Goal: Task Accomplishment & Management: Complete application form

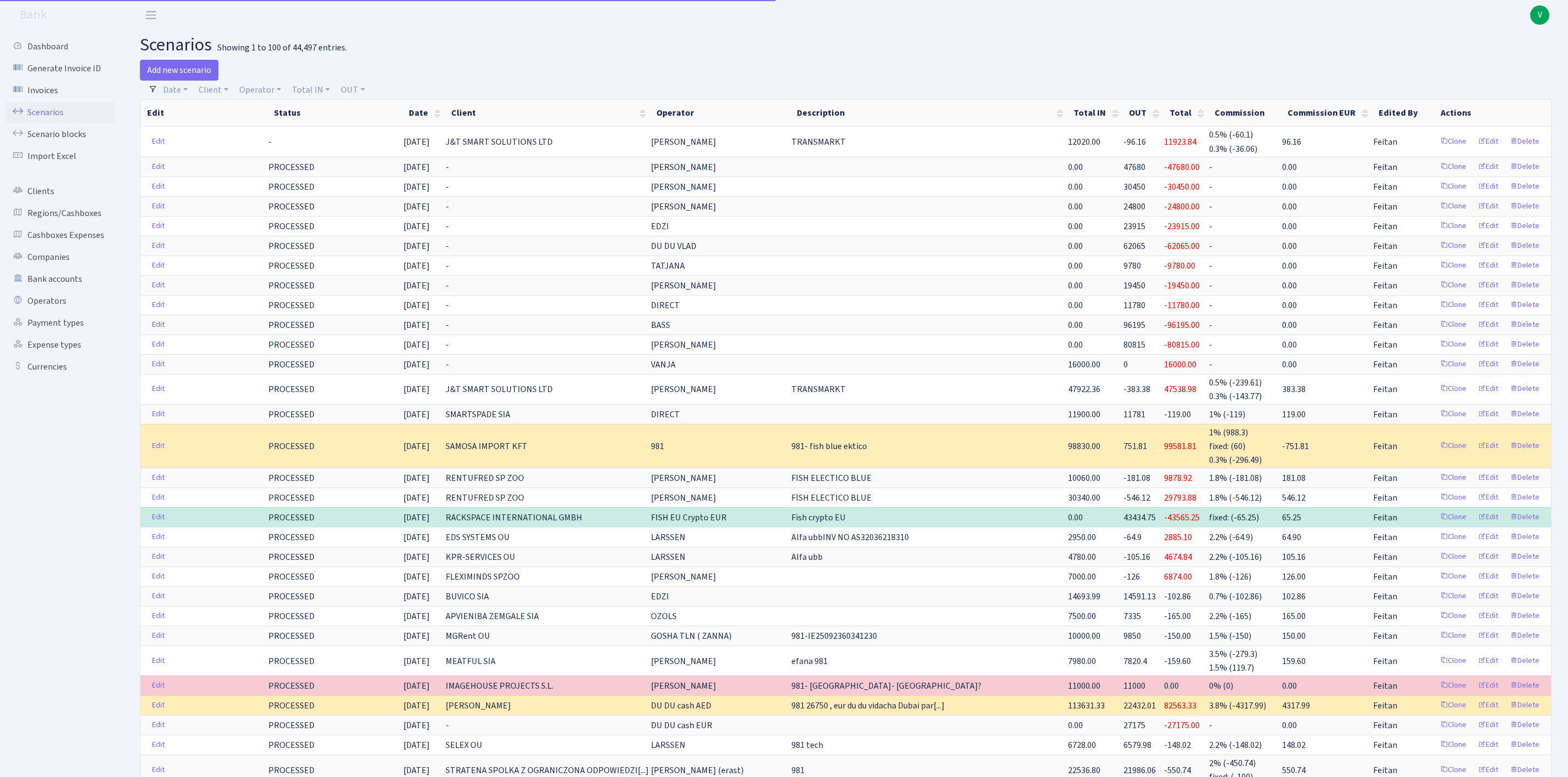
select select "100"
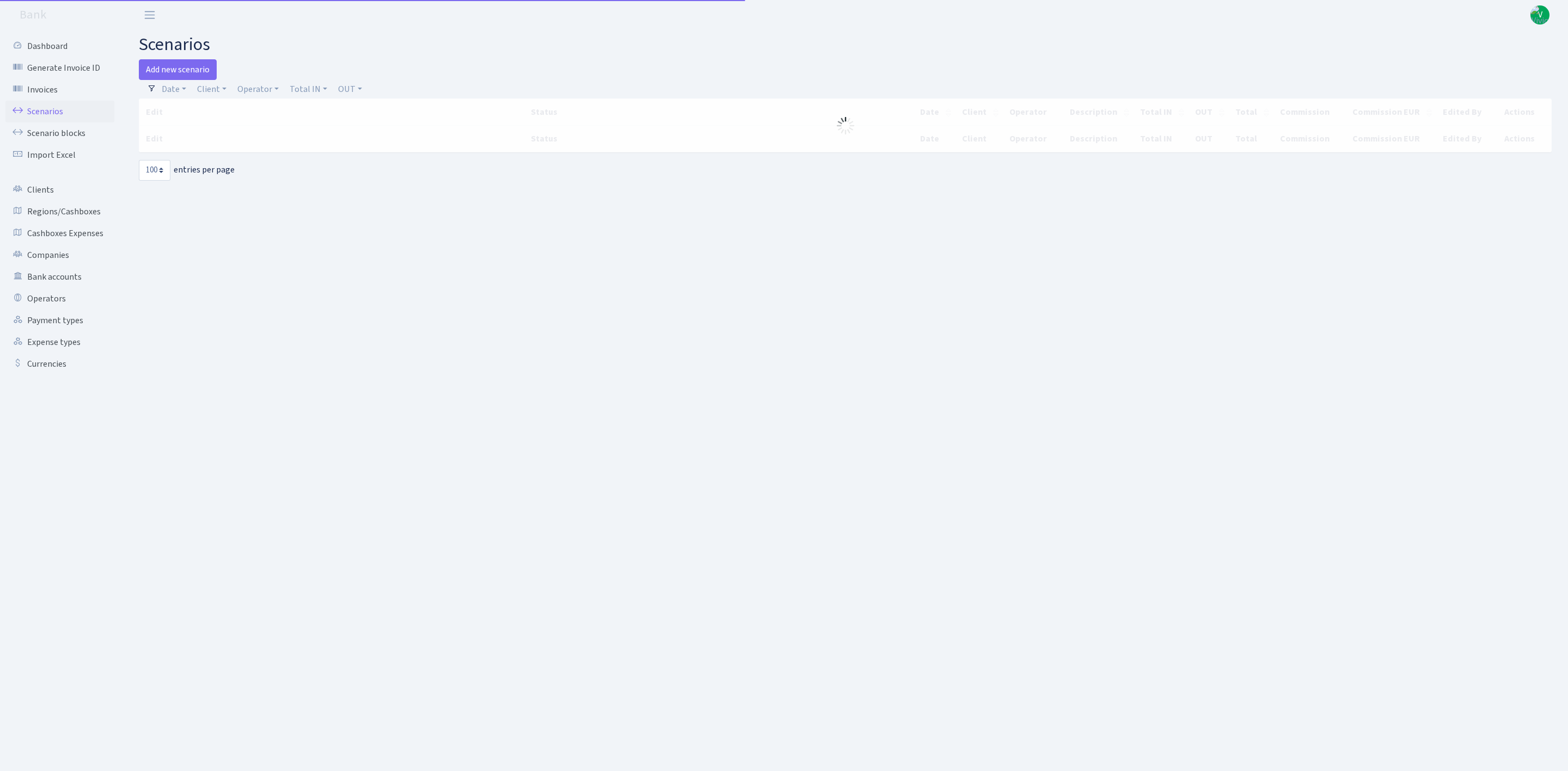
select select "100"
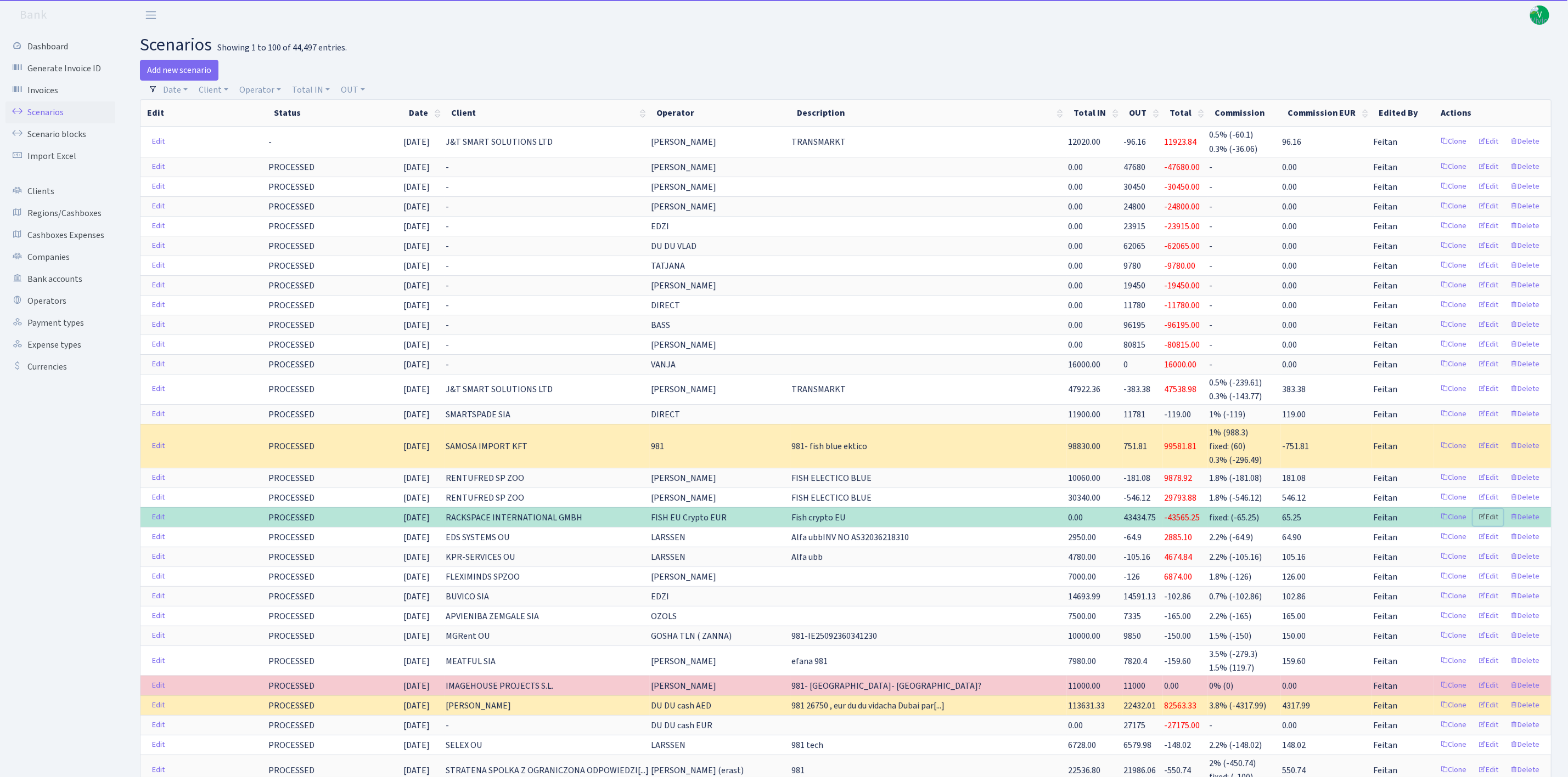
click at [1494, 525] on link "Edit" at bounding box center [1488, 517] width 30 height 17
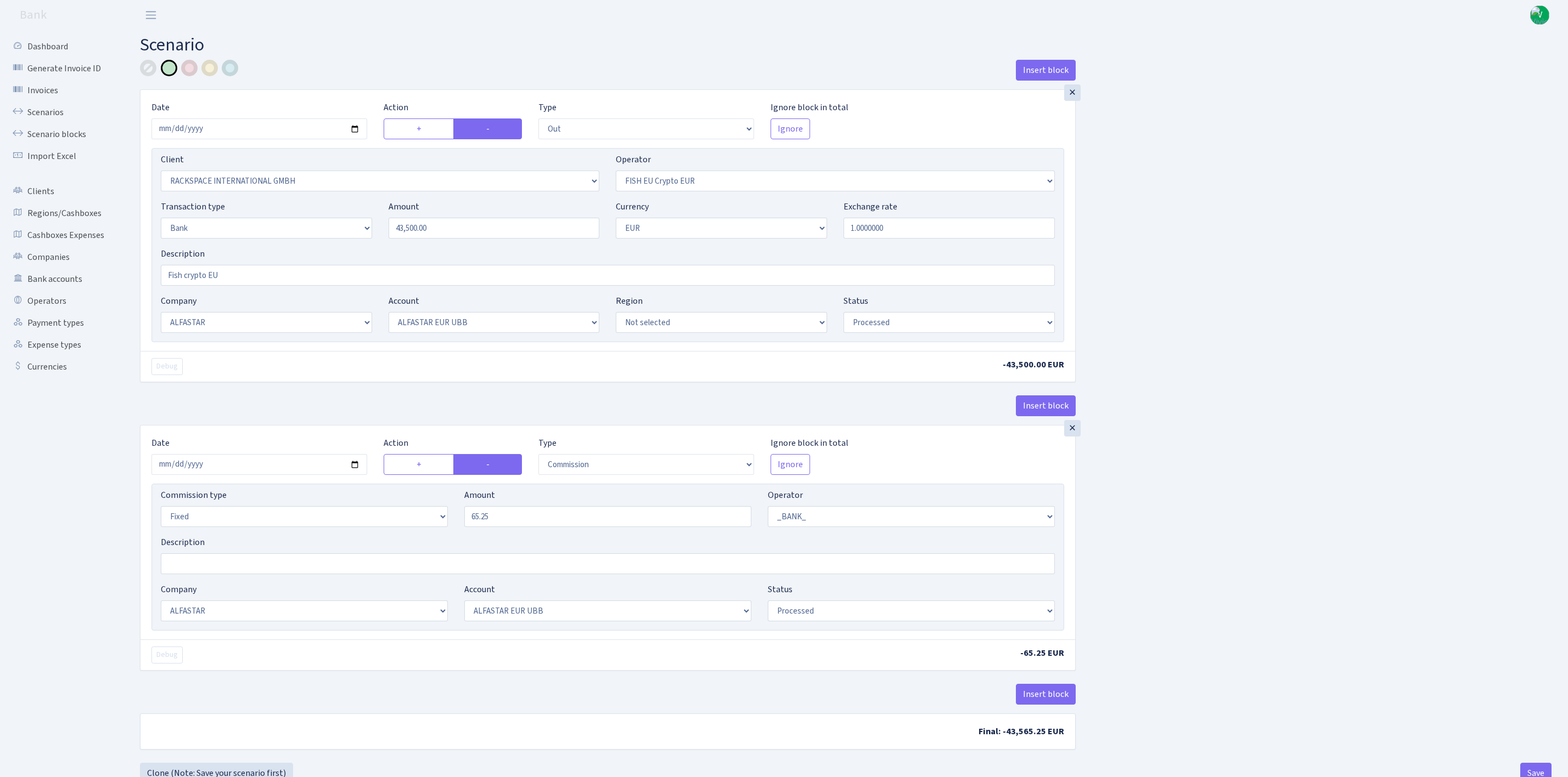
select select "out"
select select "1592"
select select "361"
select select "2"
select select "1"
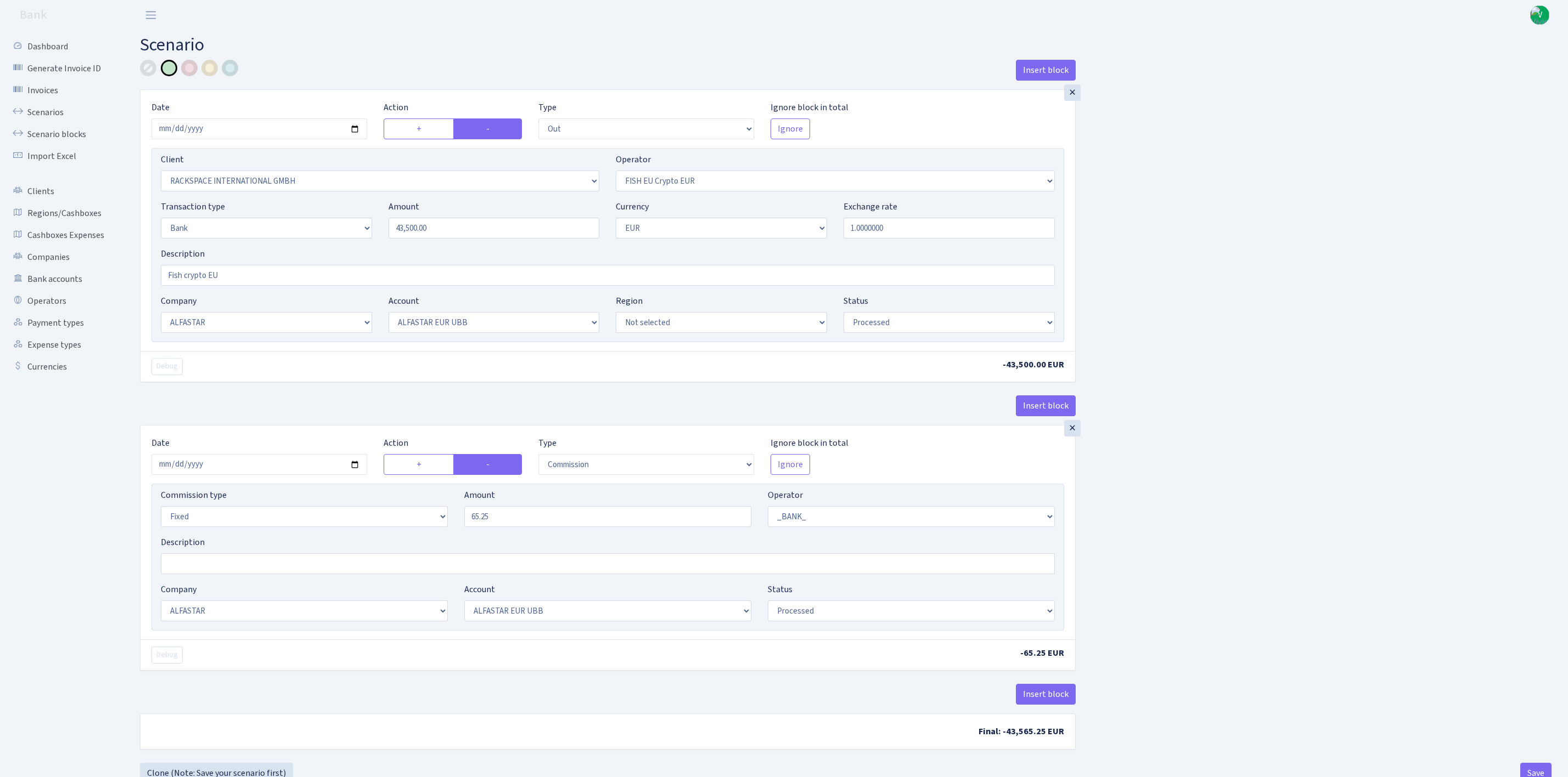
select select "14"
select select "42"
select select "processed"
select select "commission"
select select "fixed"
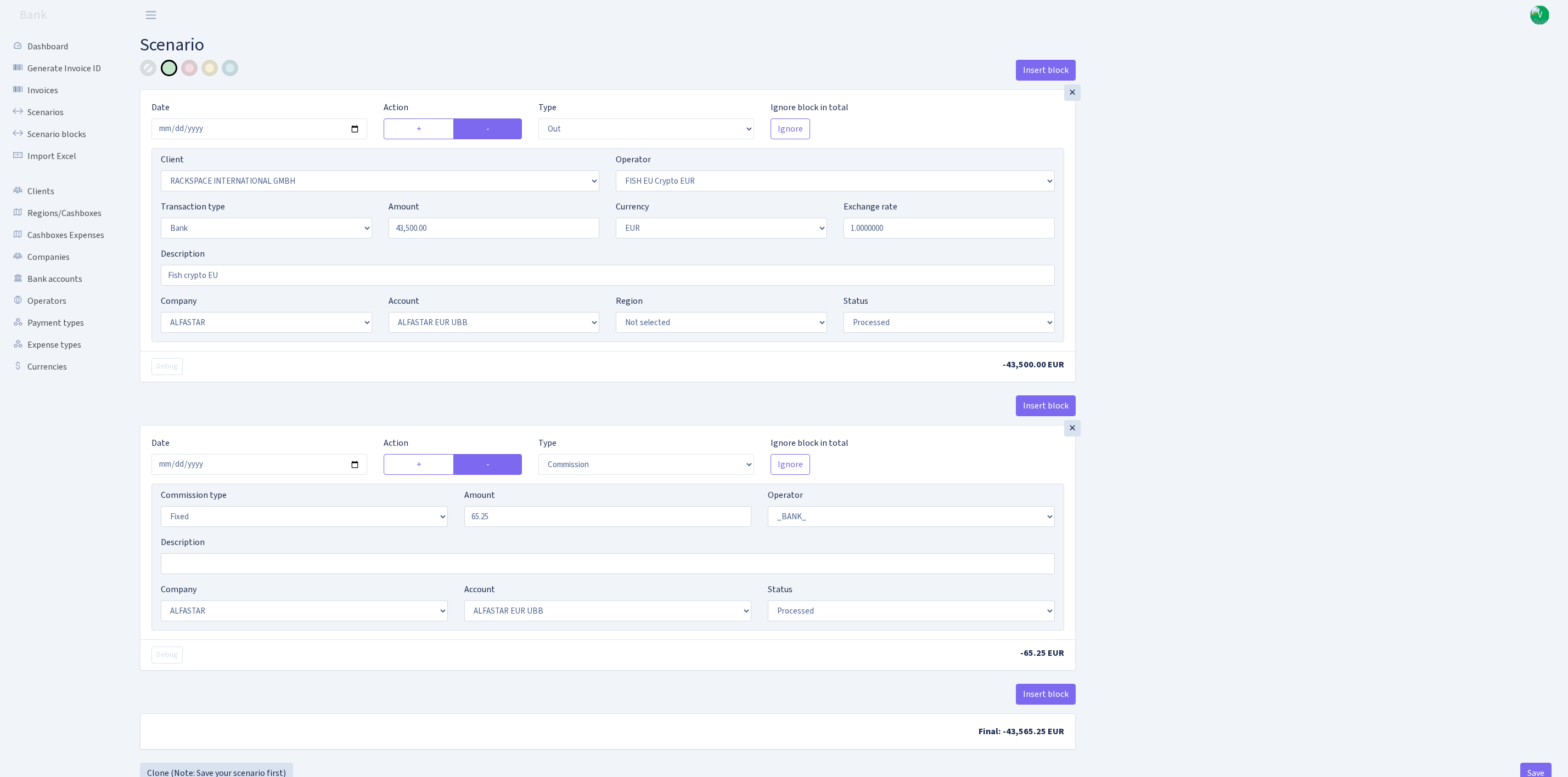
select select "1"
select select "14"
select select "42"
select select "processed"
click at [48, 113] on link "Scenarios" at bounding box center [60, 112] width 110 height 22
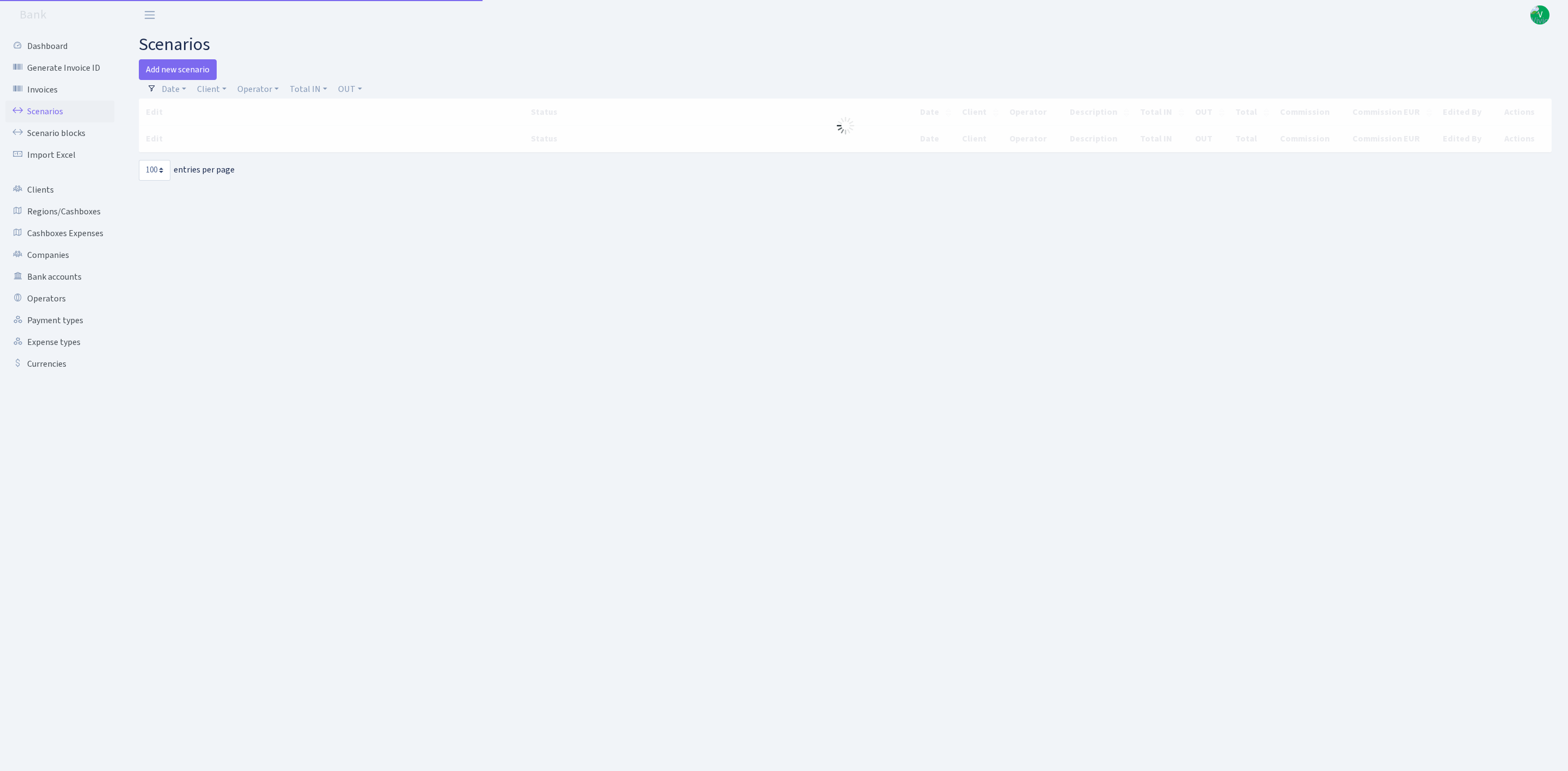
select select "100"
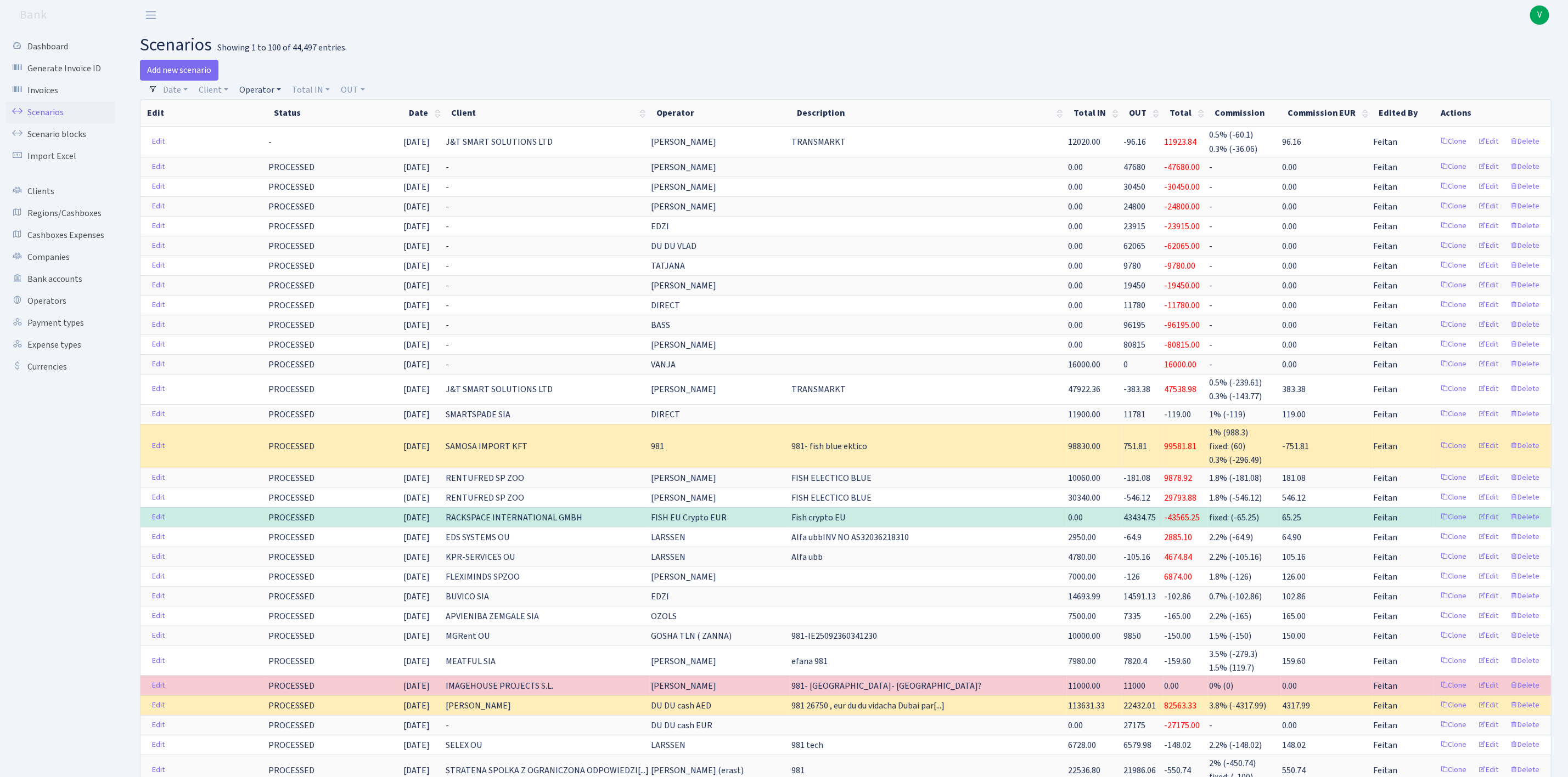
click at [256, 87] on link "Operator" at bounding box center [259, 90] width 50 height 18
click at [270, 127] on input "search" at bounding box center [279, 129] width 81 height 17
type input "981"
click at [283, 186] on li "V_981 [PERSON_NAME]" at bounding box center [279, 187] width 83 height 31
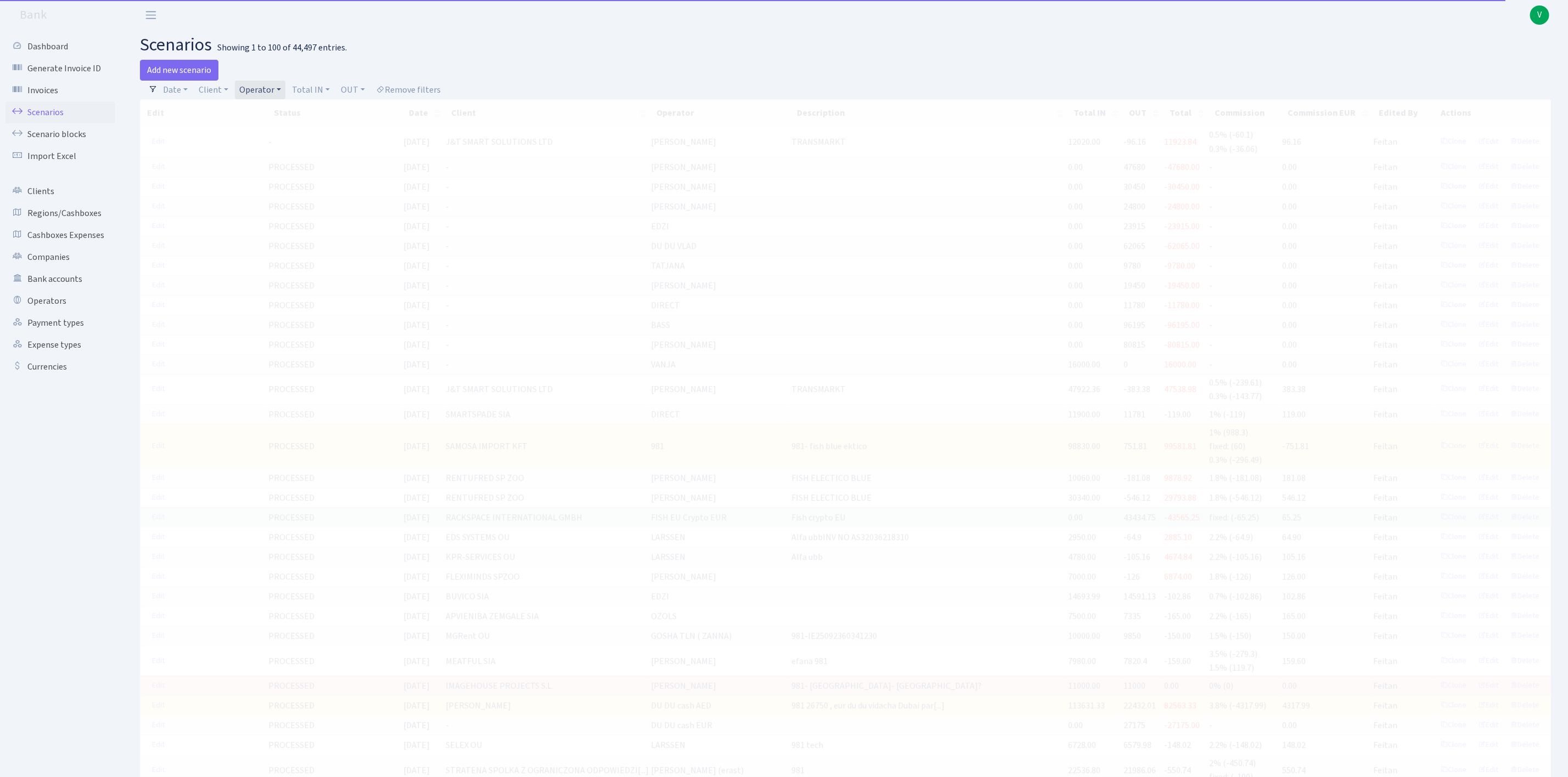
click at [276, 88] on link "Operator" at bounding box center [259, 90] width 50 height 18
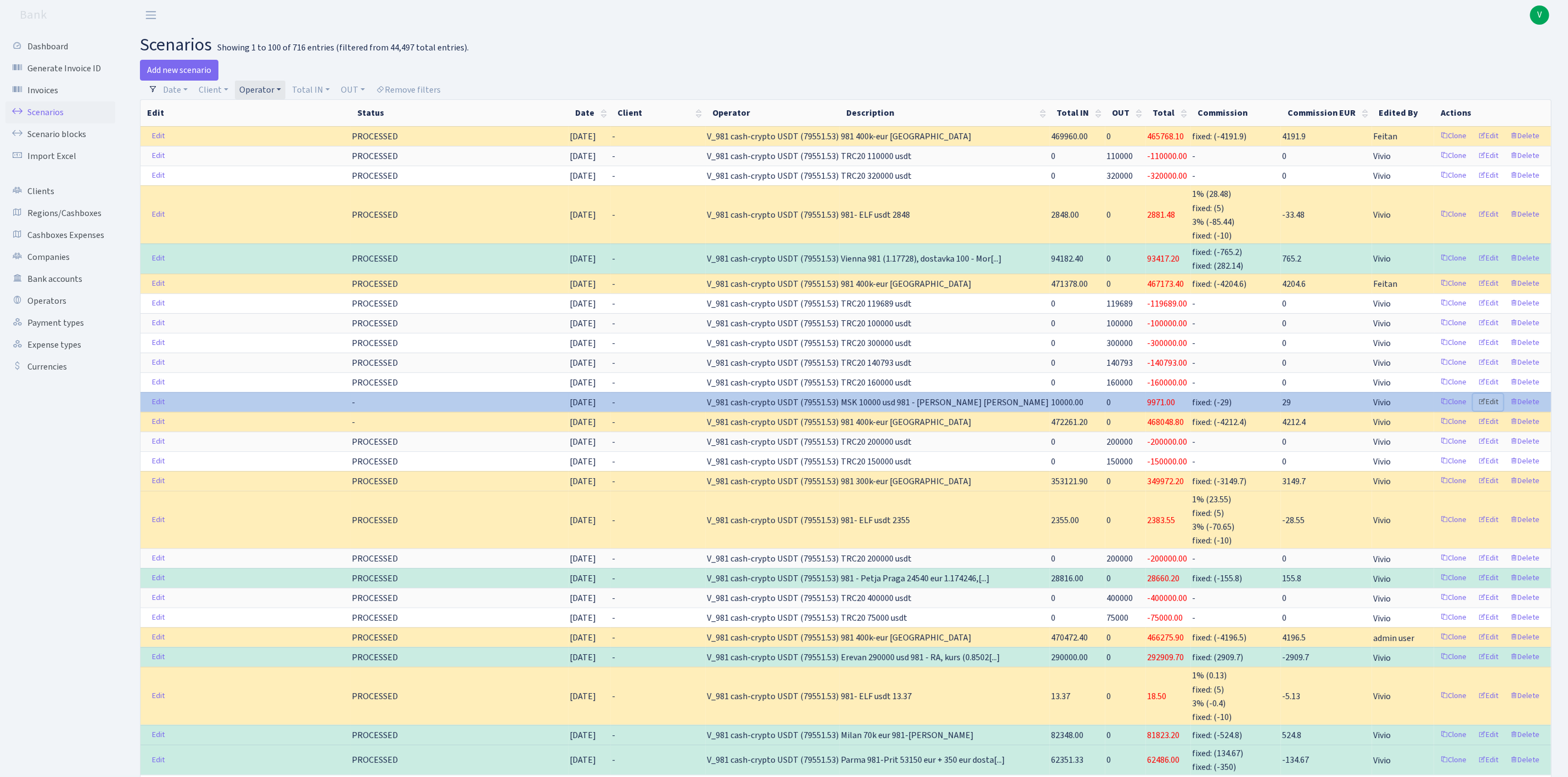
click at [1493, 408] on link "Edit" at bounding box center [1488, 402] width 30 height 17
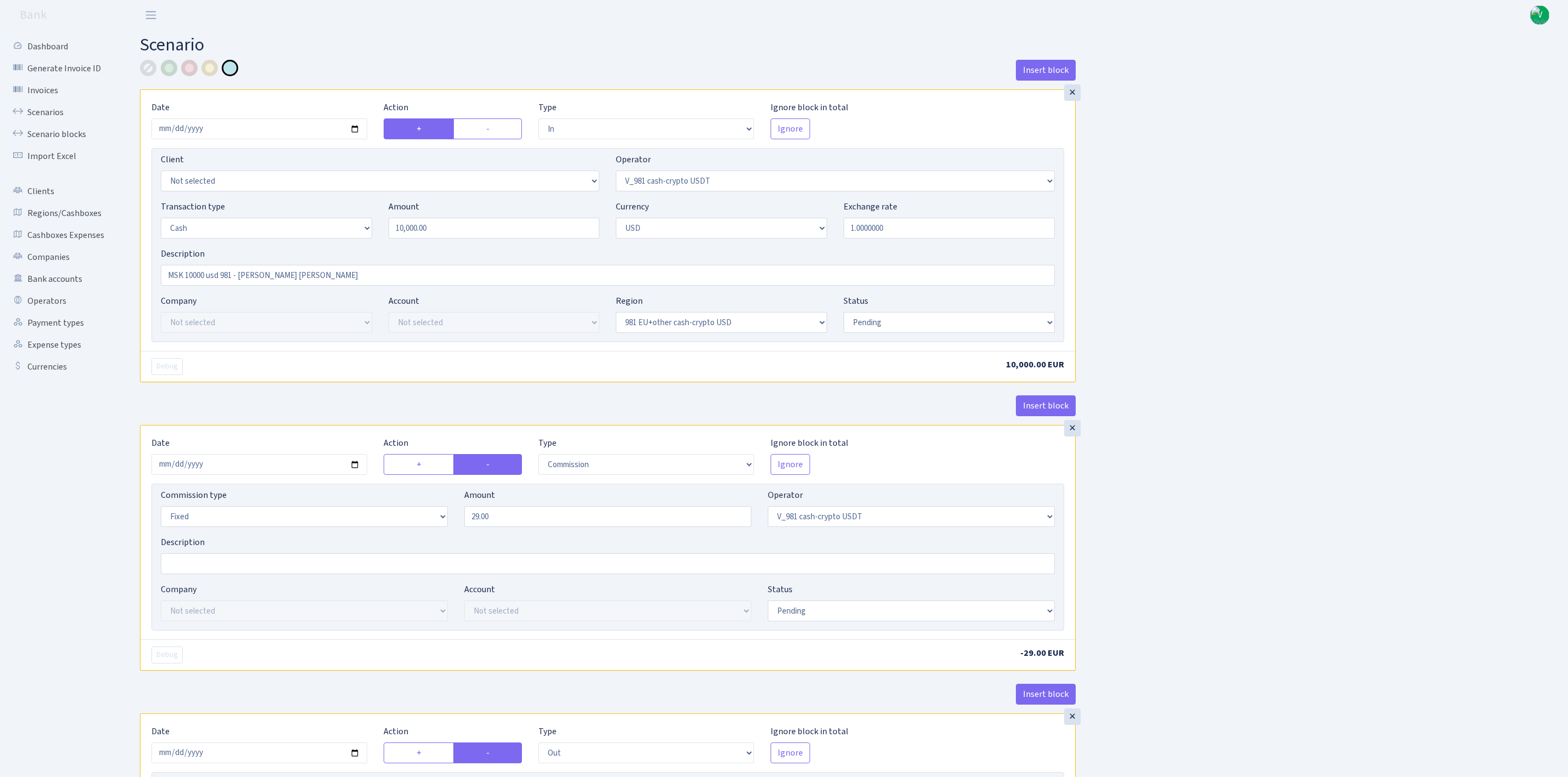
select select "in"
select select "435"
select select "1"
select select "2"
select select "23"
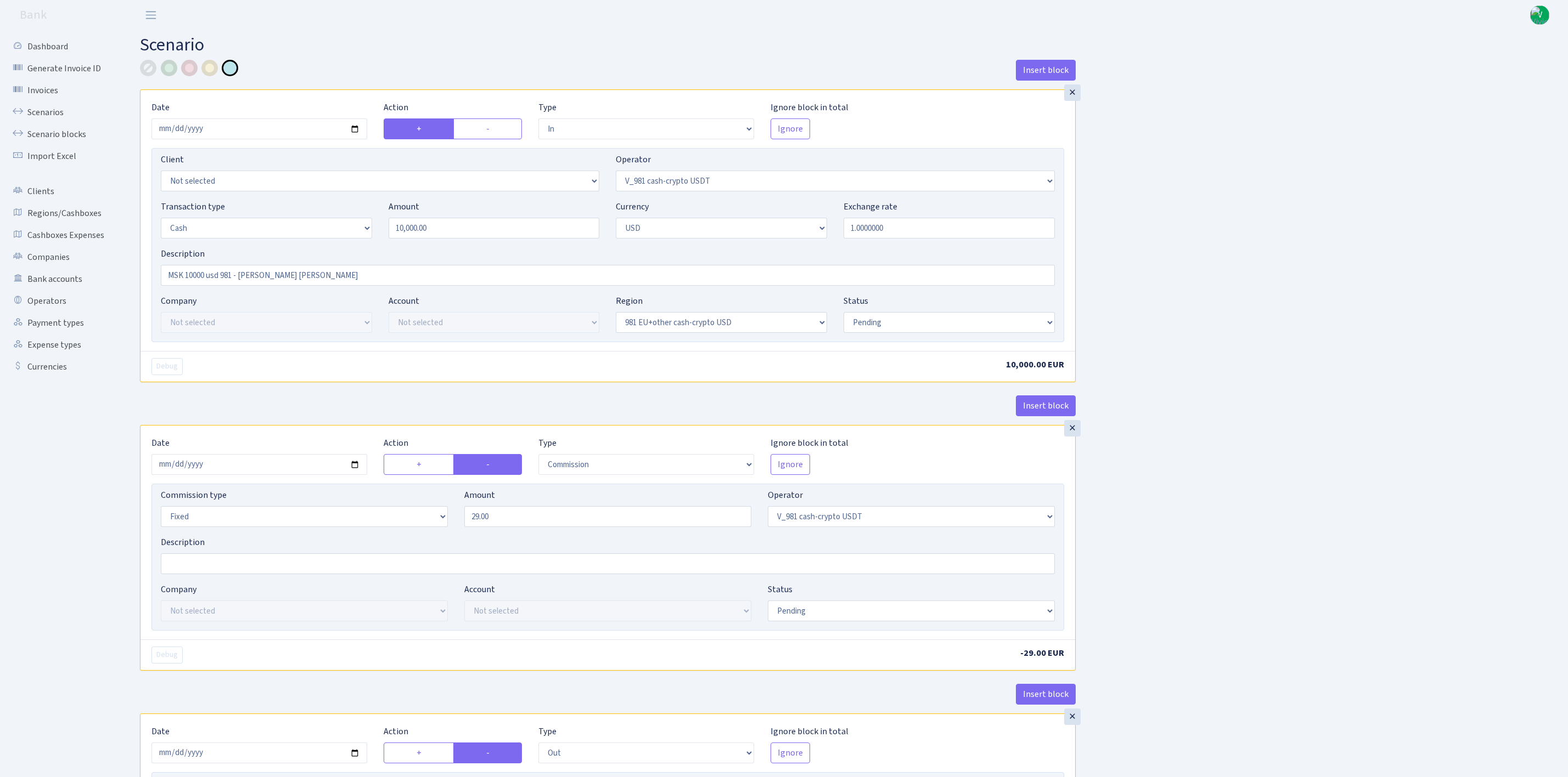
select select "pending"
select select "commission"
select select "fixed"
select select "435"
select select "pending"
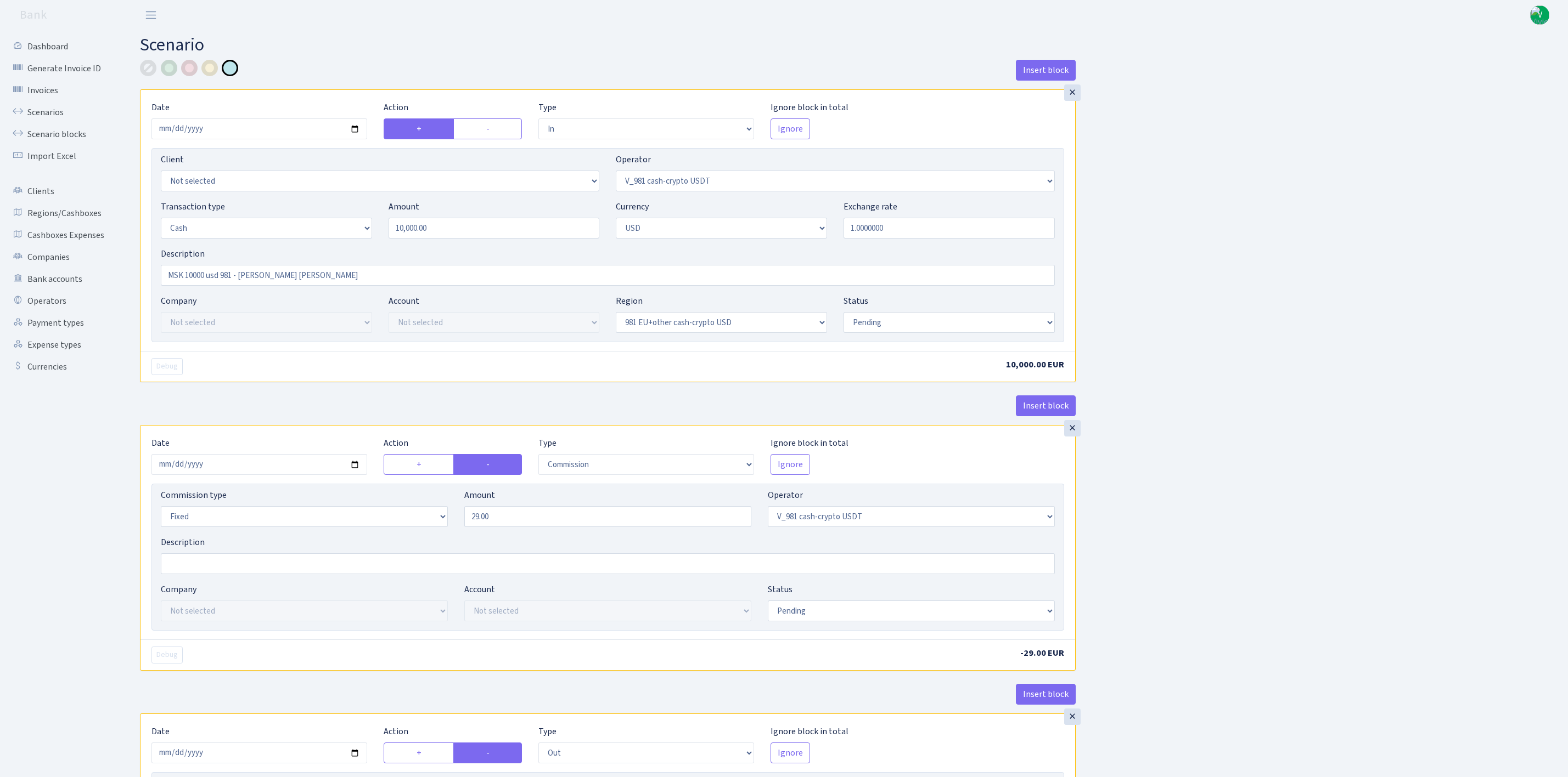
select select "out"
select select "401"
select select "15"
select select "2"
select select "23"
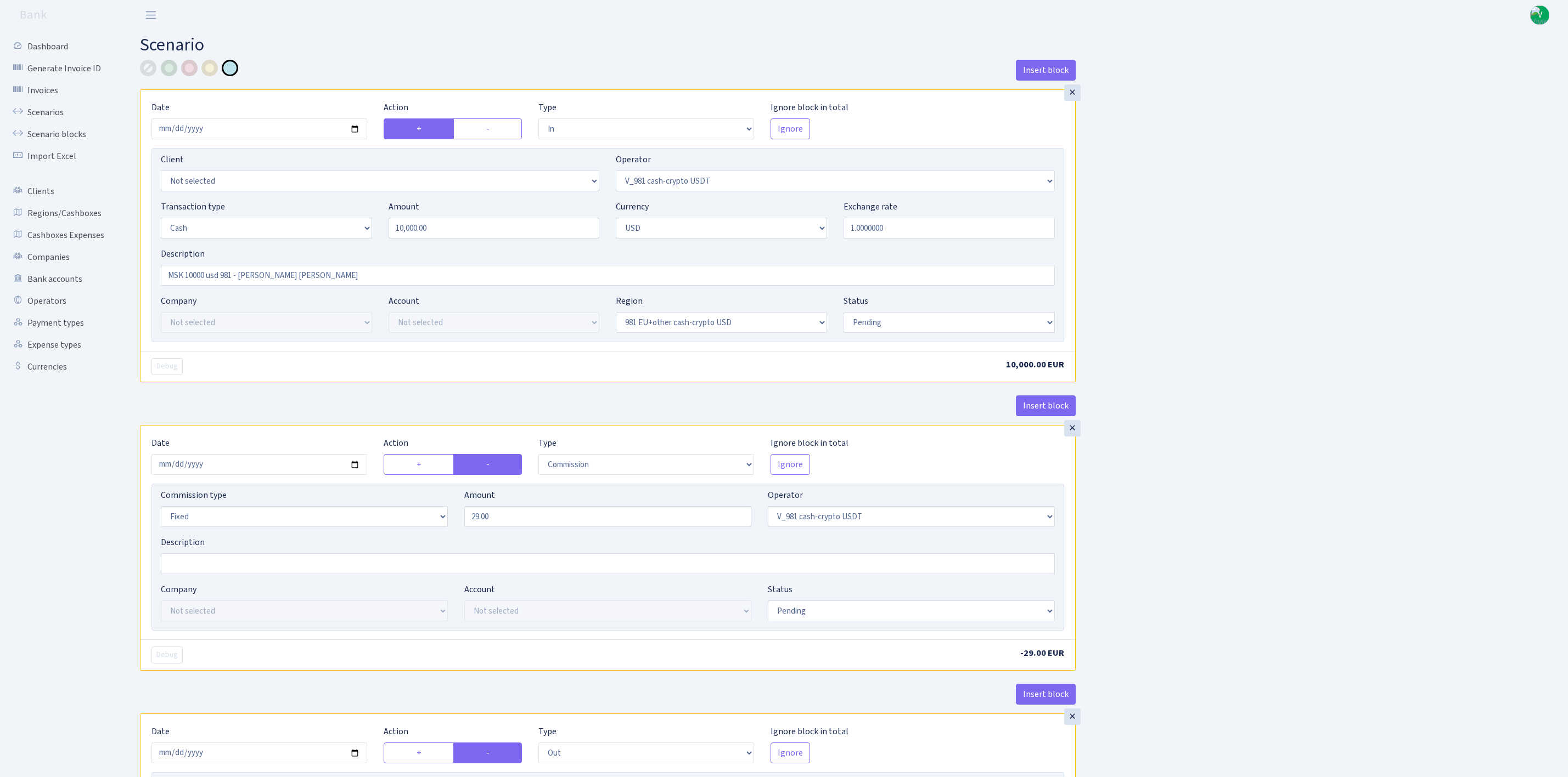
select select "pending"
click at [865, 321] on select "Draft Pending Later Never Processed" at bounding box center [949, 322] width 212 height 21
select select "processed"
click at [843, 314] on select "Draft Pending Later Never Processed" at bounding box center [949, 322] width 212 height 21
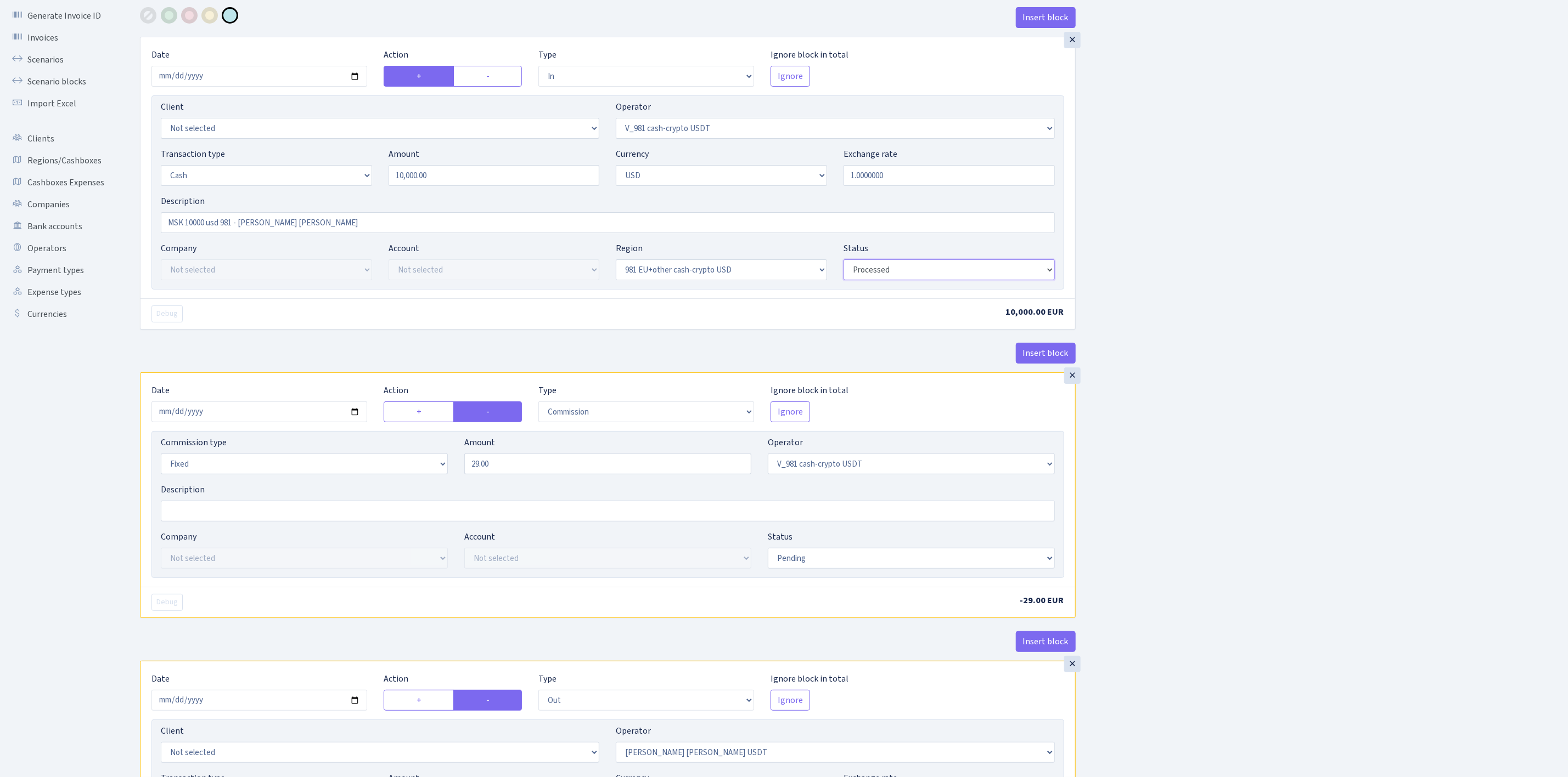
scroll to position [165, 0]
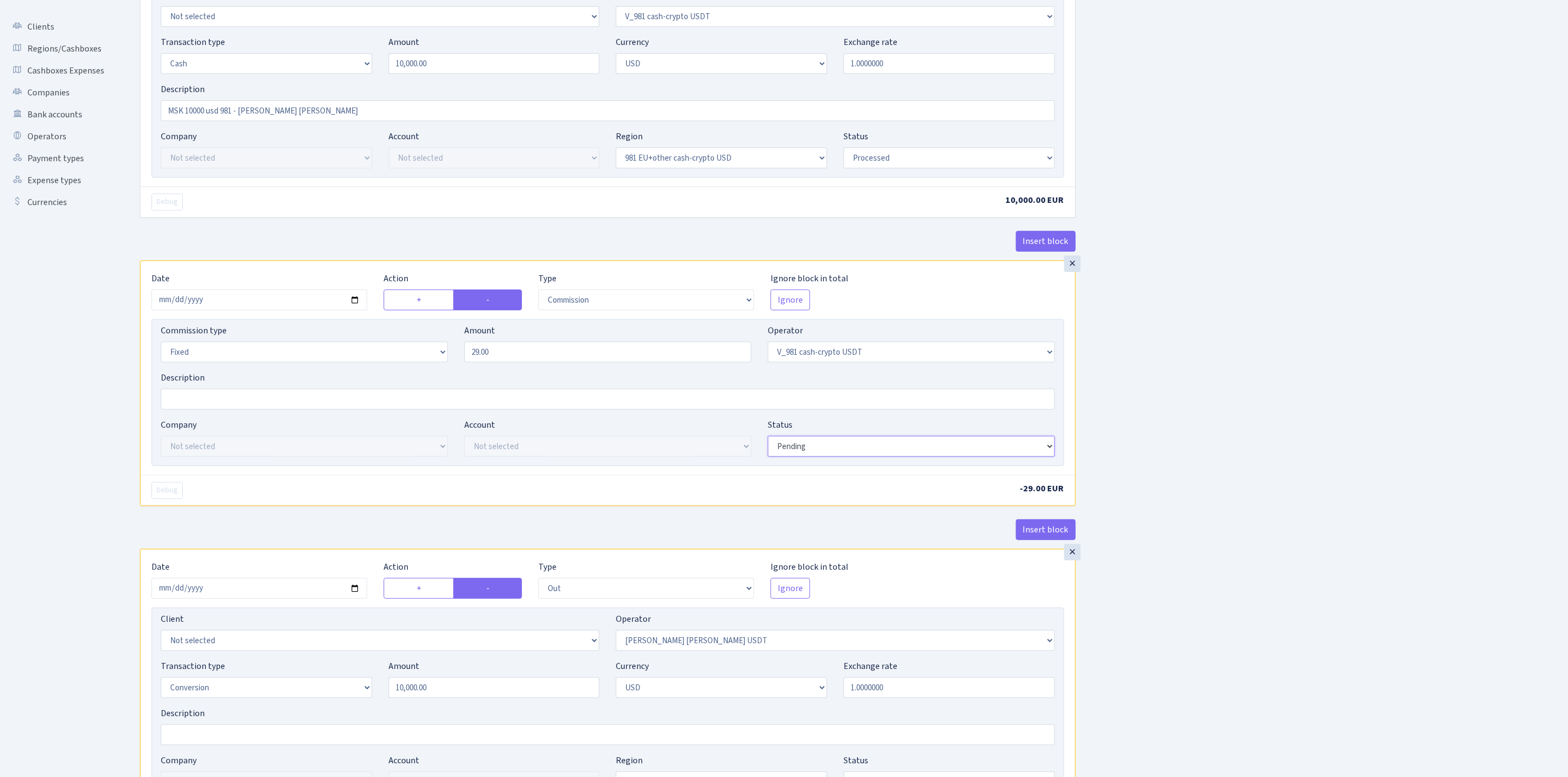
click at [878, 455] on select "Draft Pending Later Never Processed" at bounding box center [911, 447] width 287 height 21
select select "processed"
click at [768, 440] on select "Draft Pending Later Never Processed" at bounding box center [911, 447] width 287 height 21
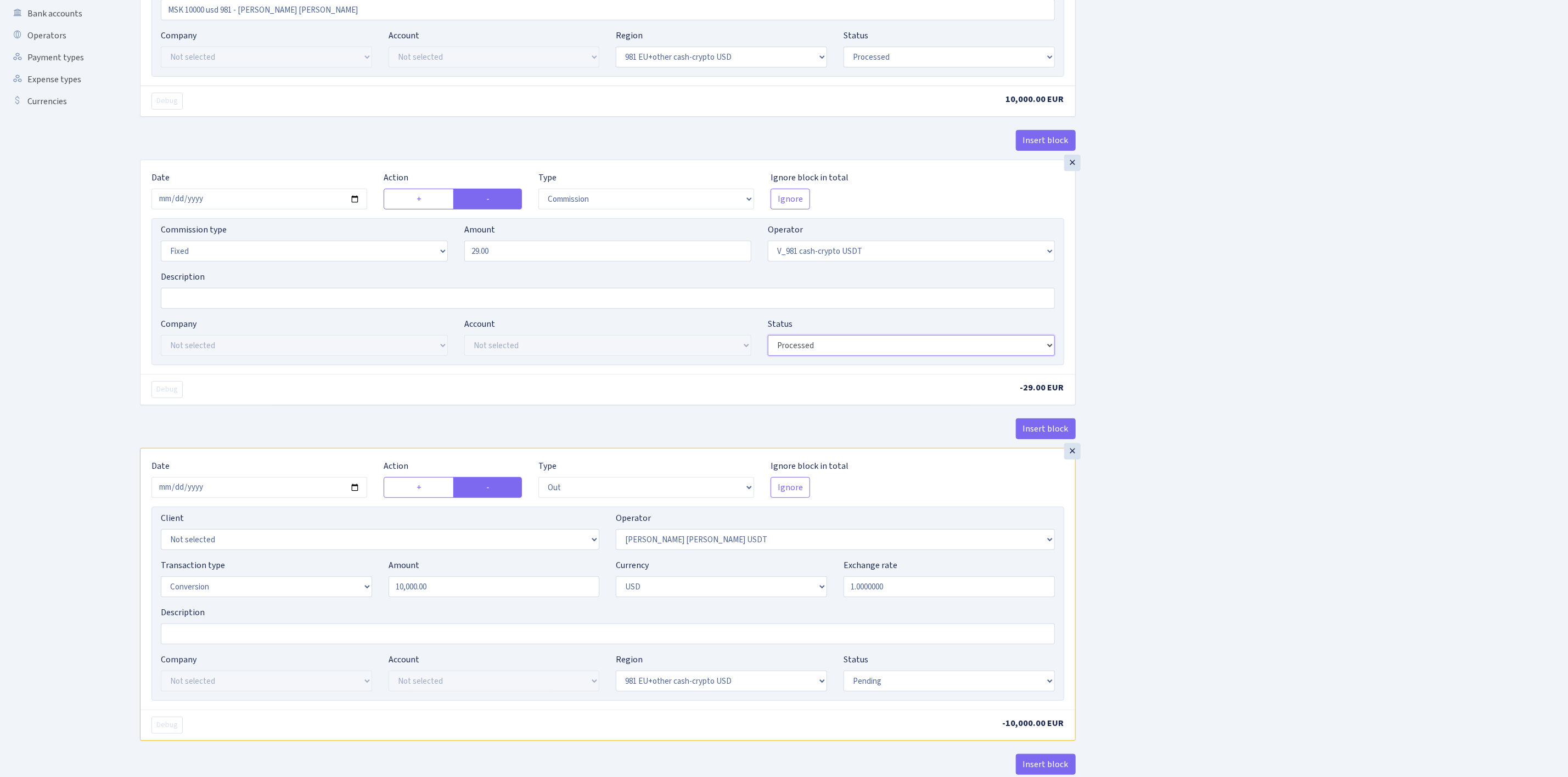
scroll to position [380, 0]
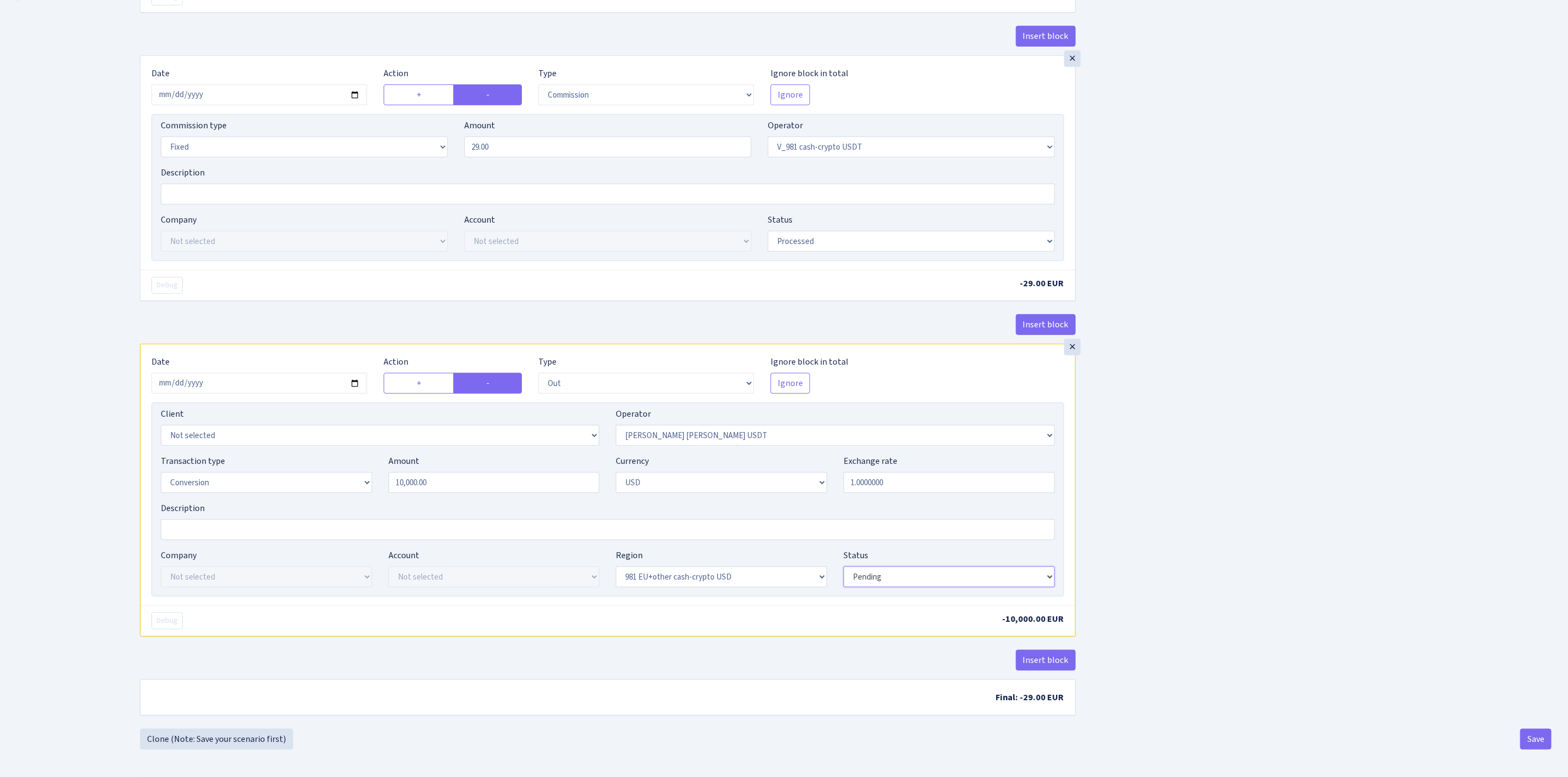
click at [955, 578] on select "Draft Pending Later Never Processed" at bounding box center [949, 577] width 212 height 21
select select "processed"
click at [843, 566] on select "Draft Pending Later Never Processed" at bounding box center [949, 577] width 212 height 21
click at [1190, 647] on div "Insert block × Date 2025-09-23 Action + - Type --- In Out Commission Field requ…" at bounding box center [845, 209] width 1428 height 1039
click at [1531, 741] on button "Save" at bounding box center [1535, 739] width 31 height 21
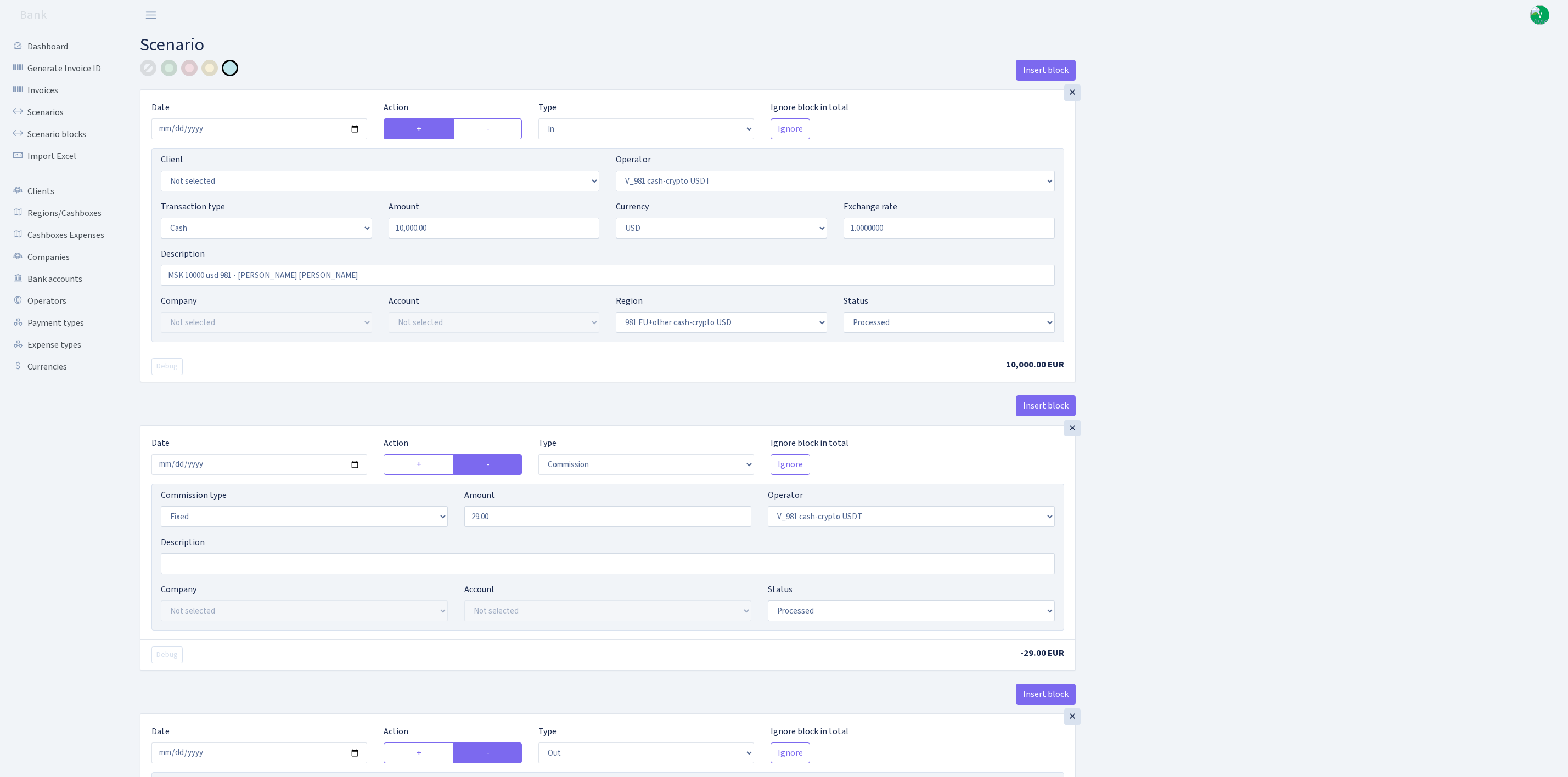
select select "in"
select select "435"
select select "1"
select select "2"
select select "23"
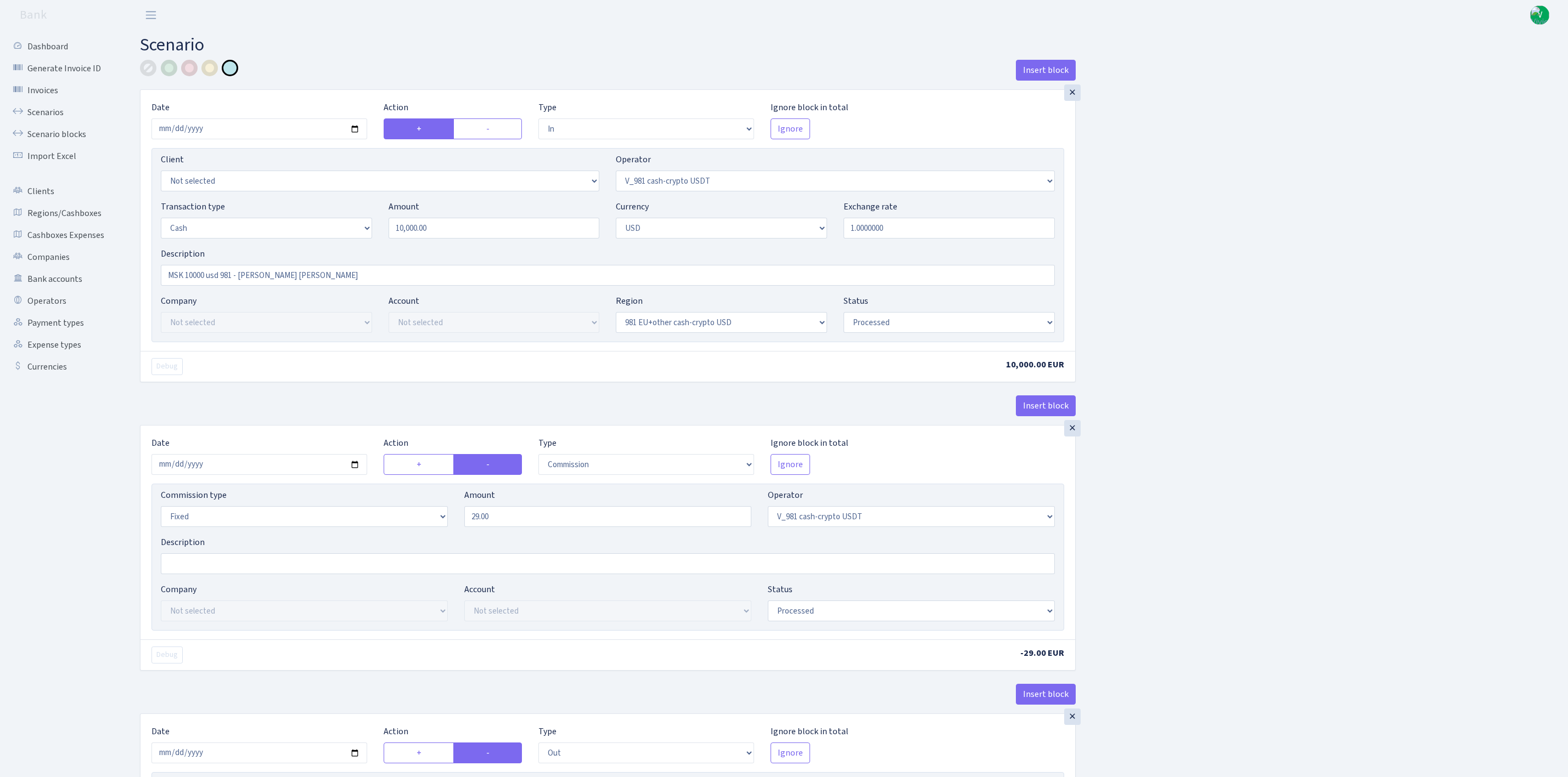
select select "processed"
select select "commission"
select select "fixed"
select select "435"
select select "processed"
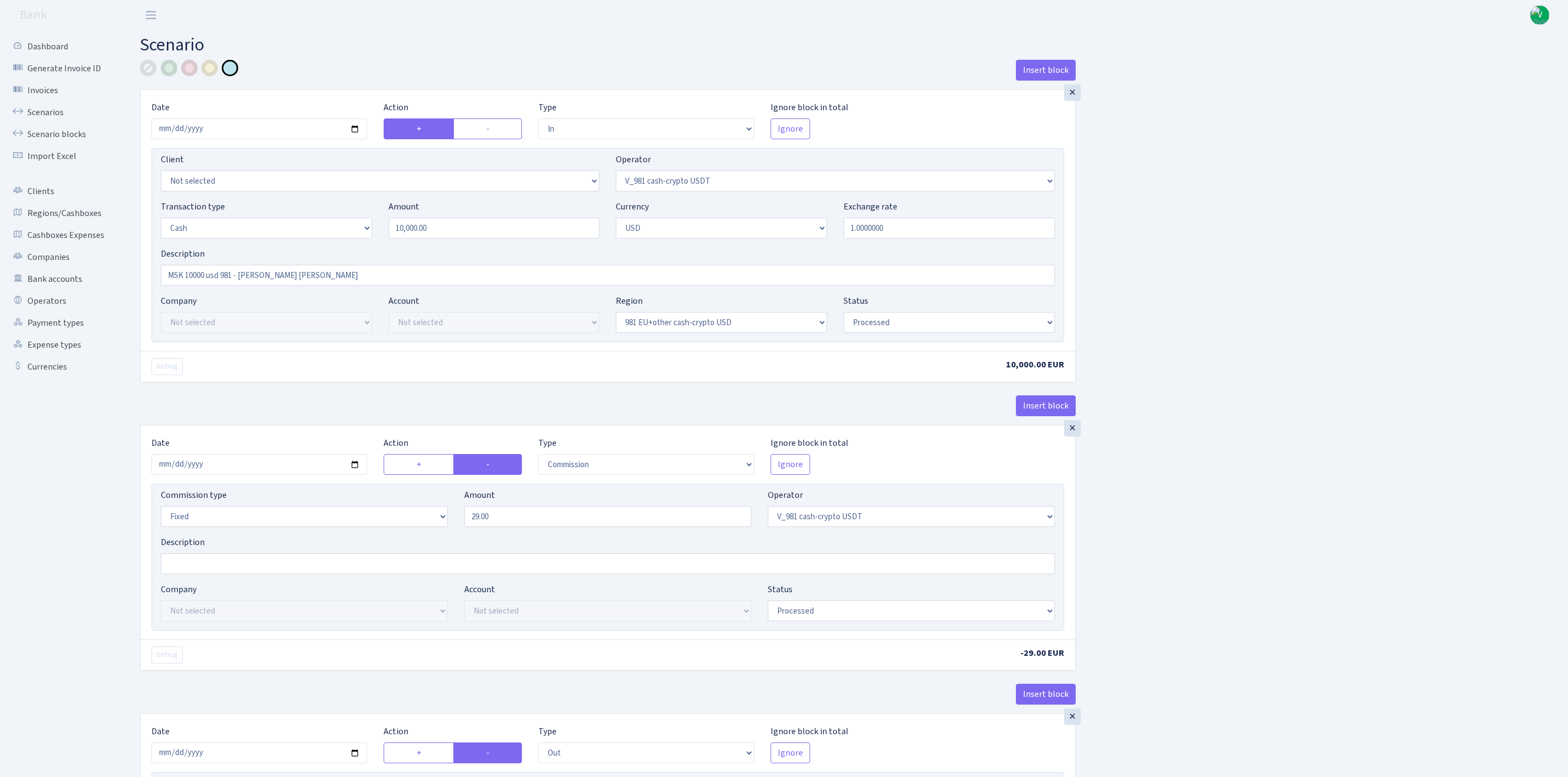
select select "out"
select select "401"
select select "15"
select select "2"
select select "23"
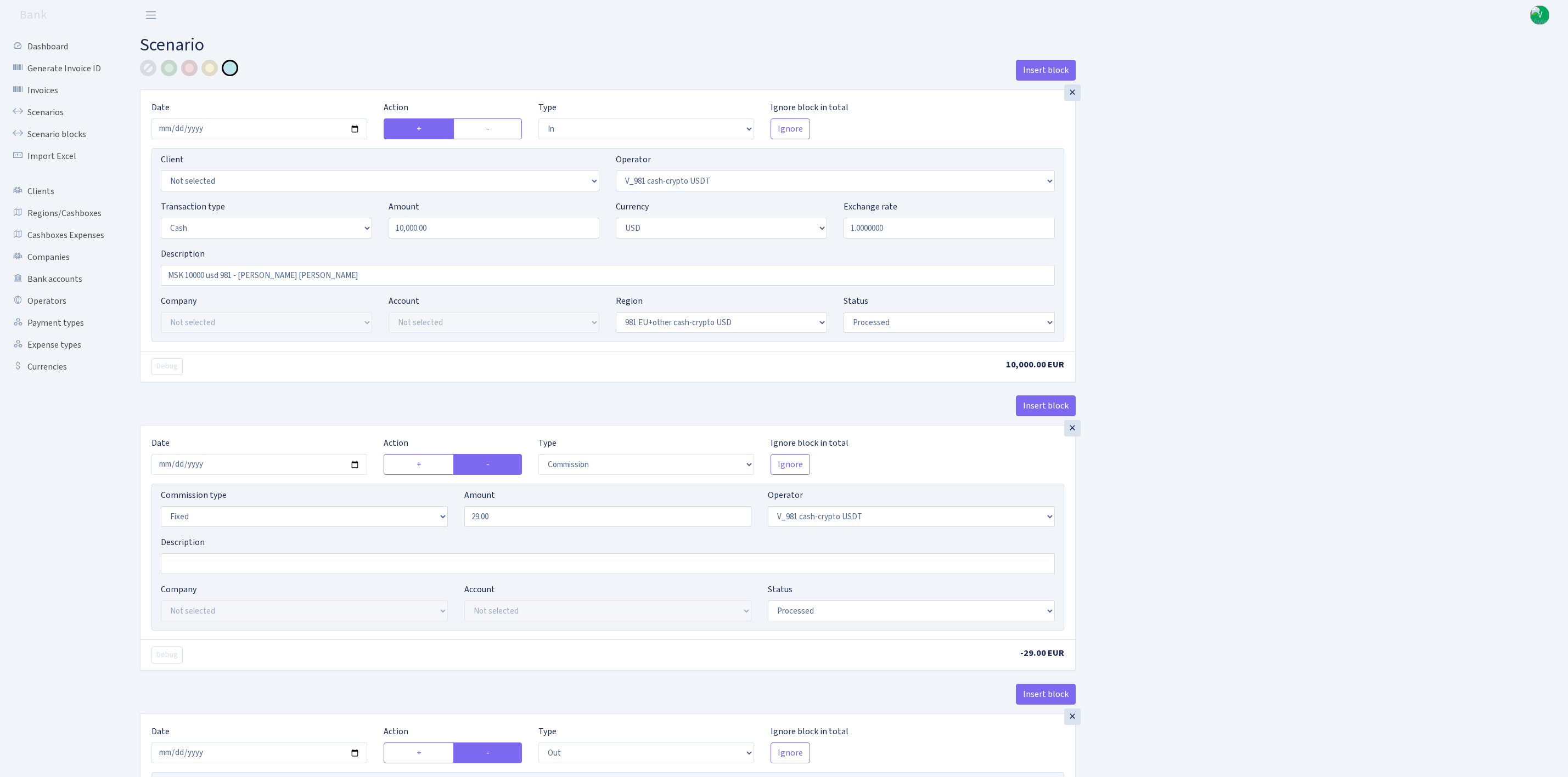
select select "processed"
click at [63, 107] on link "Scenarios" at bounding box center [60, 112] width 110 height 22
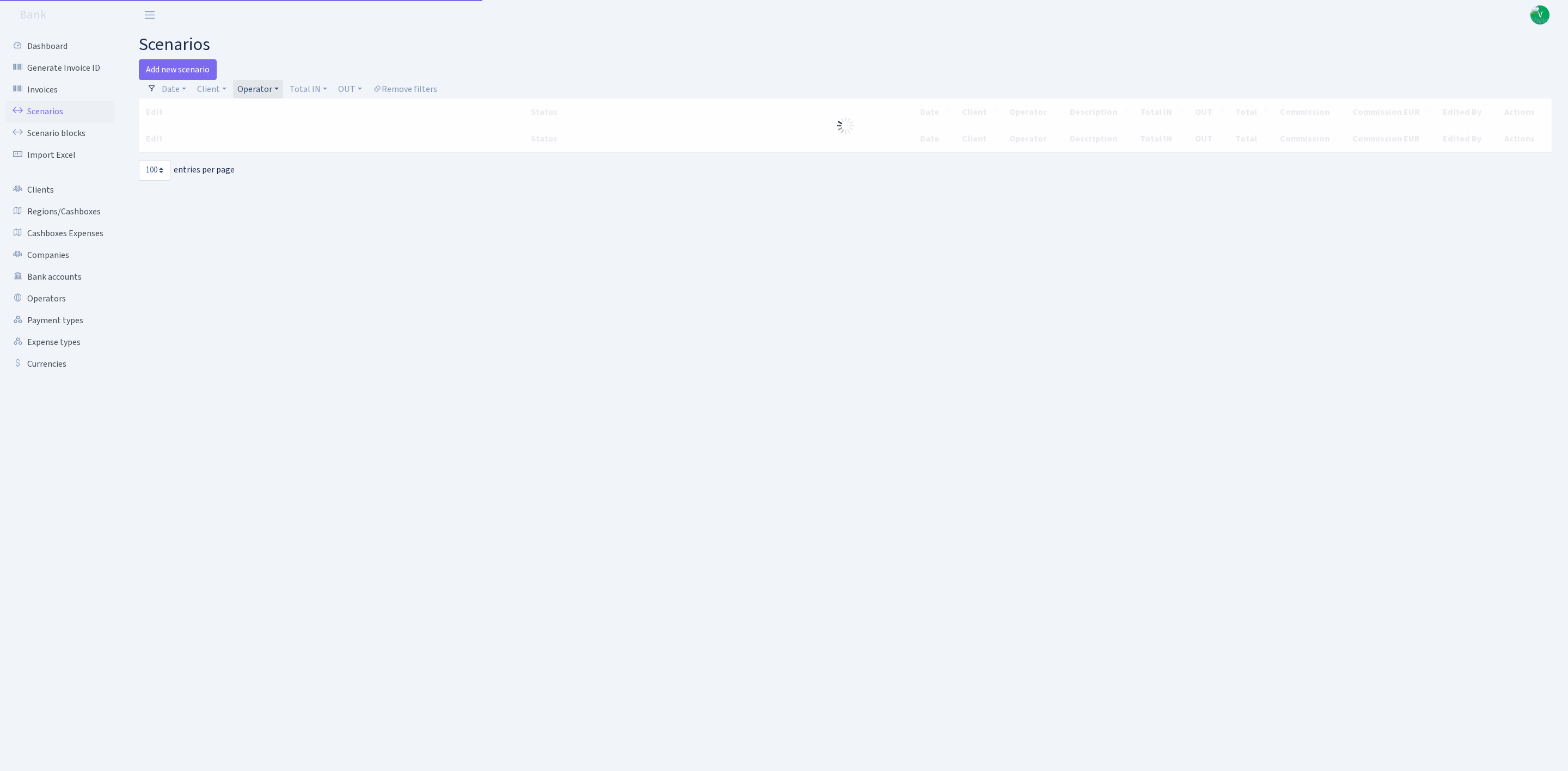
select select "100"
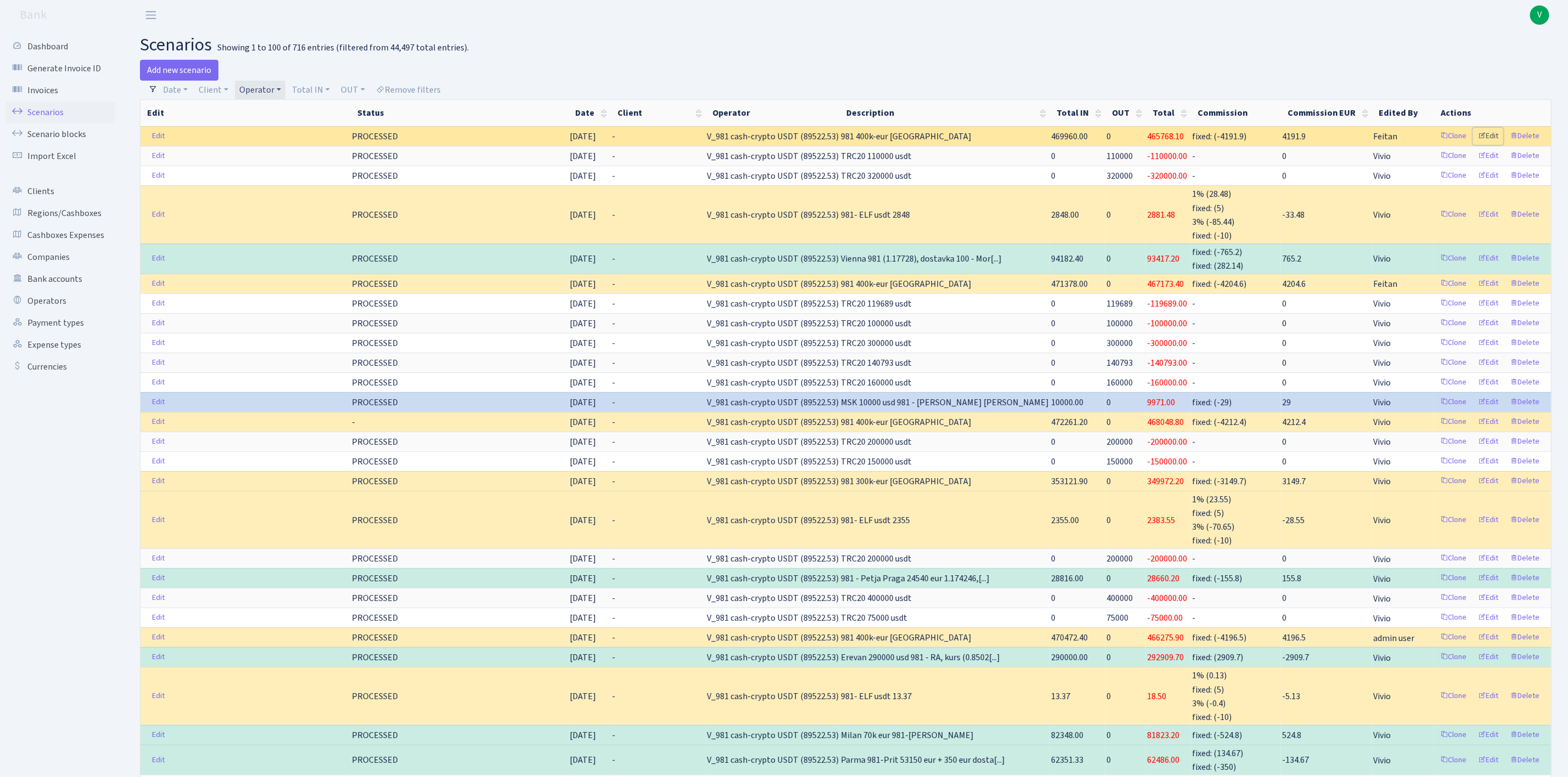
click at [1490, 133] on link "Edit" at bounding box center [1488, 136] width 30 height 17
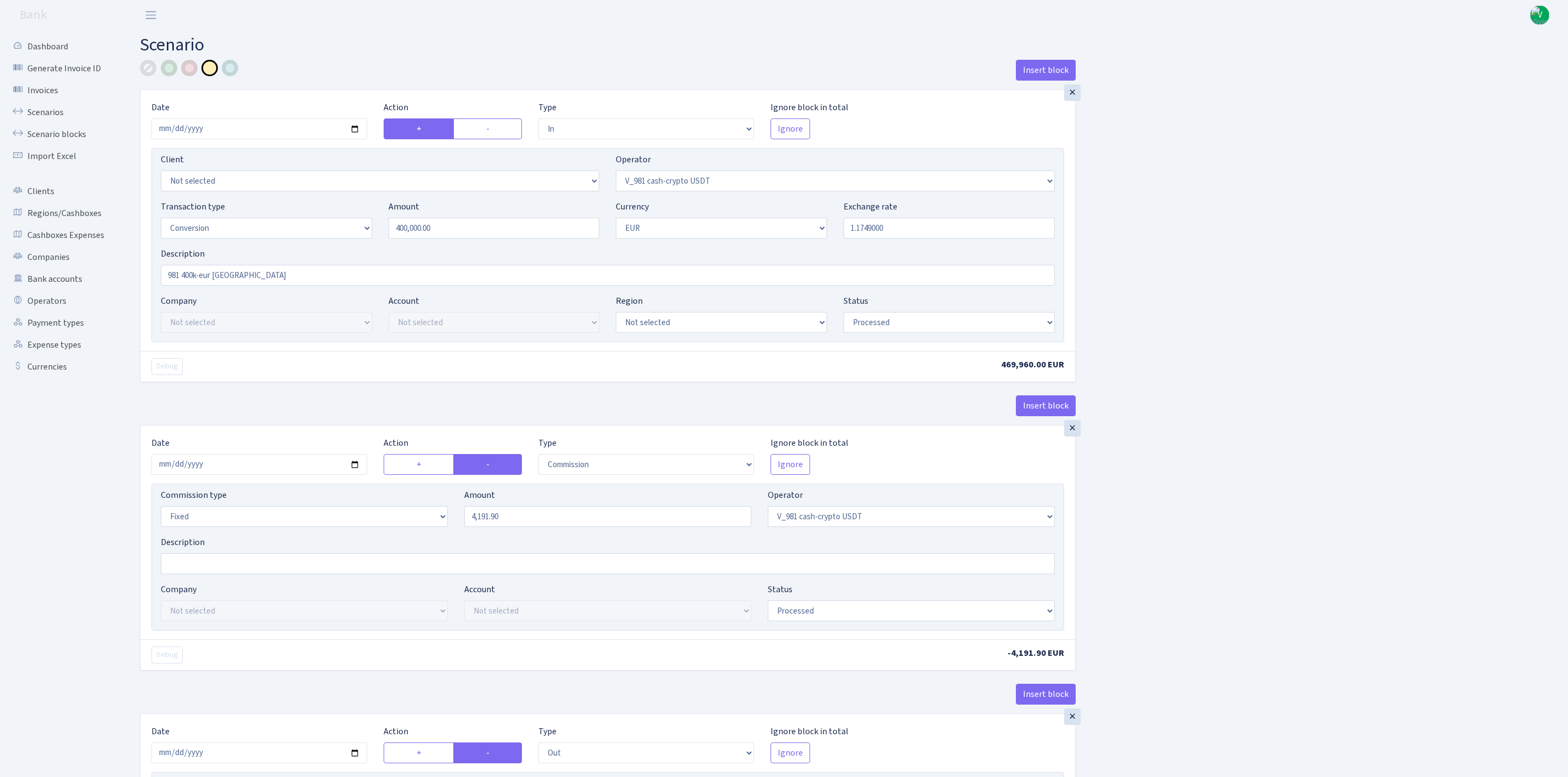
select select "in"
select select "435"
select select "15"
select select "1"
select select "processed"
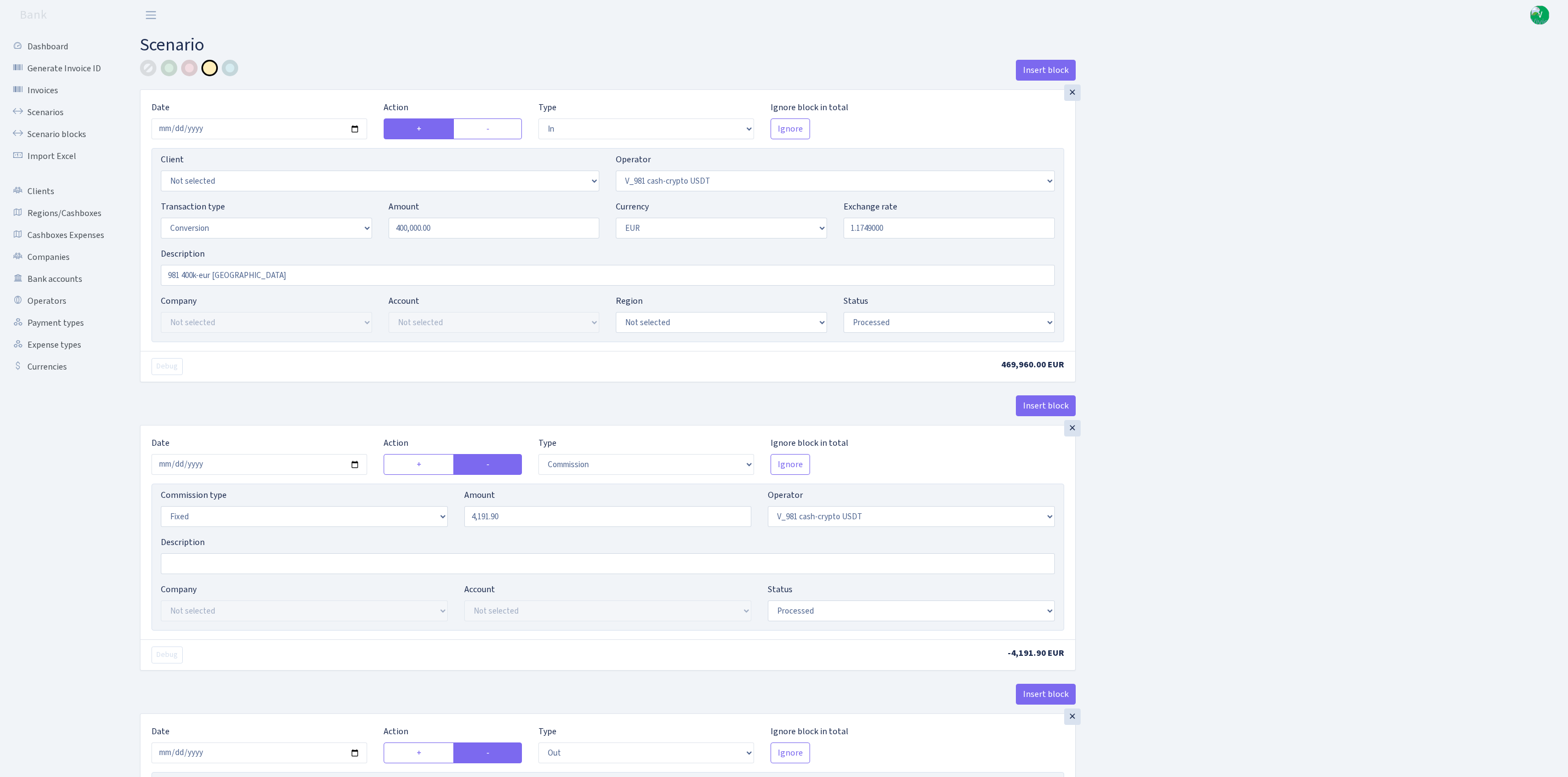
select select "commission"
select select "fixed"
select select "435"
select select "processed"
select select "out"
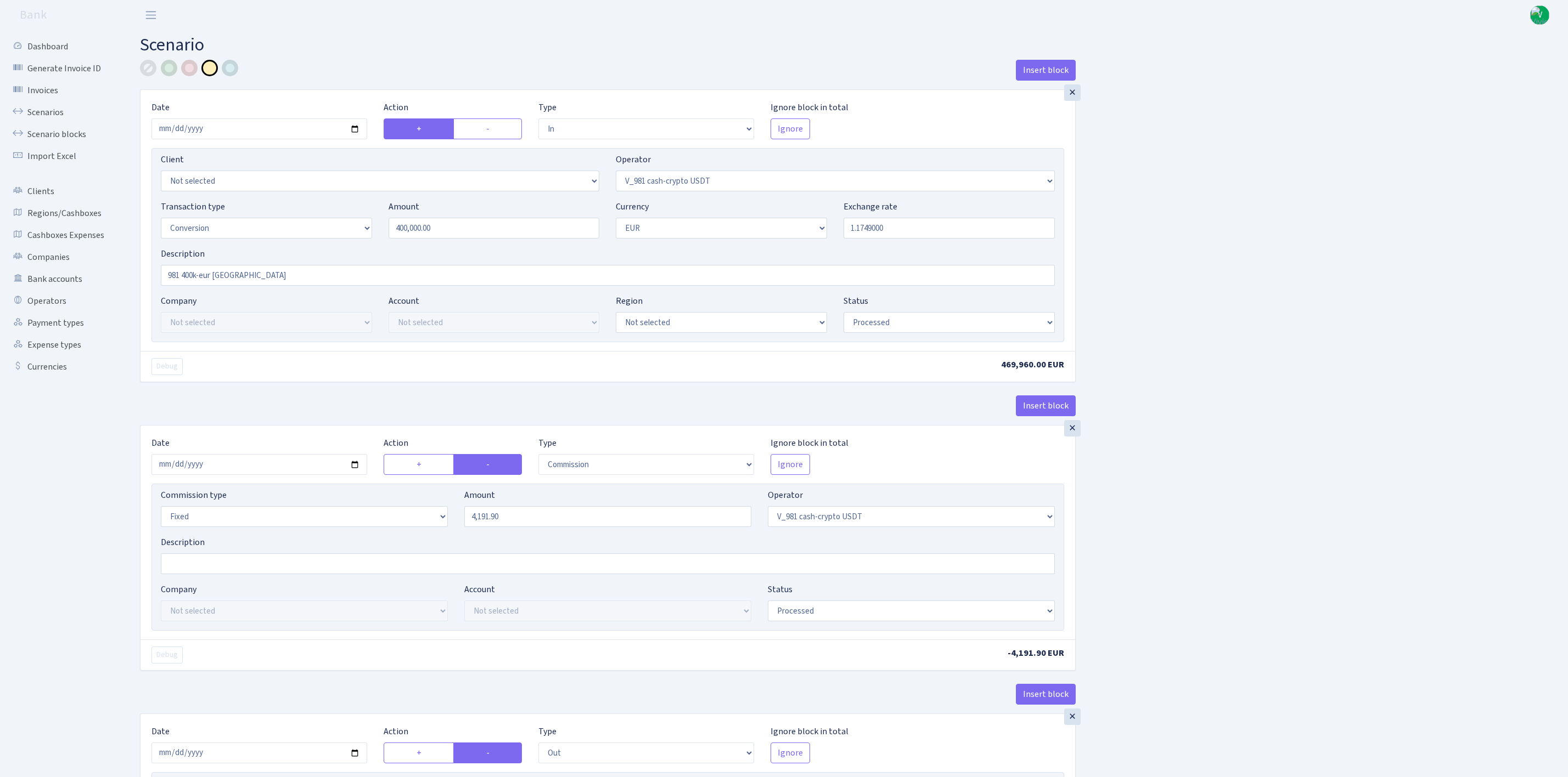
select select "434"
select select "15"
select select "1"
select select "processed"
select select "in"
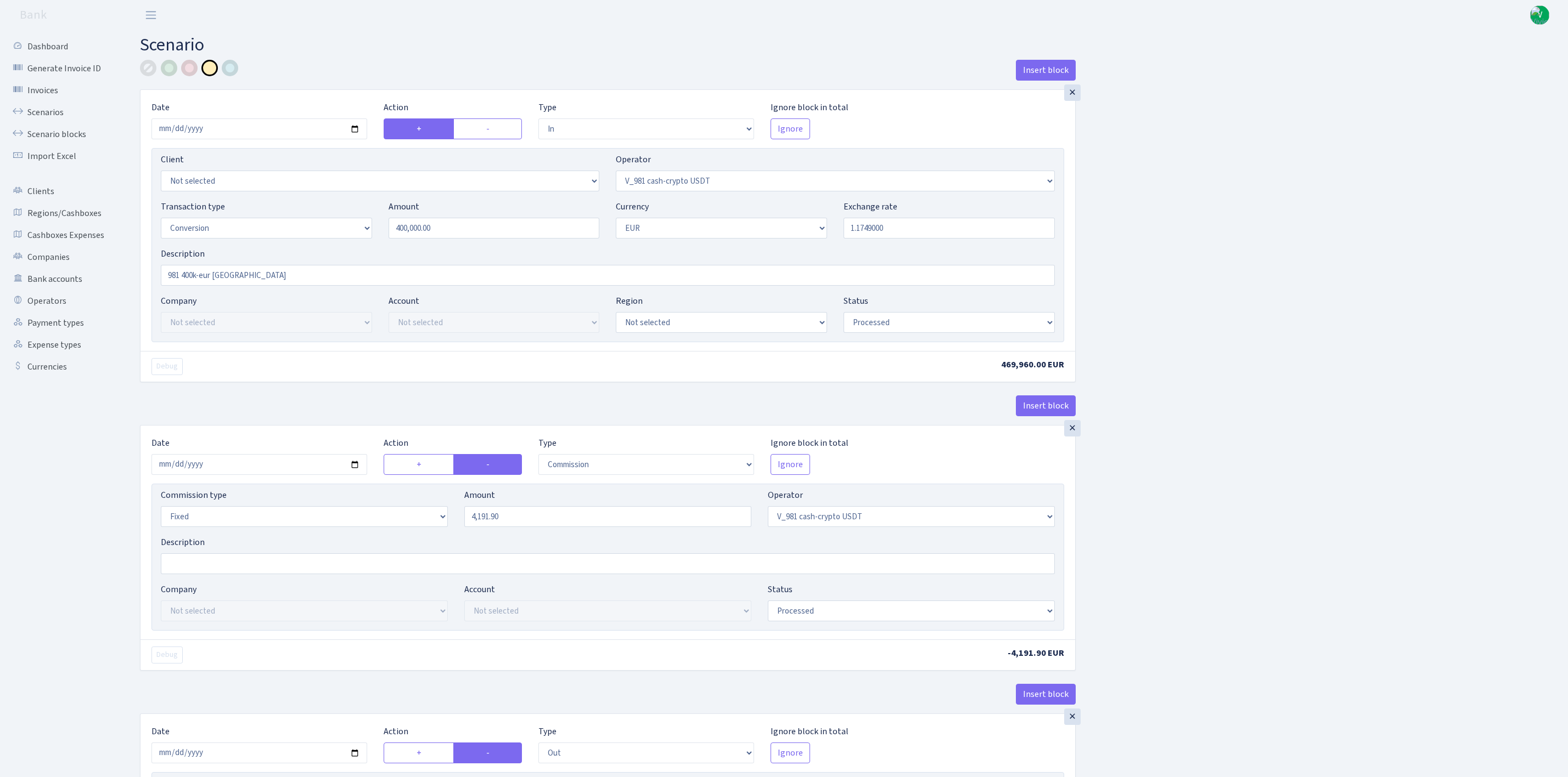
select select "434"
select select "1"
select select "processed"
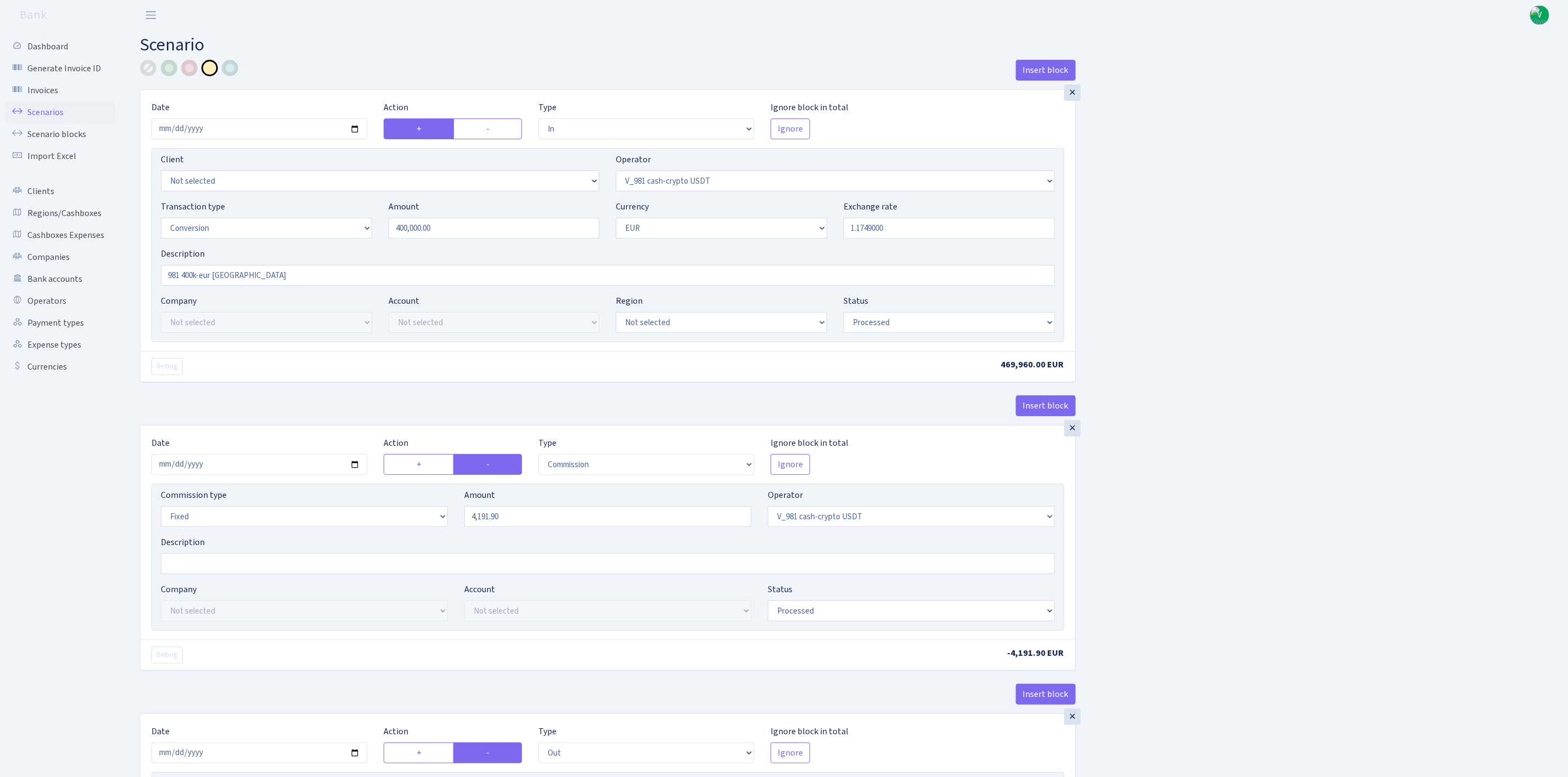
click at [48, 110] on link "Scenarios" at bounding box center [60, 112] width 110 height 22
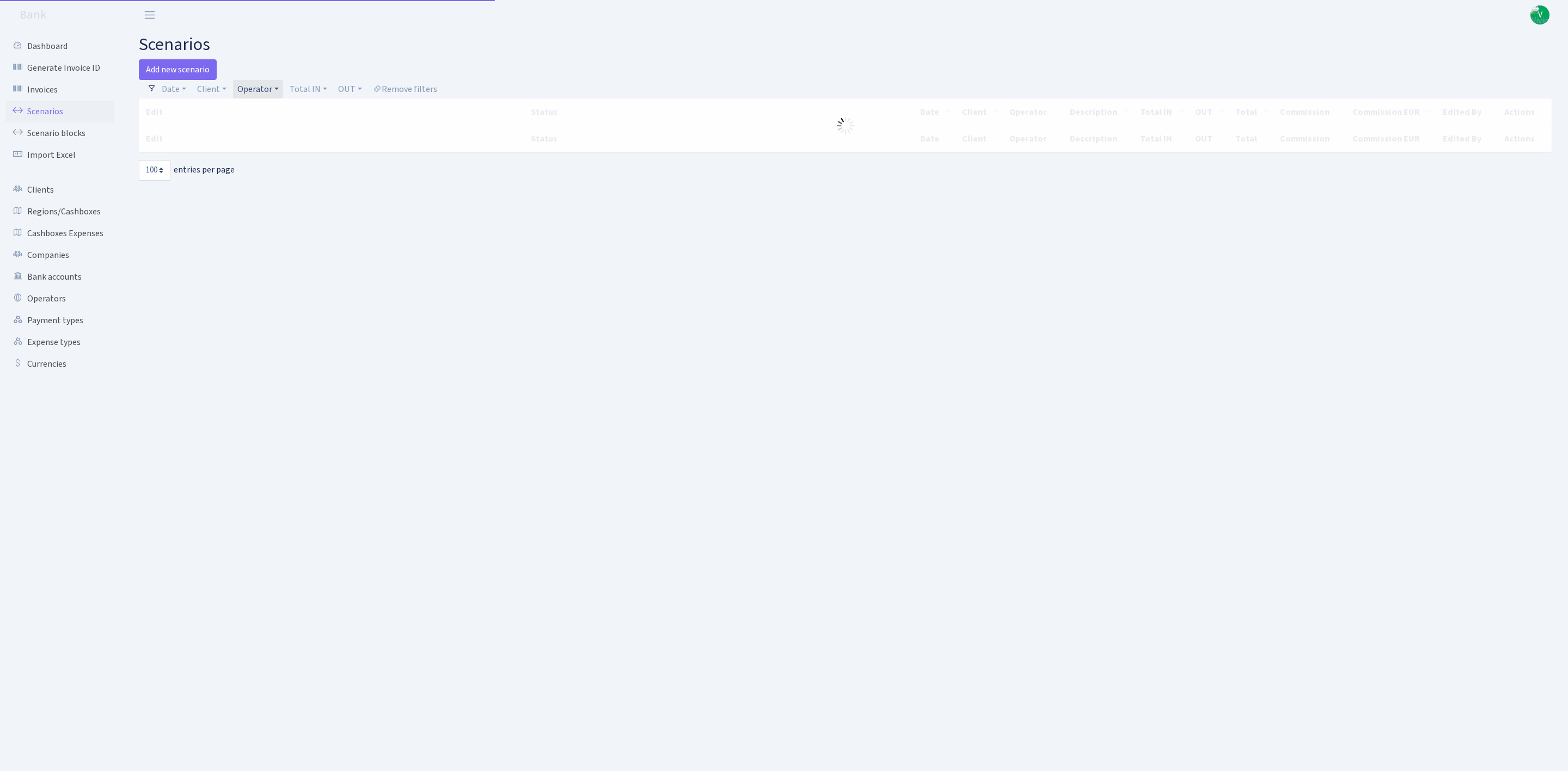
select select "100"
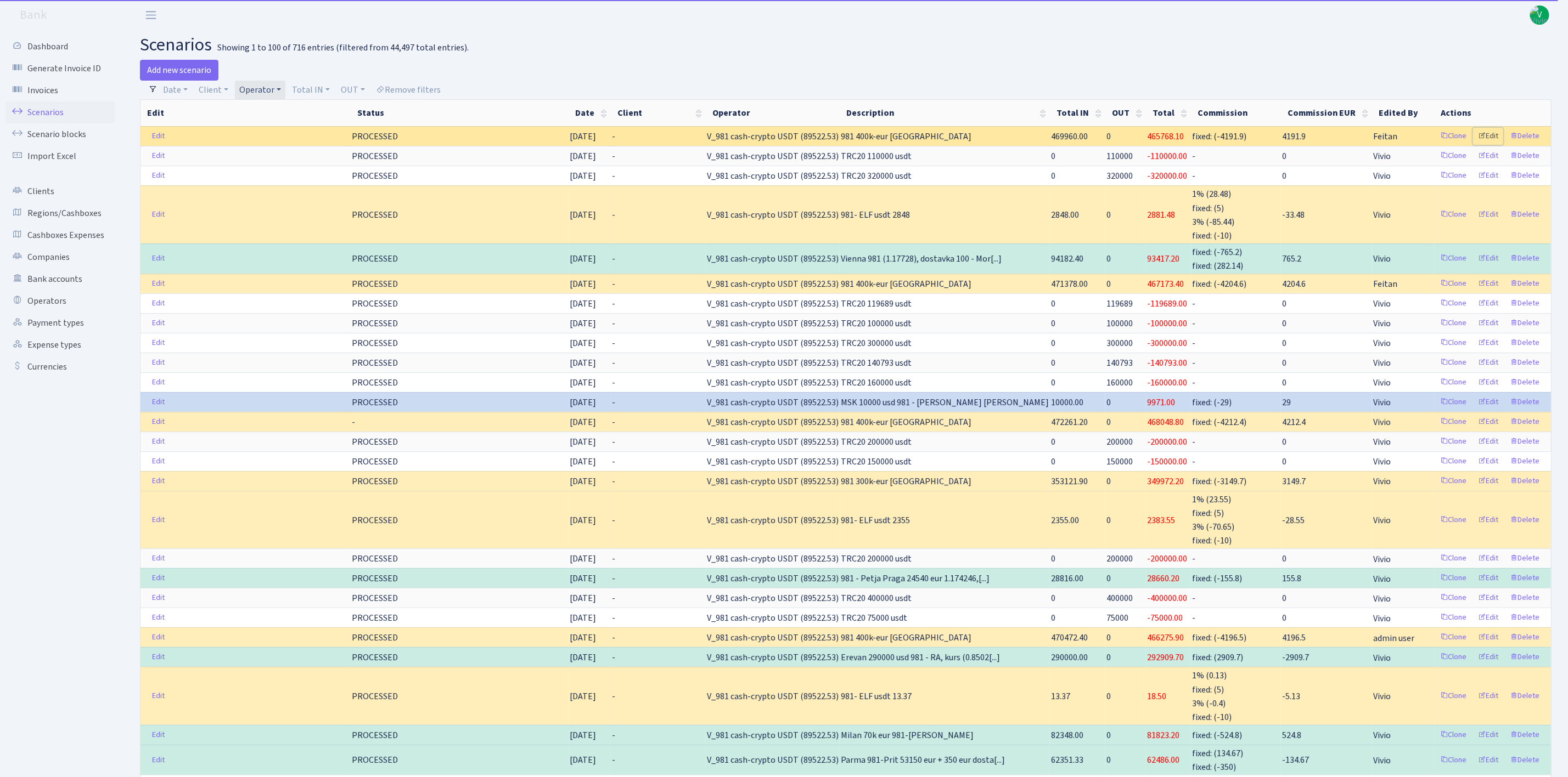
click at [1490, 140] on link "Edit" at bounding box center [1488, 136] width 30 height 17
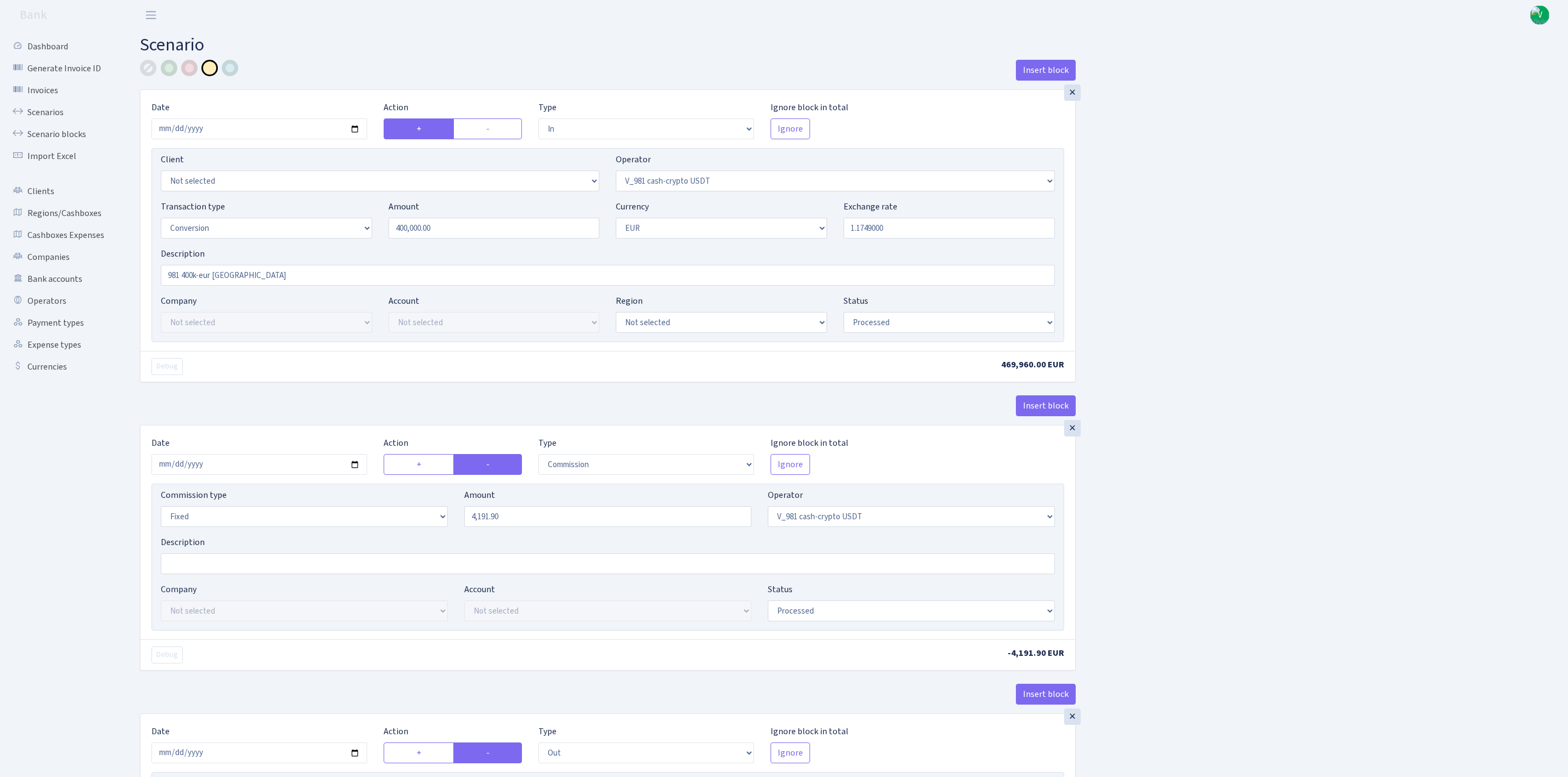
select select "in"
select select "435"
select select "15"
select select "1"
select select "processed"
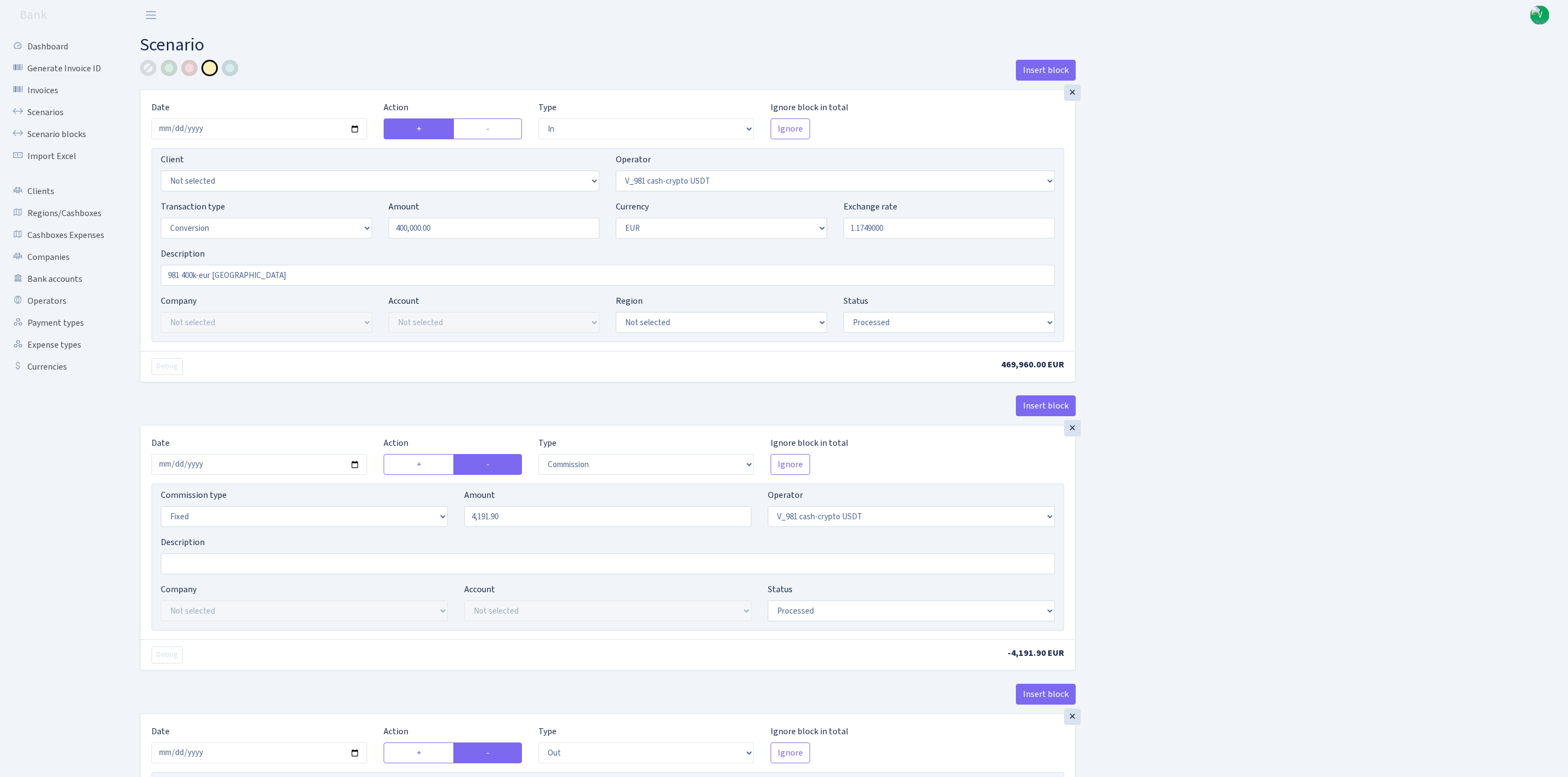
select select "commission"
select select "fixed"
select select "435"
select select "processed"
select select "out"
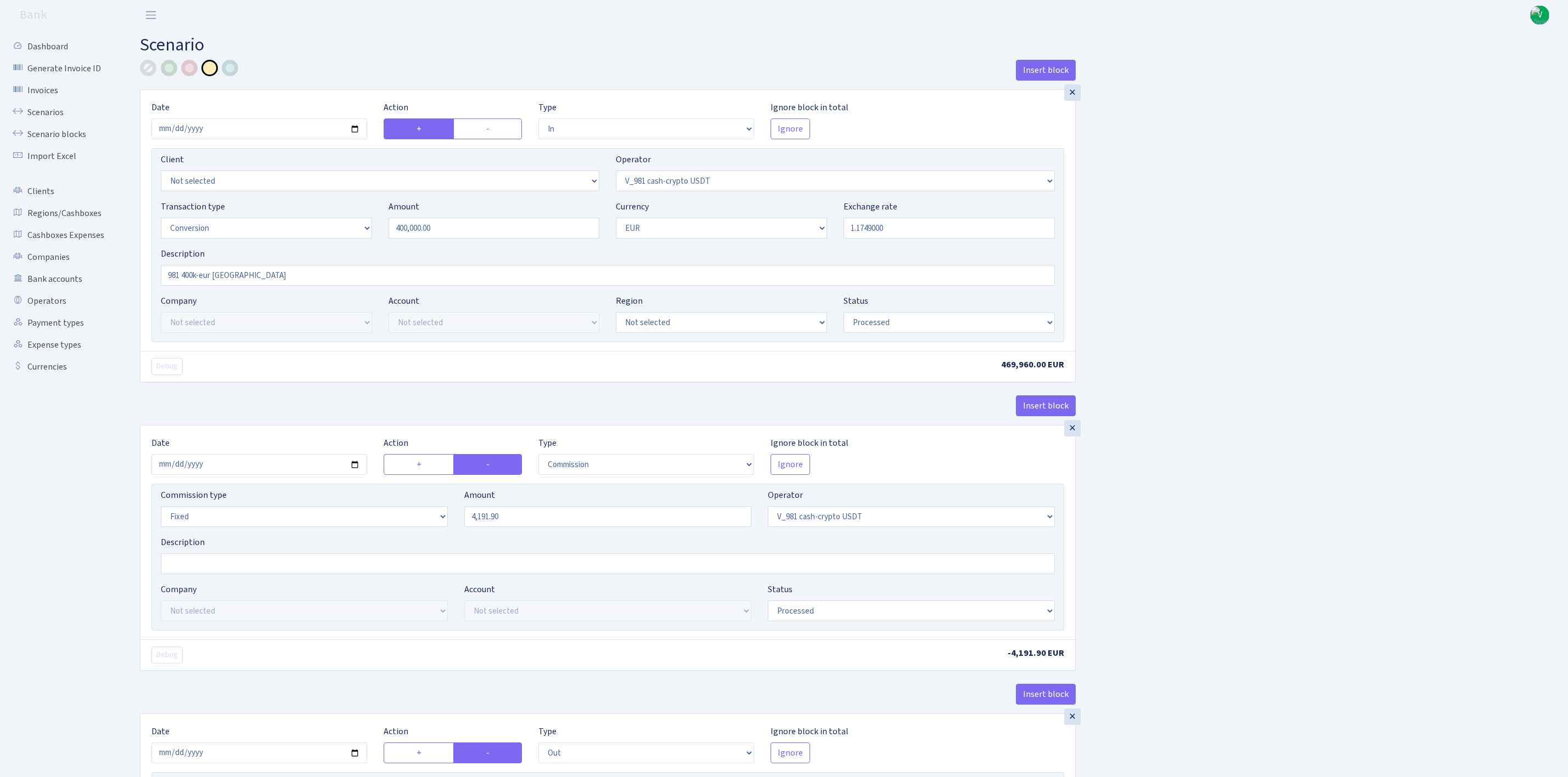
select select "434"
select select "15"
select select "1"
select select "processed"
select select "in"
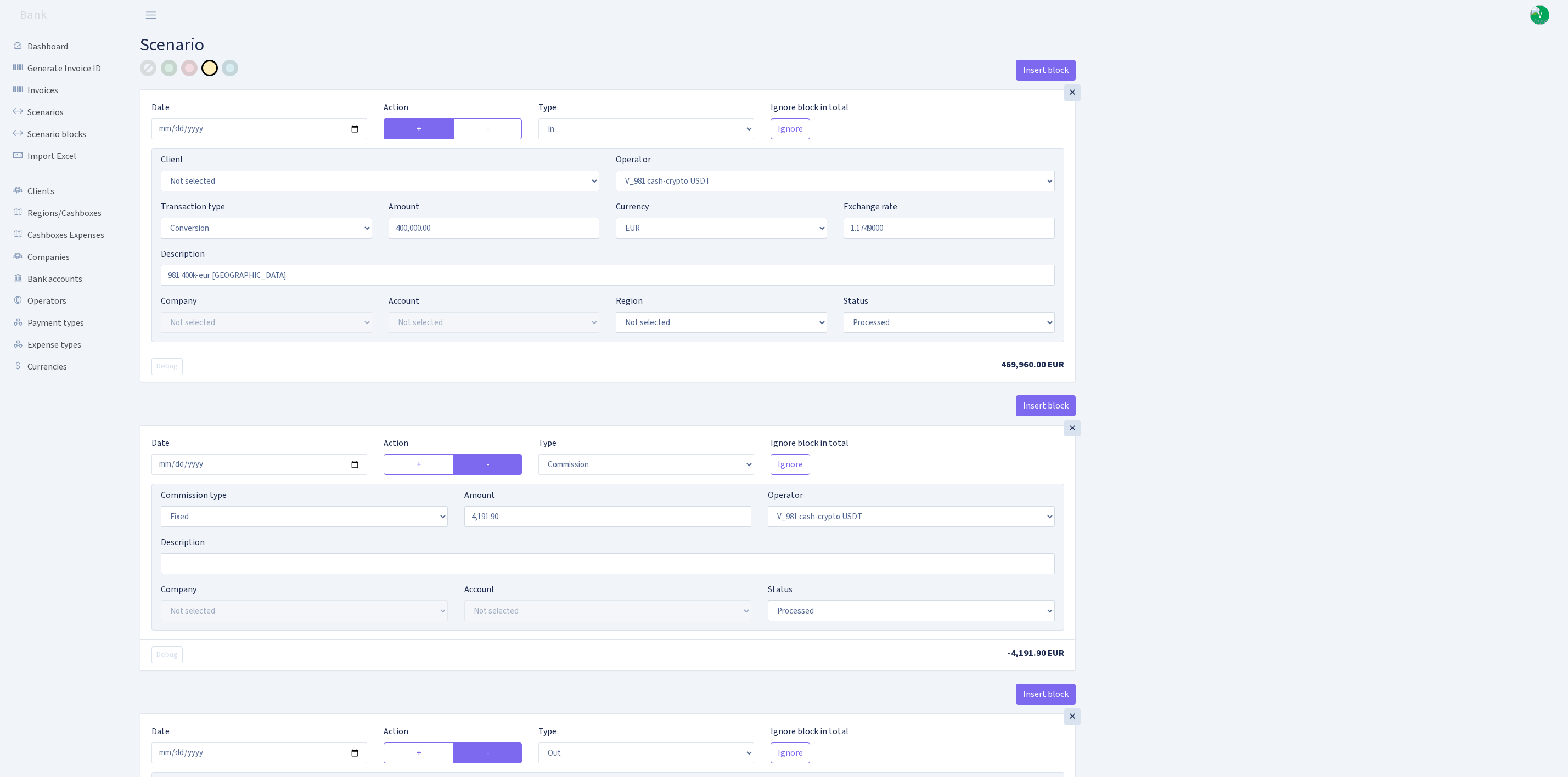
select select "434"
select select "1"
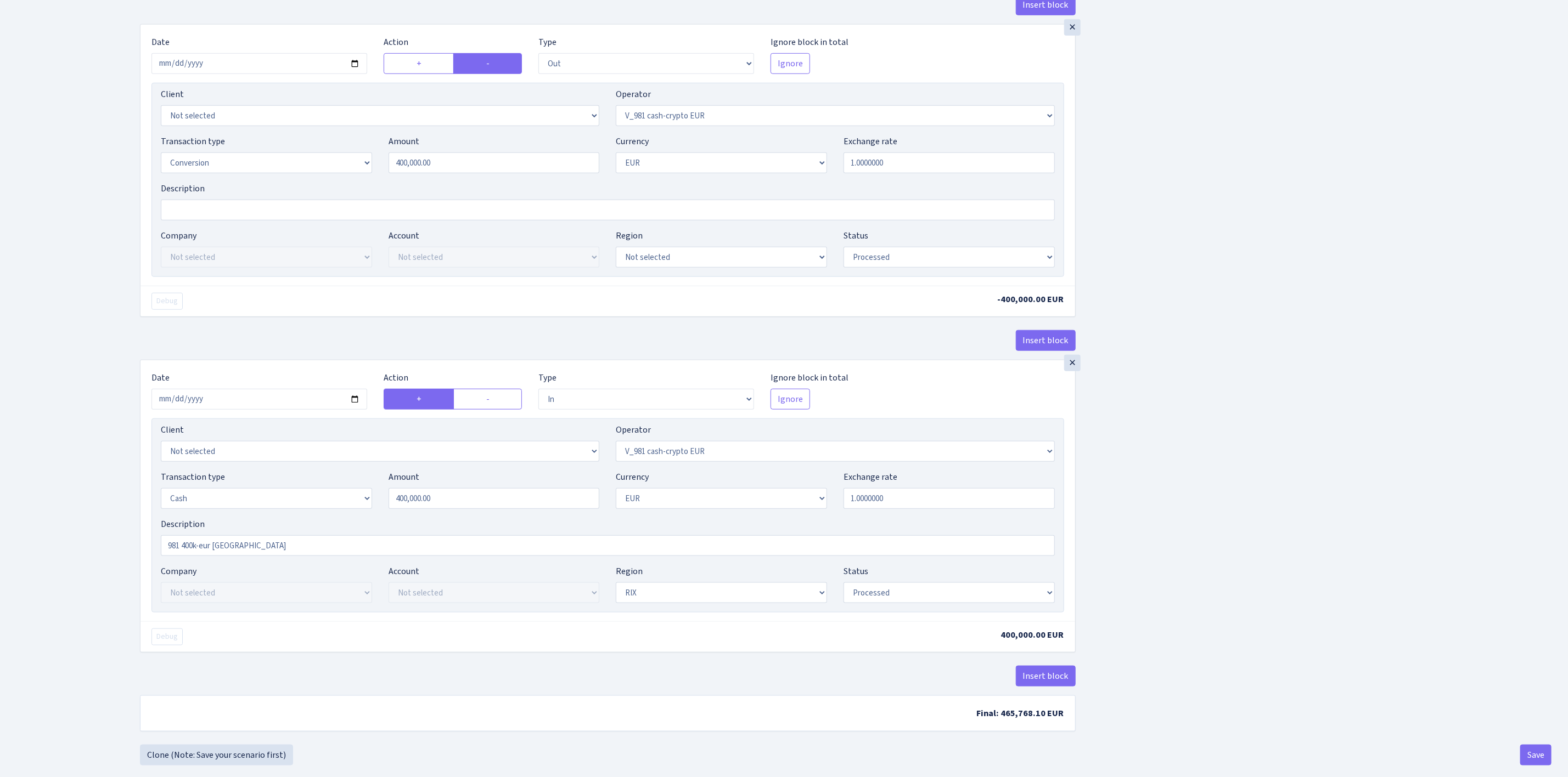
scroll to position [718, 0]
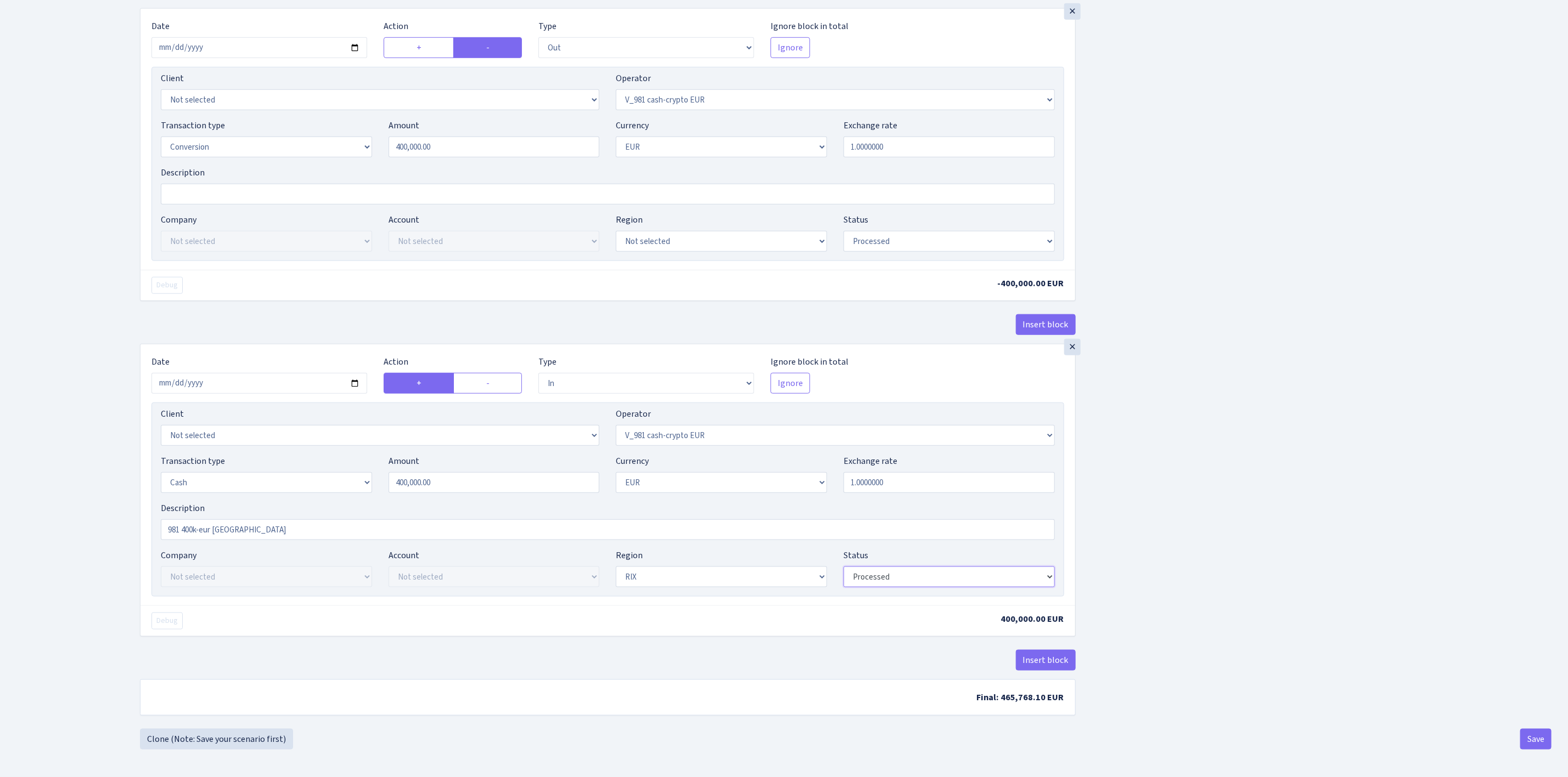
click at [886, 574] on select "Draft Pending Later Never Processed" at bounding box center [949, 577] width 212 height 21
select select "pending"
click at [843, 566] on select "Draft Pending Later Never Processed" at bounding box center [949, 577] width 212 height 21
click at [1158, 588] on div "Insert block × Date 2025-09-25 Action + - Type --- In Out Commission Field requ…" at bounding box center [845, 41] width 1428 height 1374
click at [1529, 730] on button "Save" at bounding box center [1535, 739] width 31 height 21
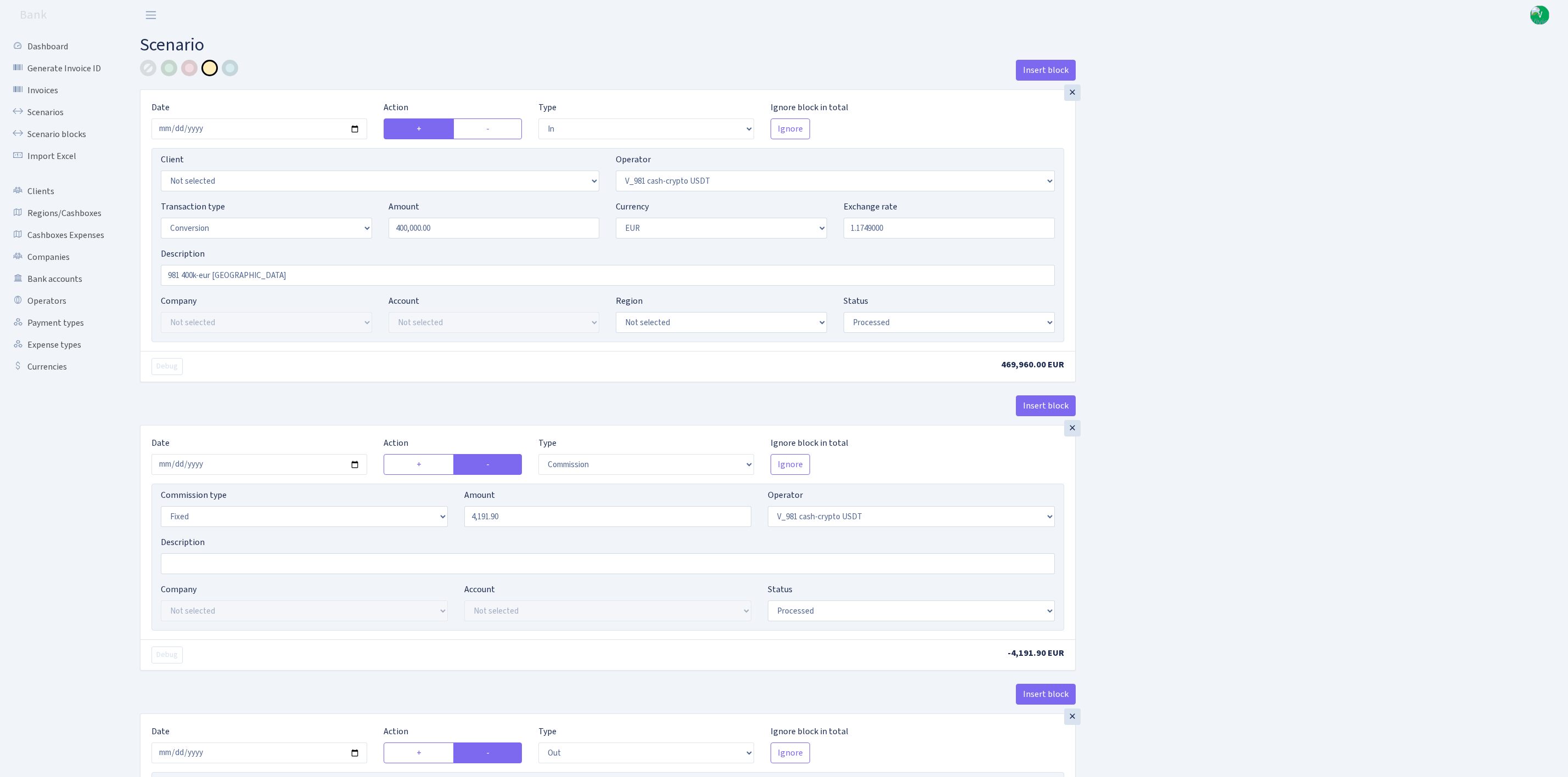
select select "in"
select select "435"
select select "15"
select select "1"
select select "processed"
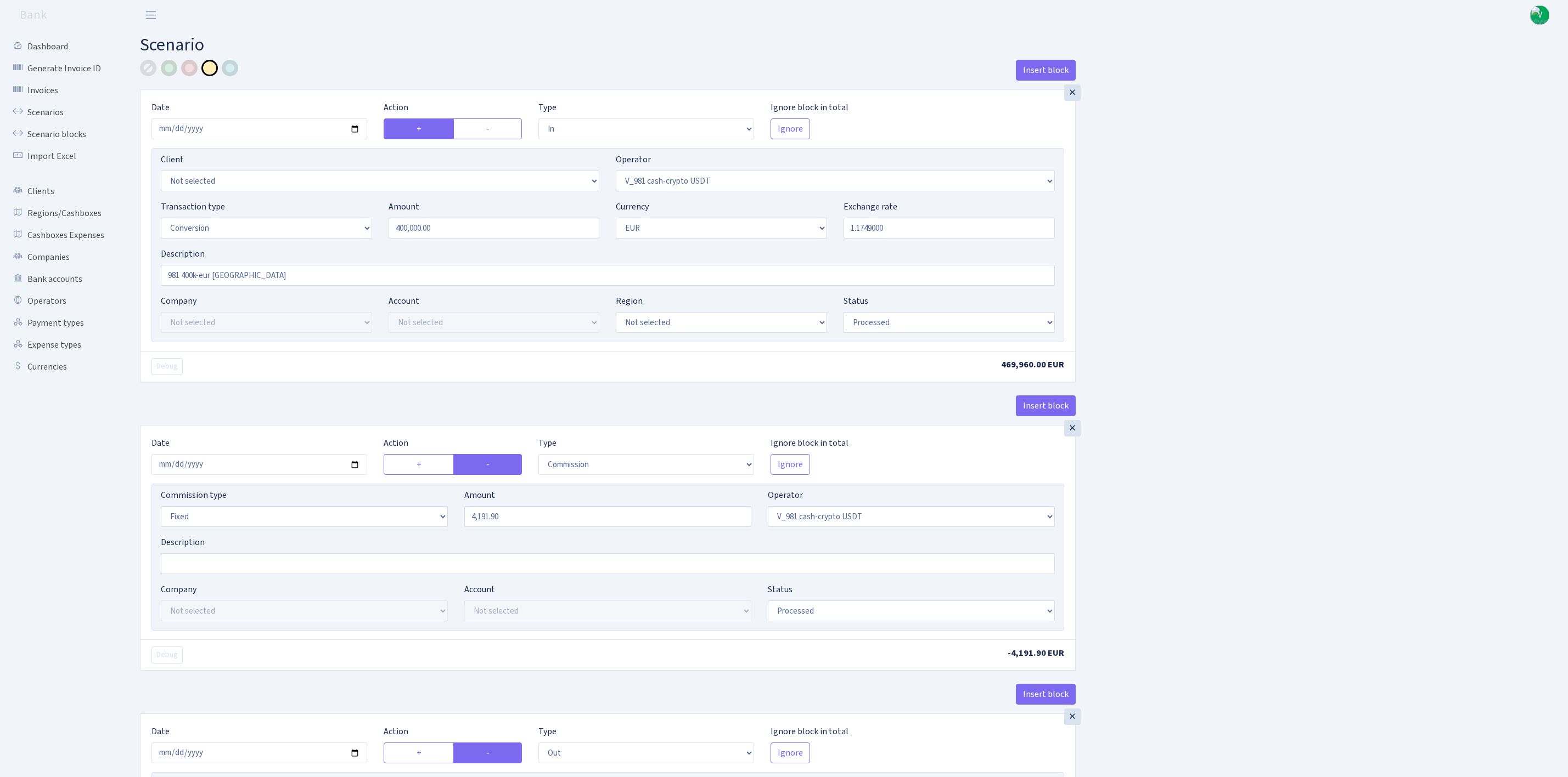
select select "commission"
select select "fixed"
select select "435"
select select "processed"
select select "out"
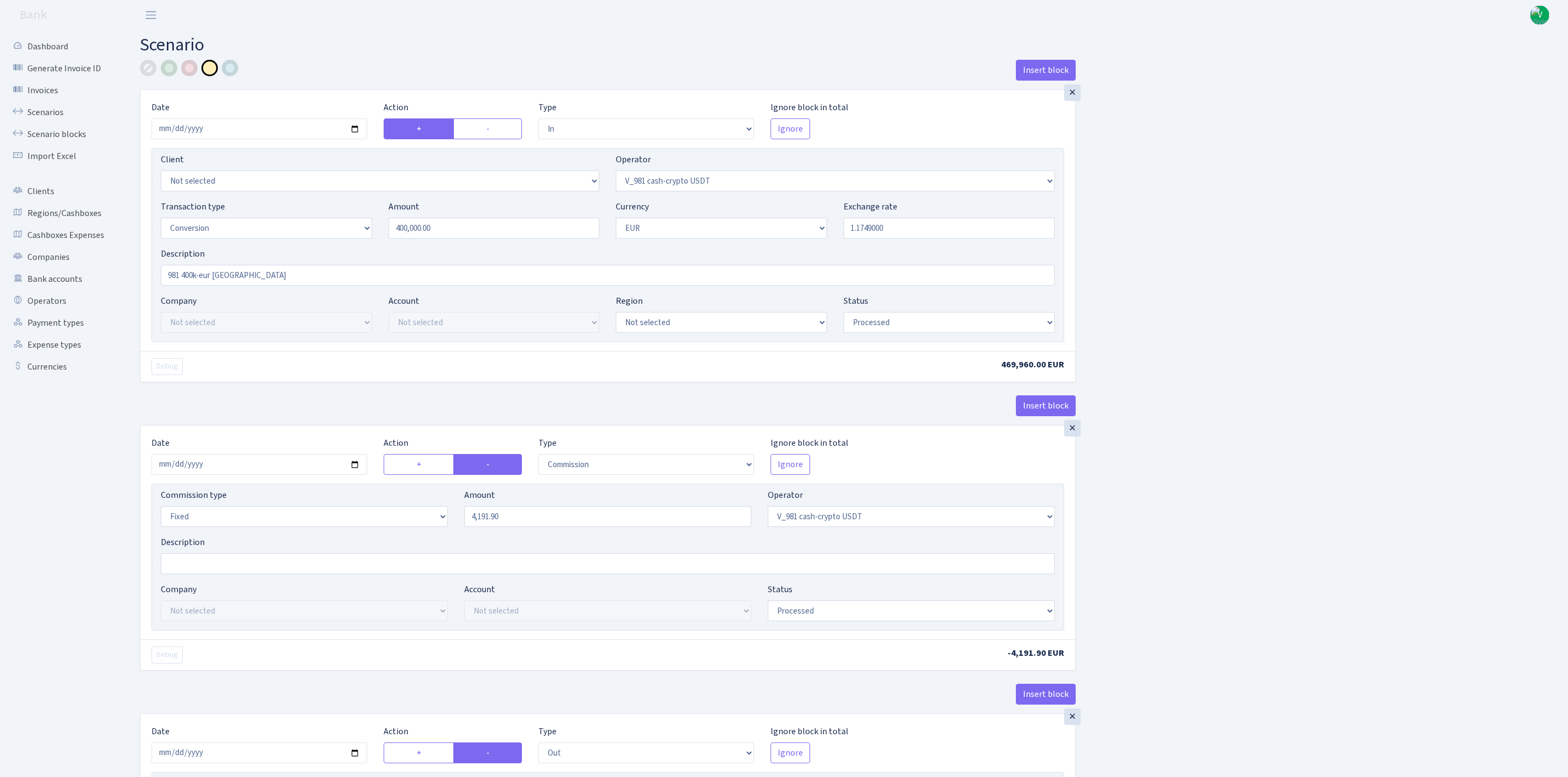
select select "434"
select select "15"
select select "1"
select select "processed"
select select "in"
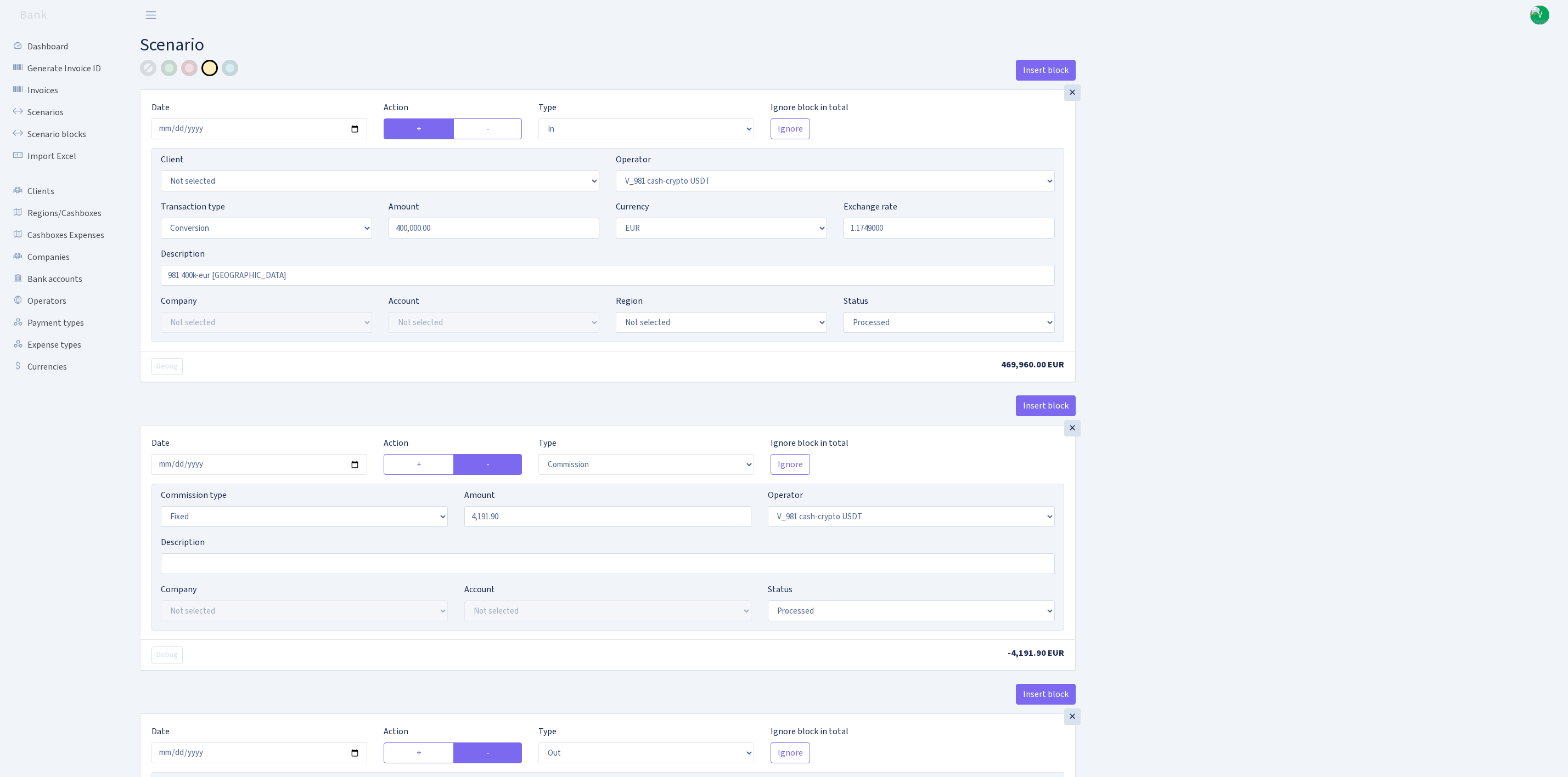
select select "434"
select select "1"
select select "pending"
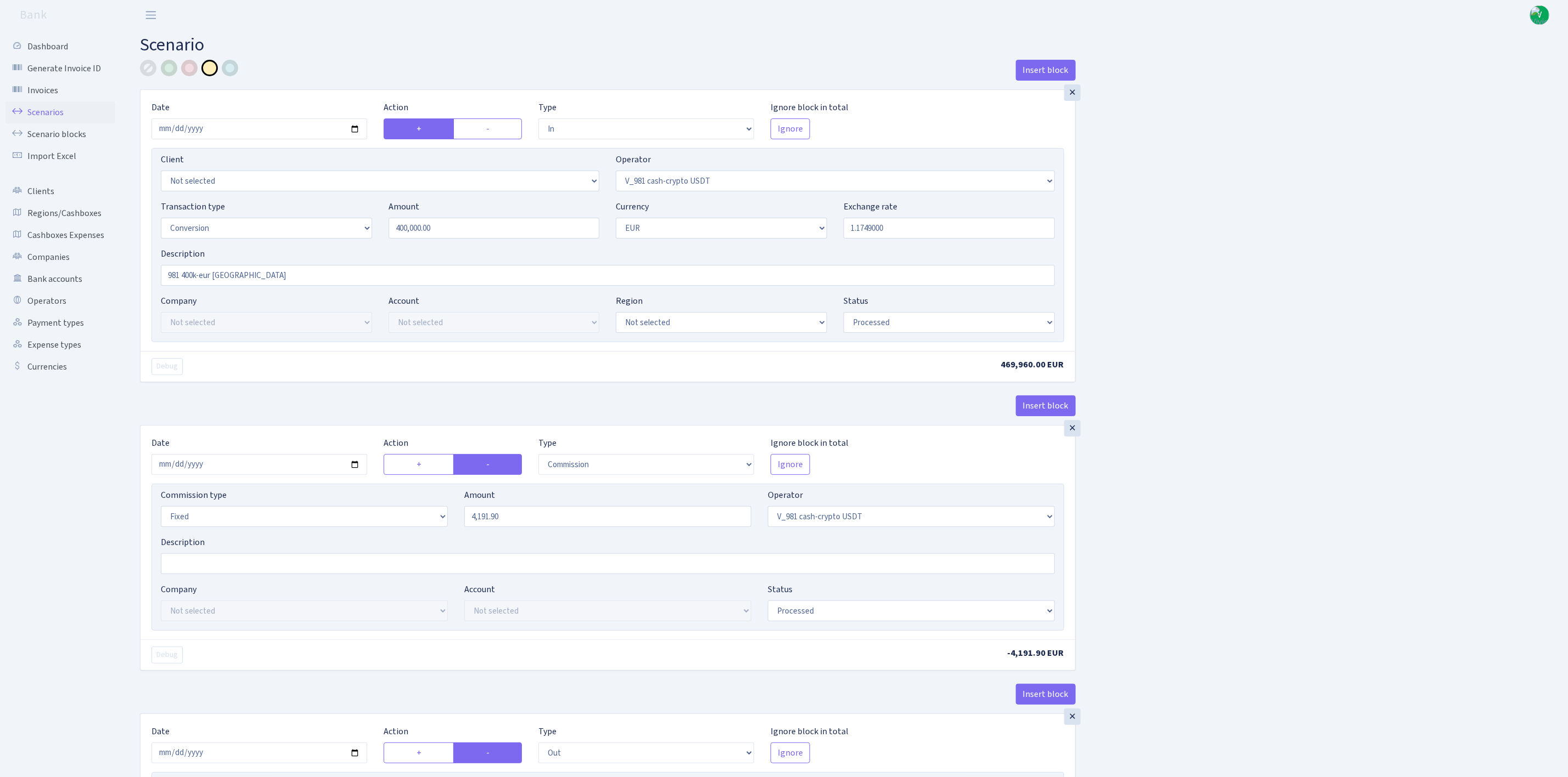
click at [48, 107] on link "Scenarios" at bounding box center [60, 112] width 110 height 22
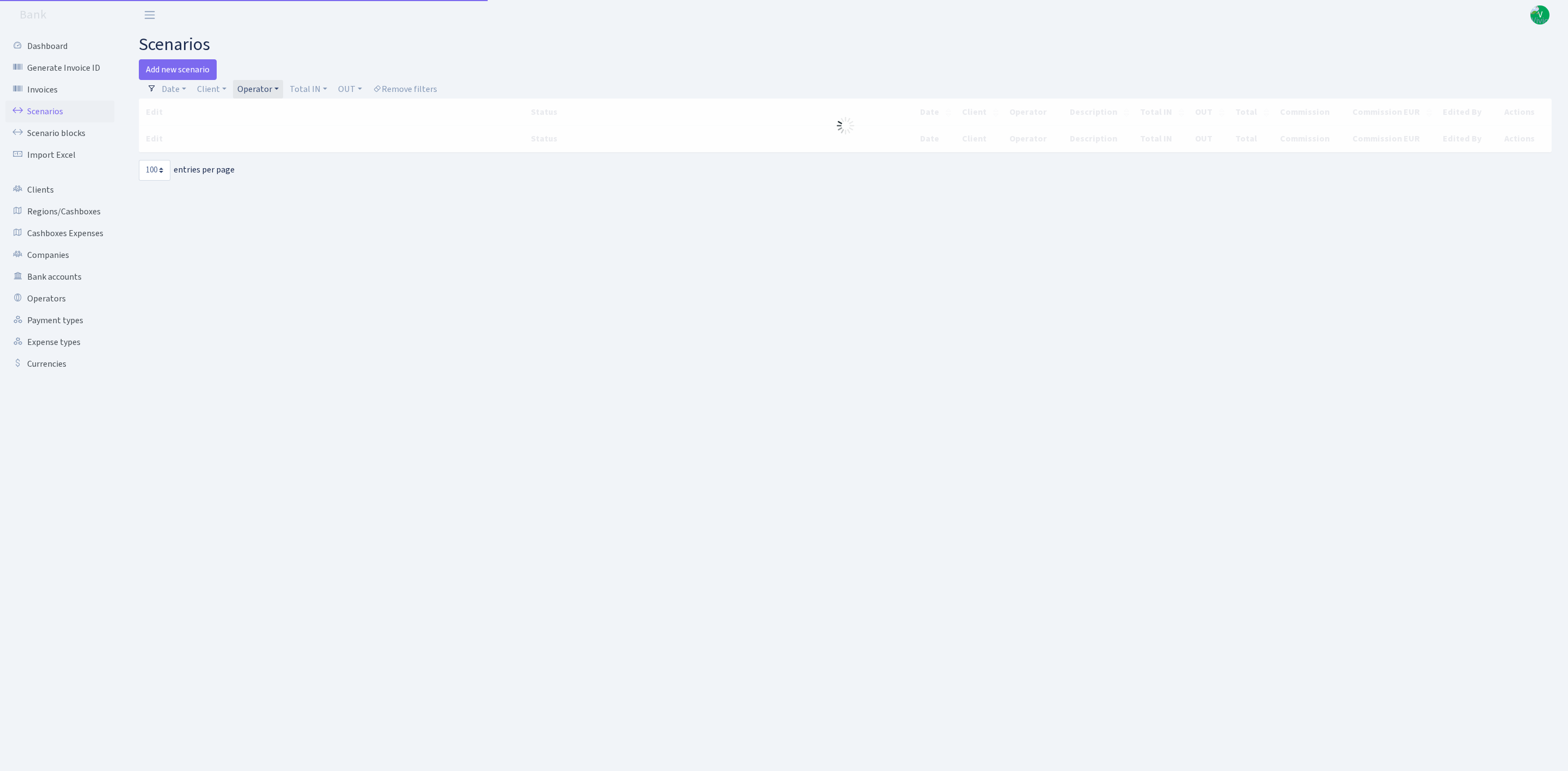
select select "100"
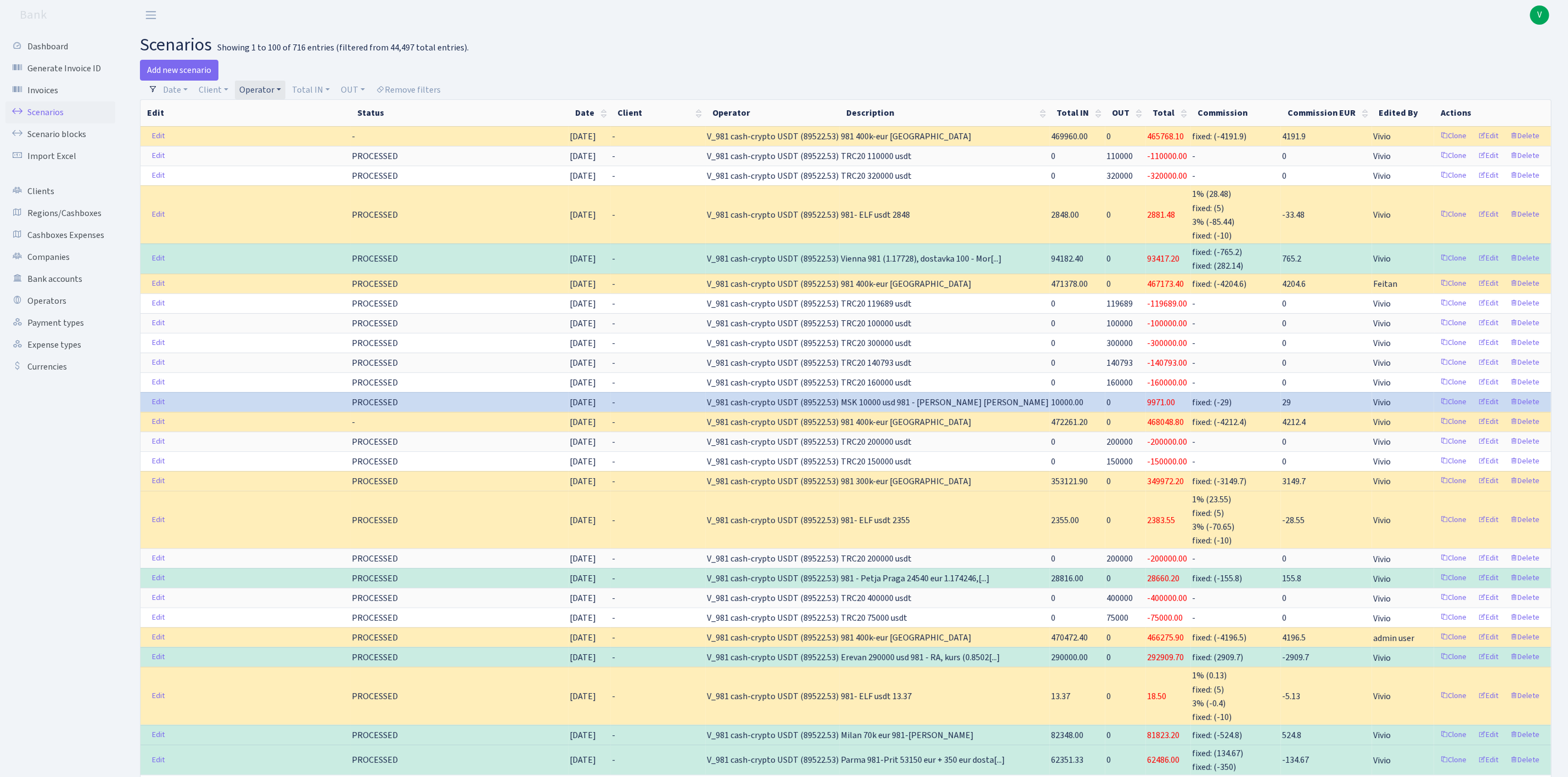
click at [256, 94] on link "Operator" at bounding box center [259, 90] width 50 height 18
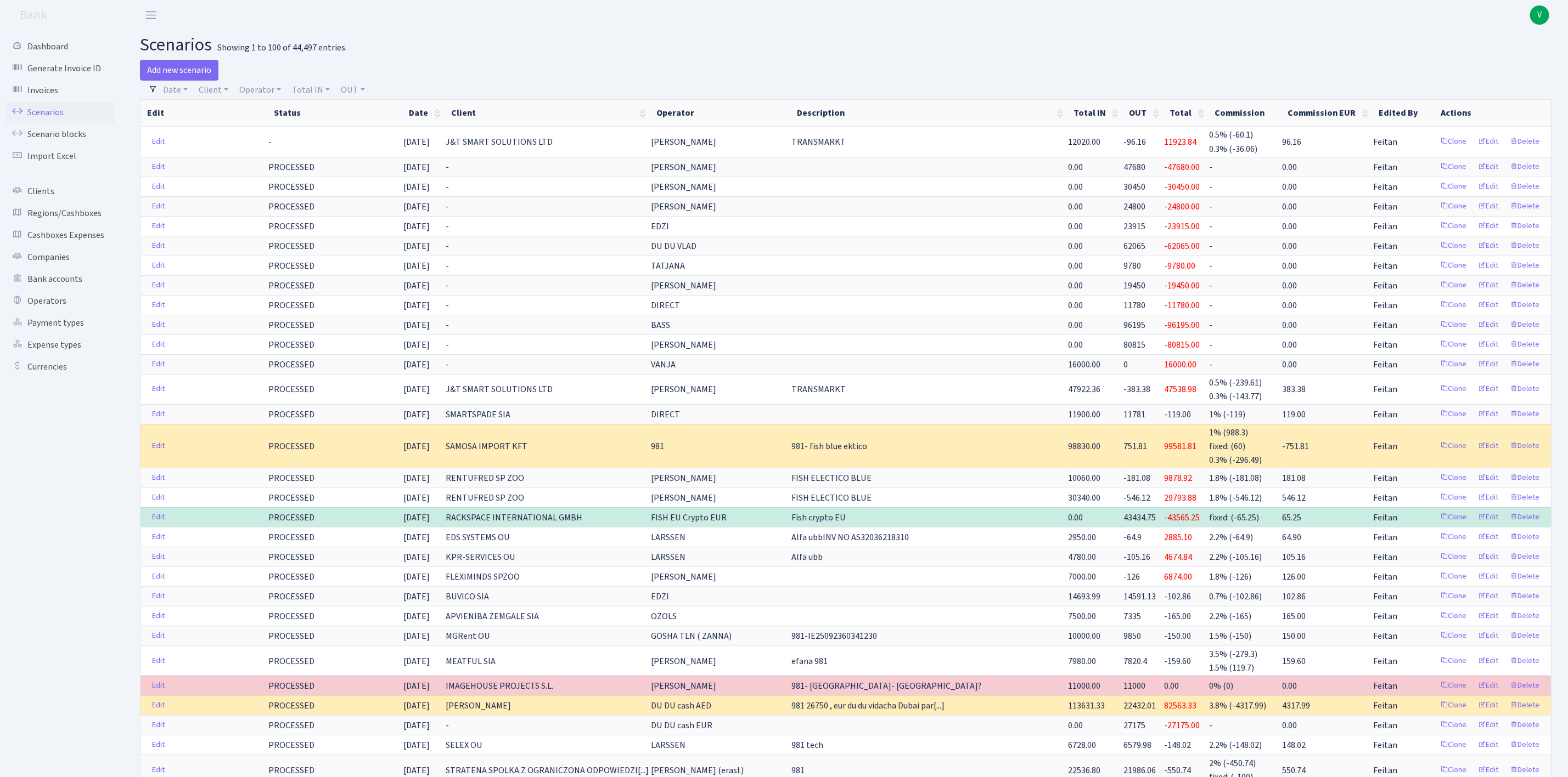
click at [52, 109] on link "Scenarios" at bounding box center [60, 112] width 110 height 22
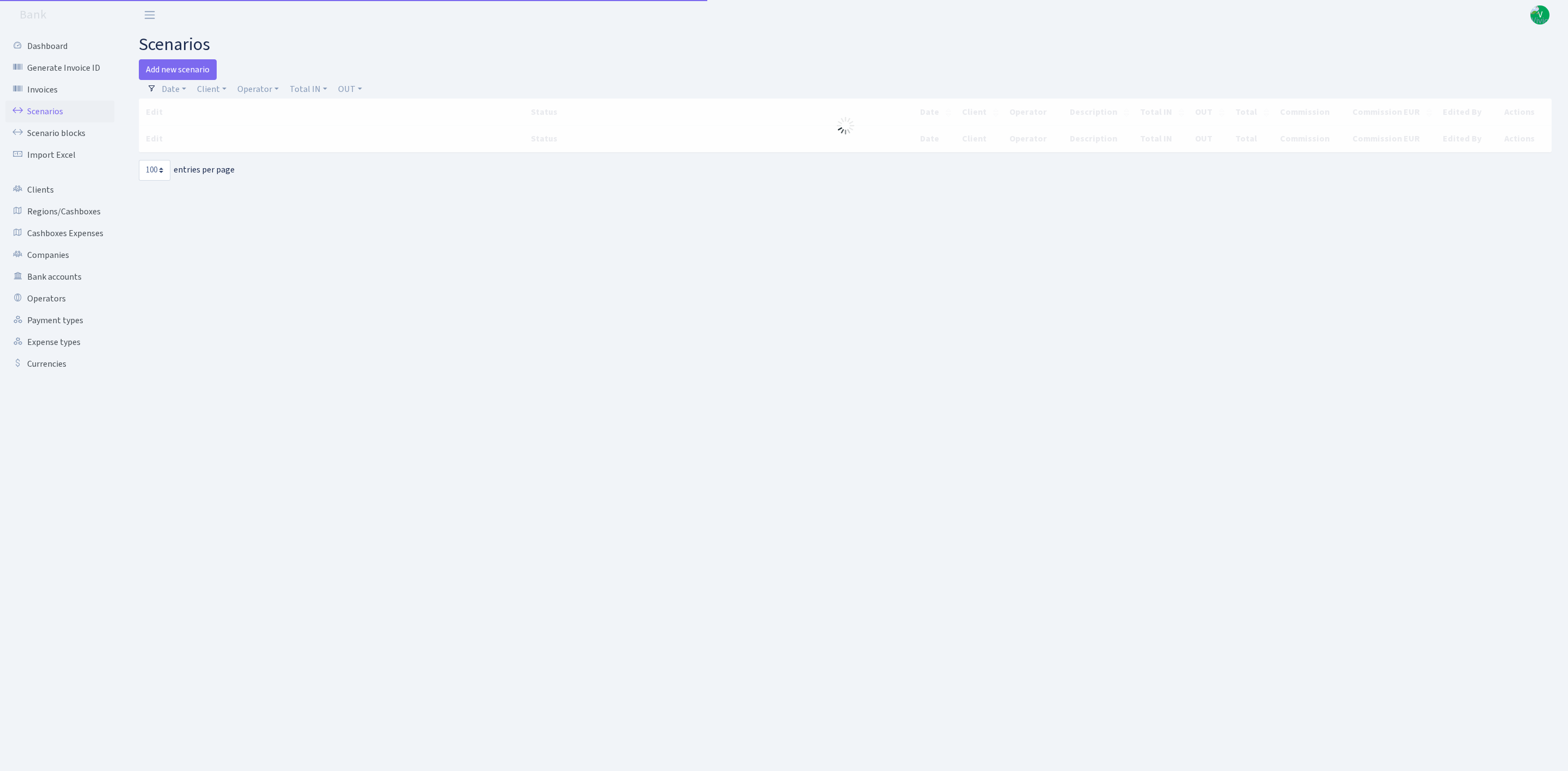
select select "100"
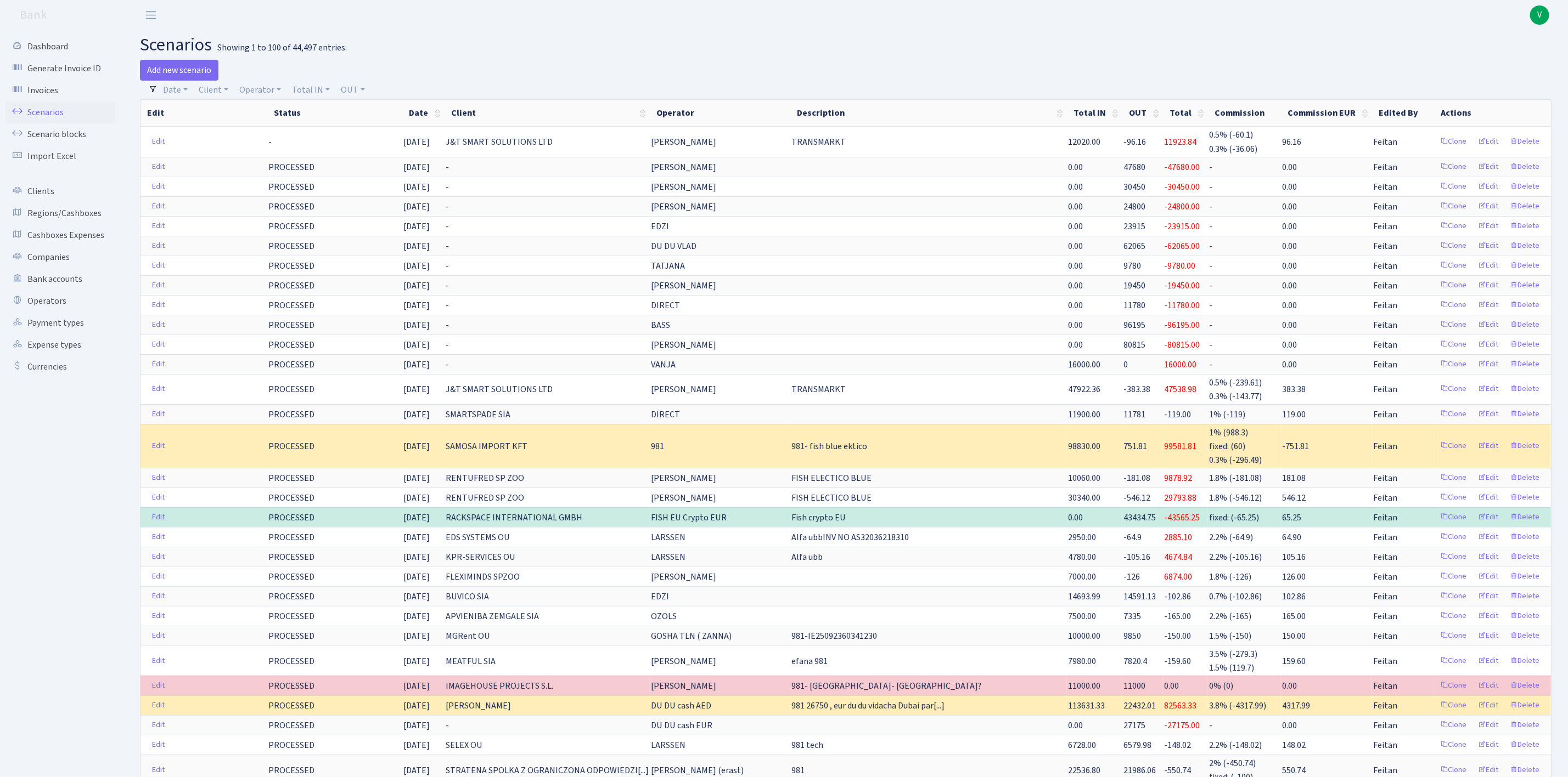
click at [57, 114] on link "Scenarios" at bounding box center [60, 112] width 110 height 22
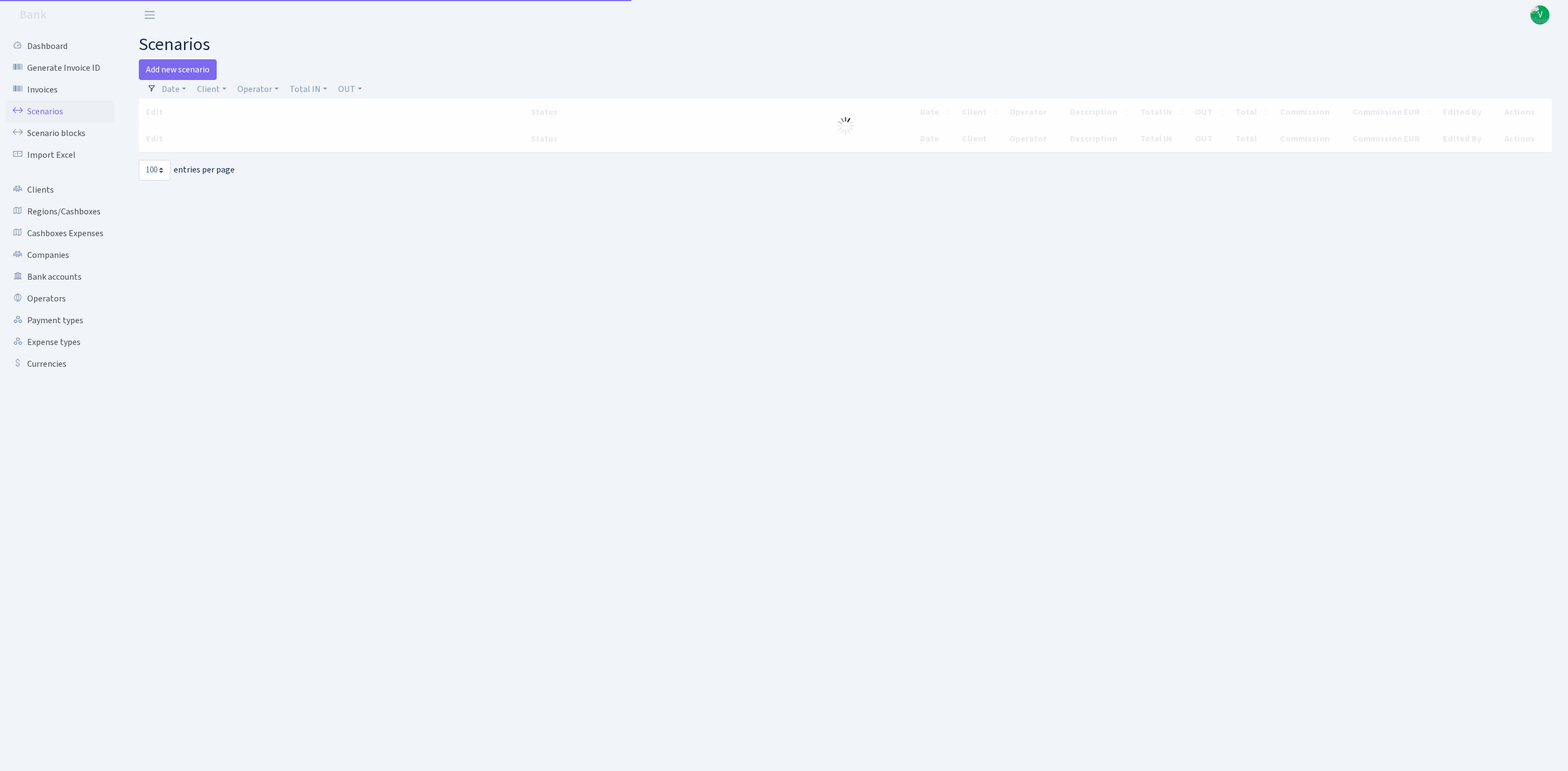
select select "100"
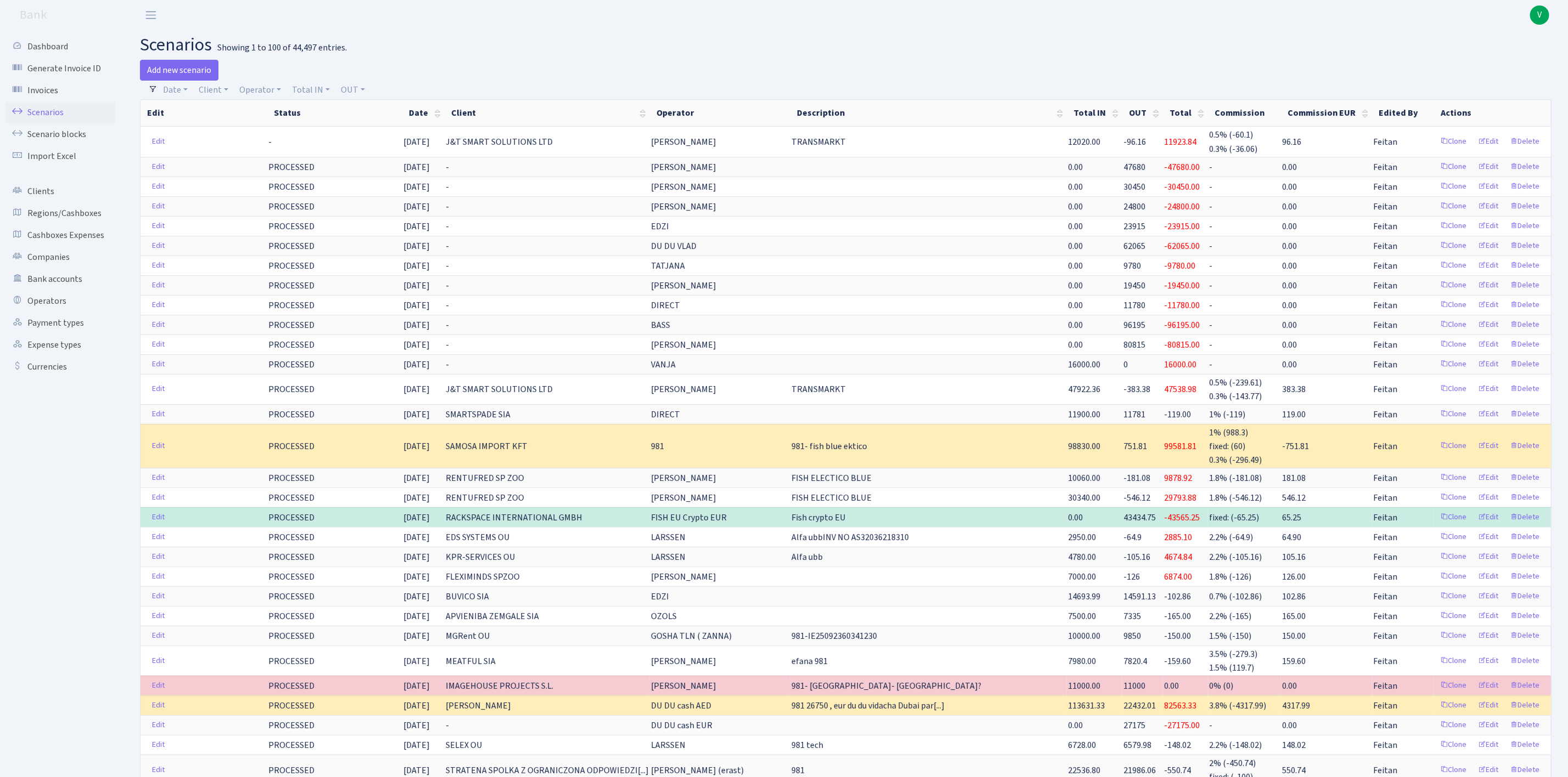
click at [53, 112] on link "Scenarios" at bounding box center [60, 112] width 110 height 22
click at [252, 89] on link "Operator" at bounding box center [259, 90] width 50 height 18
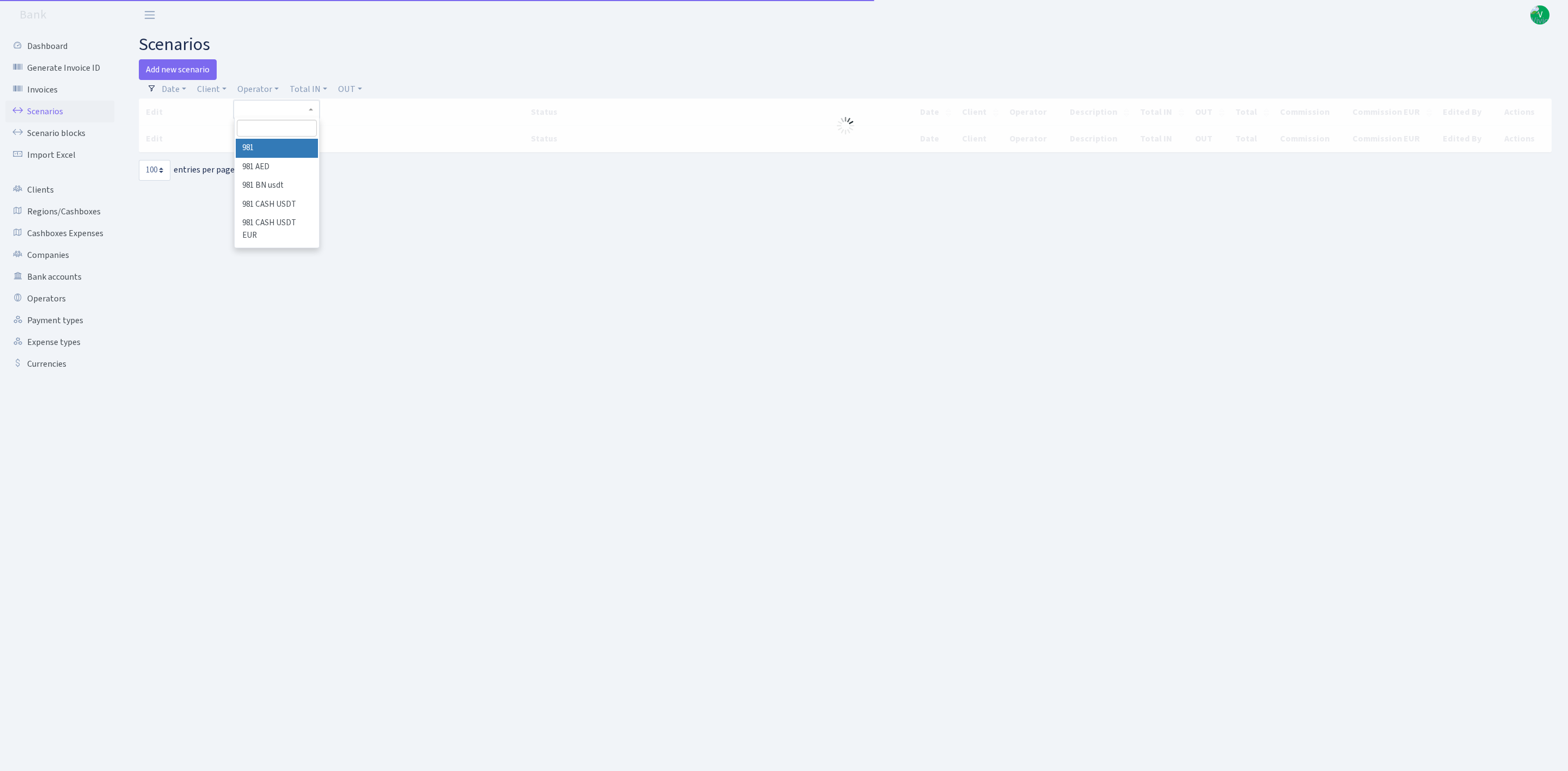
select select "100"
click at [267, 130] on input "search" at bounding box center [277, 128] width 80 height 17
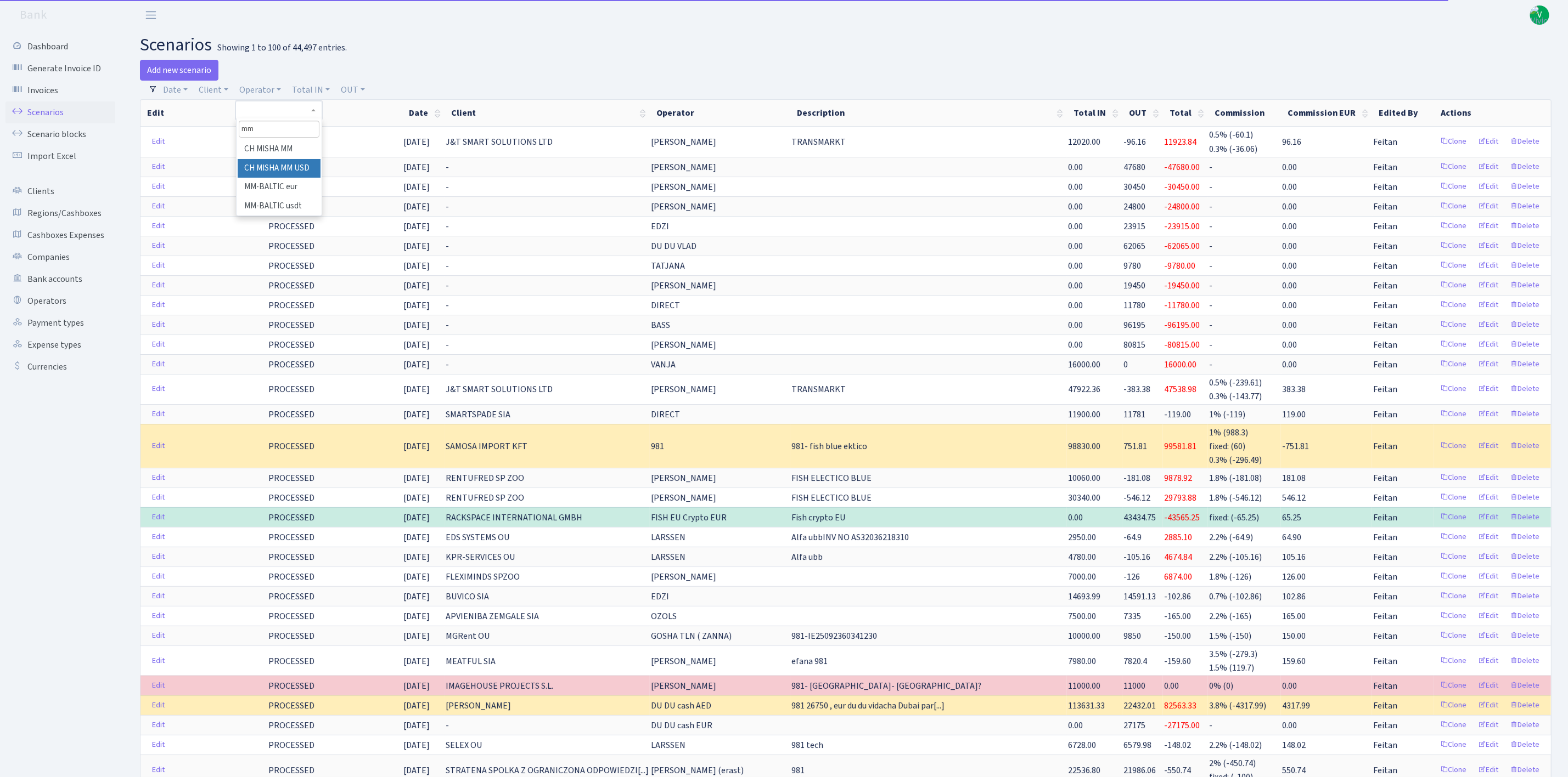
type input "mm"
click at [300, 168] on li "CH MISHA MM USD" at bounding box center [279, 169] width 83 height 19
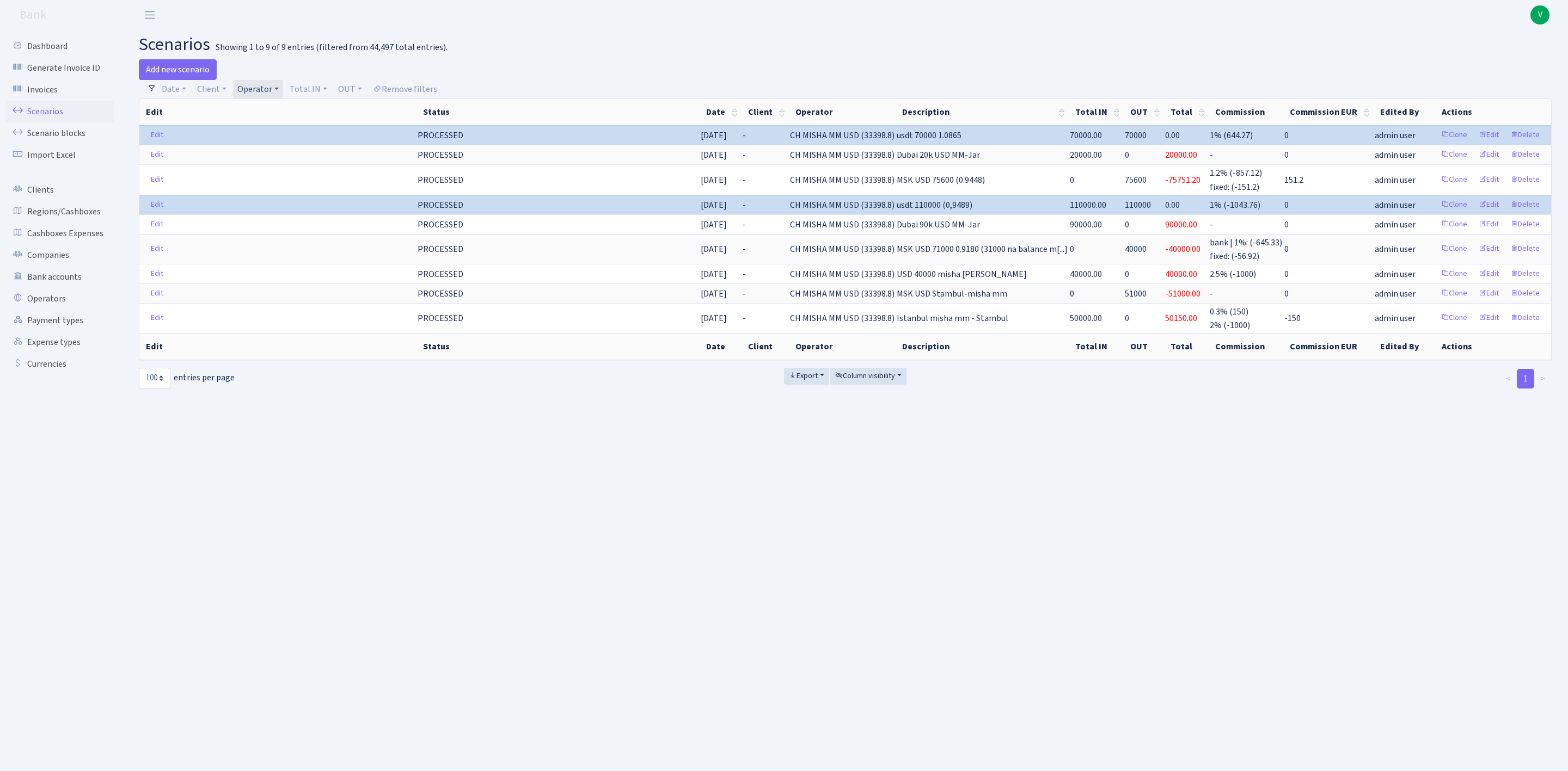
click at [254, 90] on link "Operator" at bounding box center [257, 89] width 50 height 18
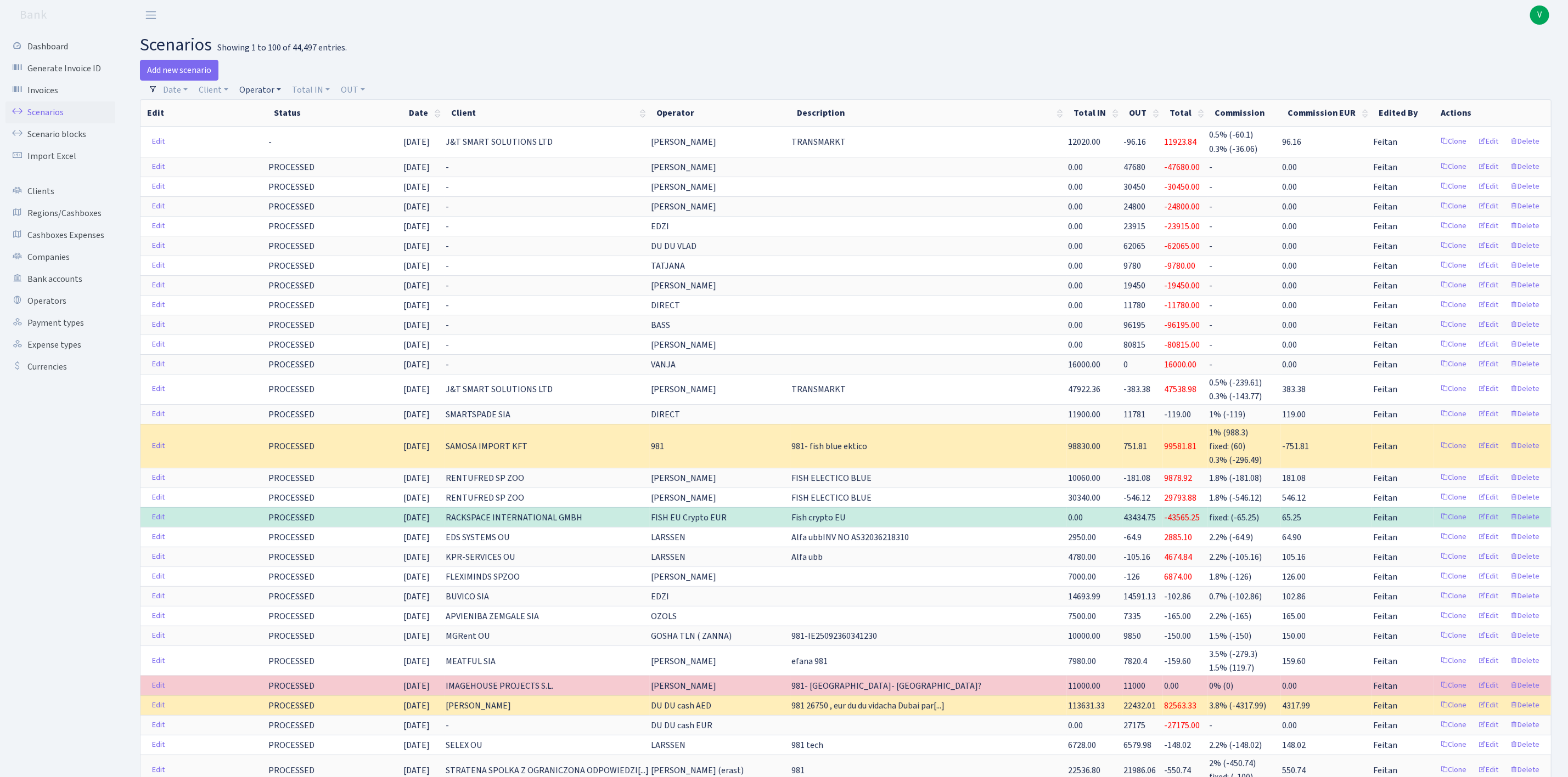
click at [257, 88] on link "Operator" at bounding box center [259, 90] width 50 height 18
click at [212, 96] on link "Client" at bounding box center [213, 90] width 39 height 18
click at [218, 132] on input "search" at bounding box center [239, 129] width 81 height 17
type input "v"
click at [300, 55] on h2 "scenarios Showing 1 to 100 of 44,497 entries." at bounding box center [845, 45] width 1411 height 21
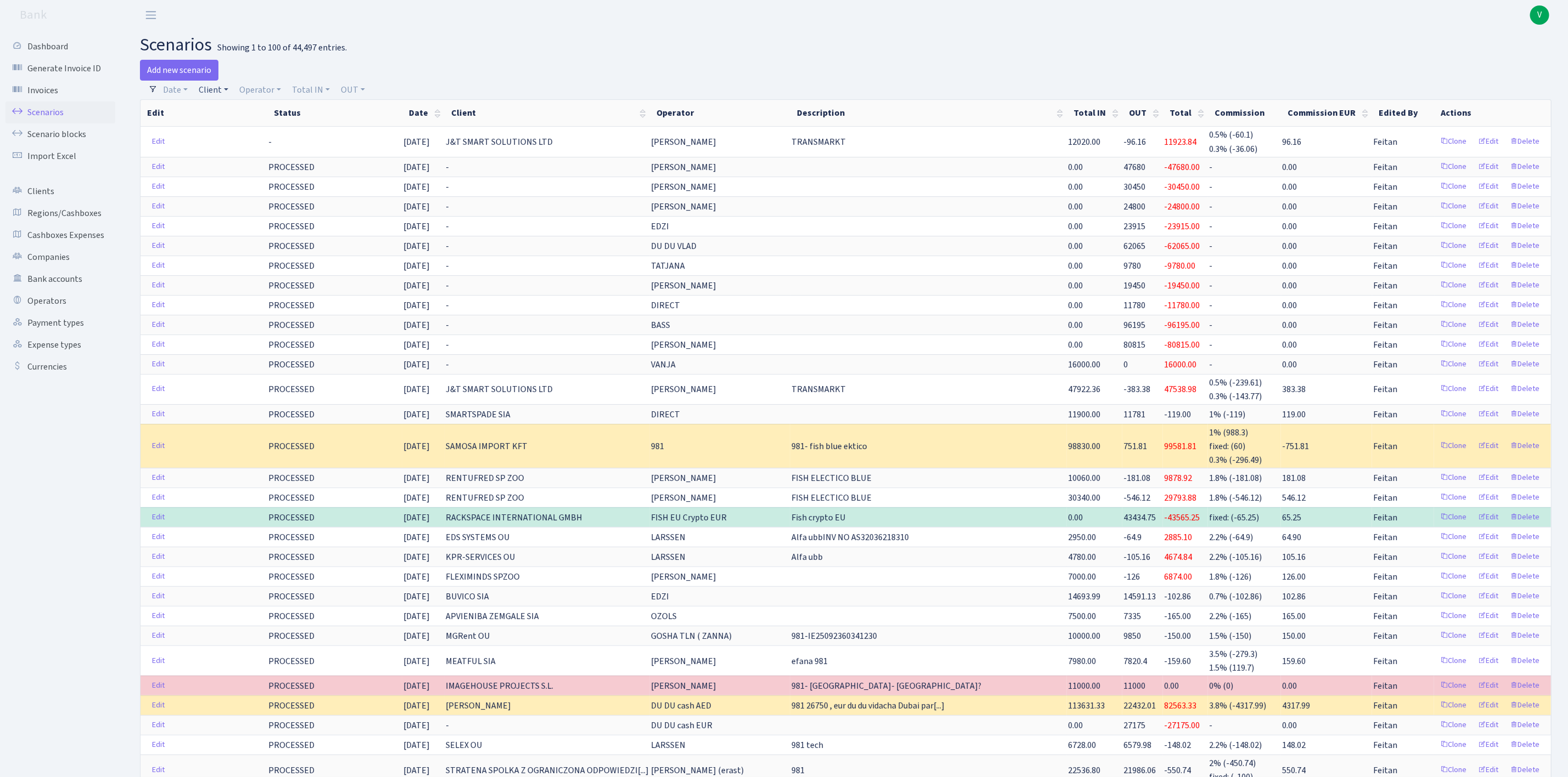
click at [214, 93] on link "Client" at bounding box center [213, 90] width 39 height 18
click at [225, 129] on input "search" at bounding box center [239, 129] width 81 height 17
type input "b"
type input "cba"
click at [246, 144] on li "CBA AGENSTVO" at bounding box center [239, 150] width 83 height 19
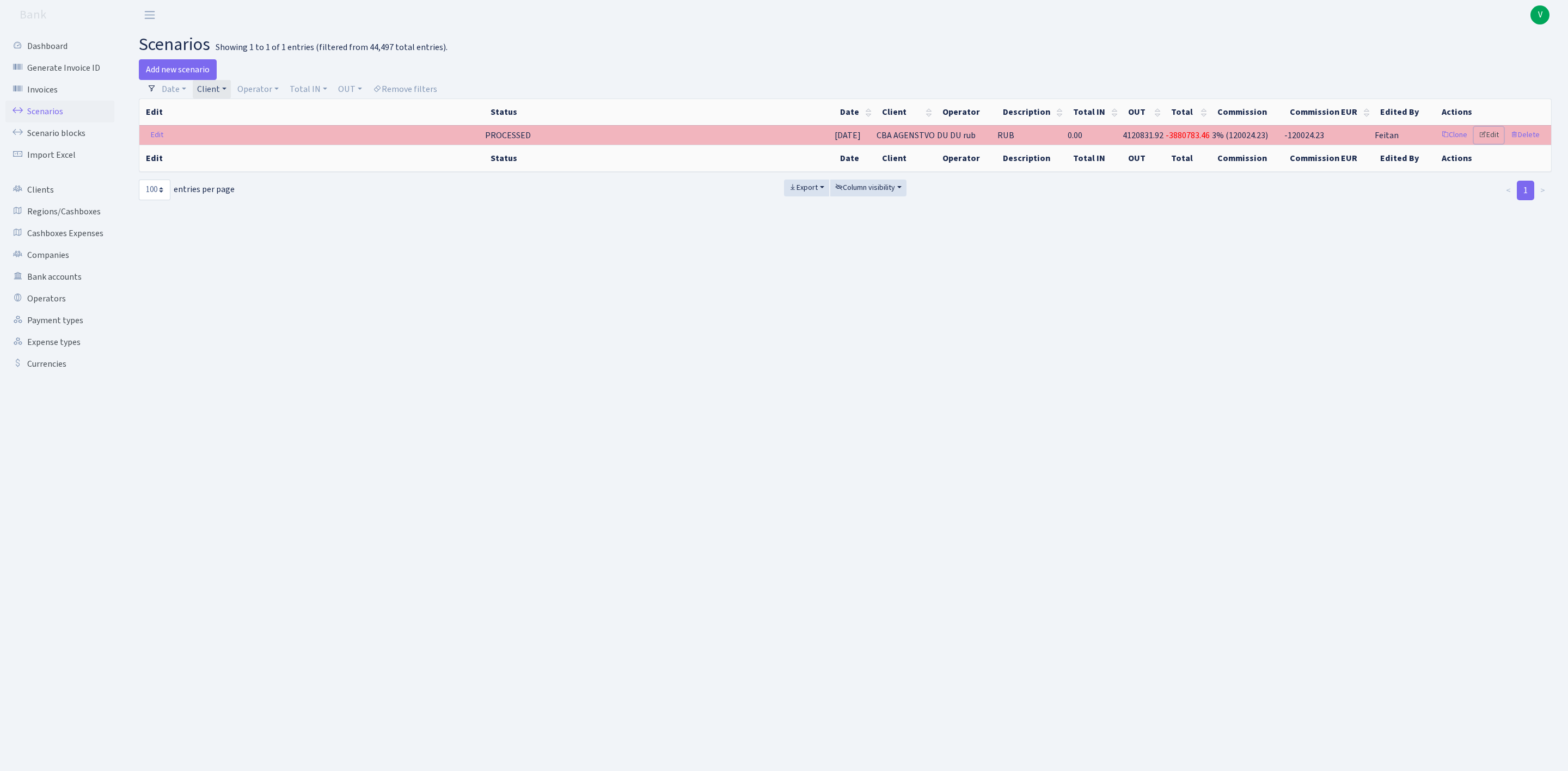
click at [1491, 134] on link "Edit" at bounding box center [1488, 135] width 30 height 17
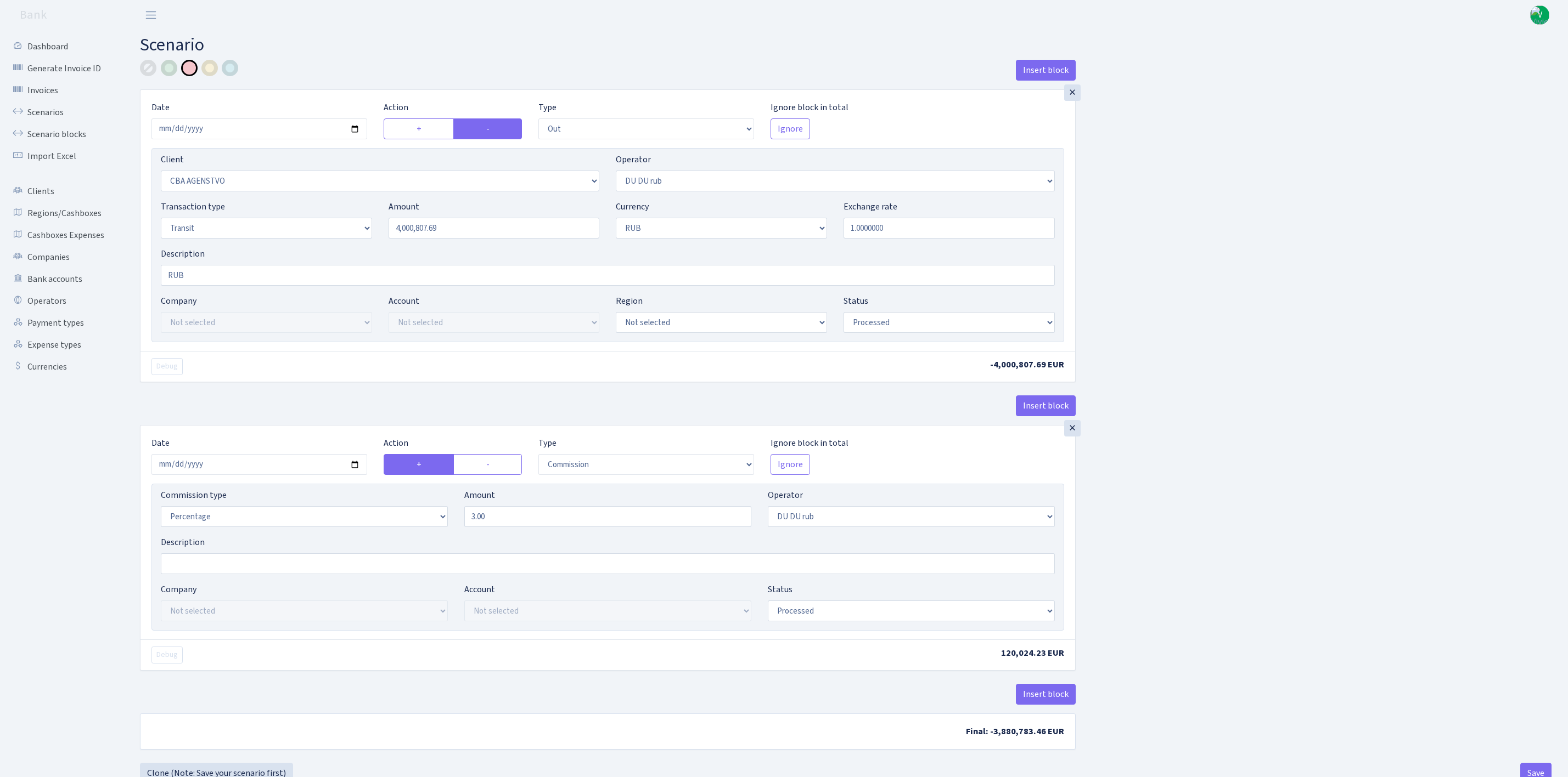
select select "out"
select select "3223"
select select "444"
select select "5"
select select "3"
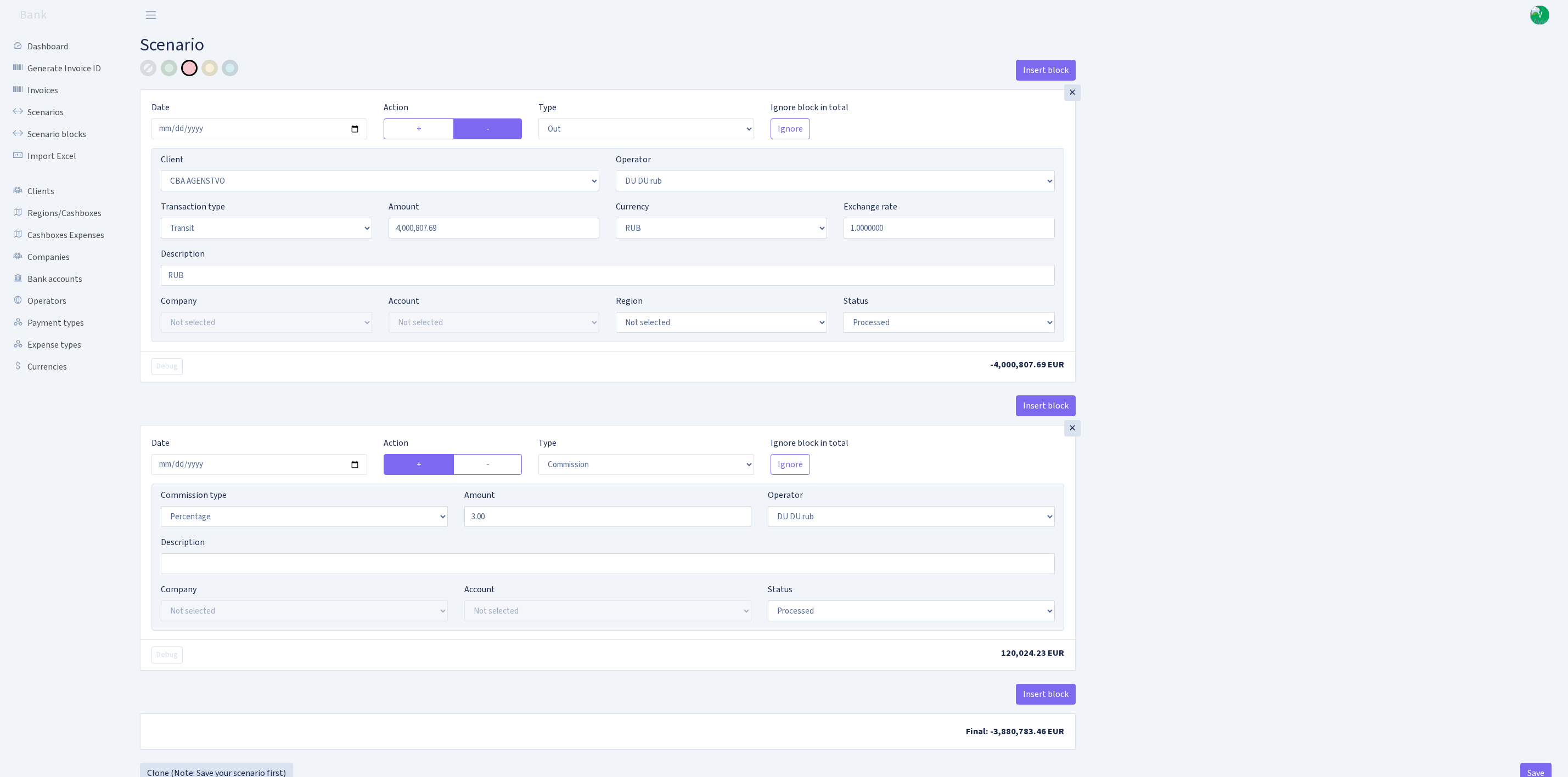
select select "processed"
select select "commission"
select select "444"
select select "processed"
click at [38, 114] on link "Scenarios" at bounding box center [60, 112] width 110 height 22
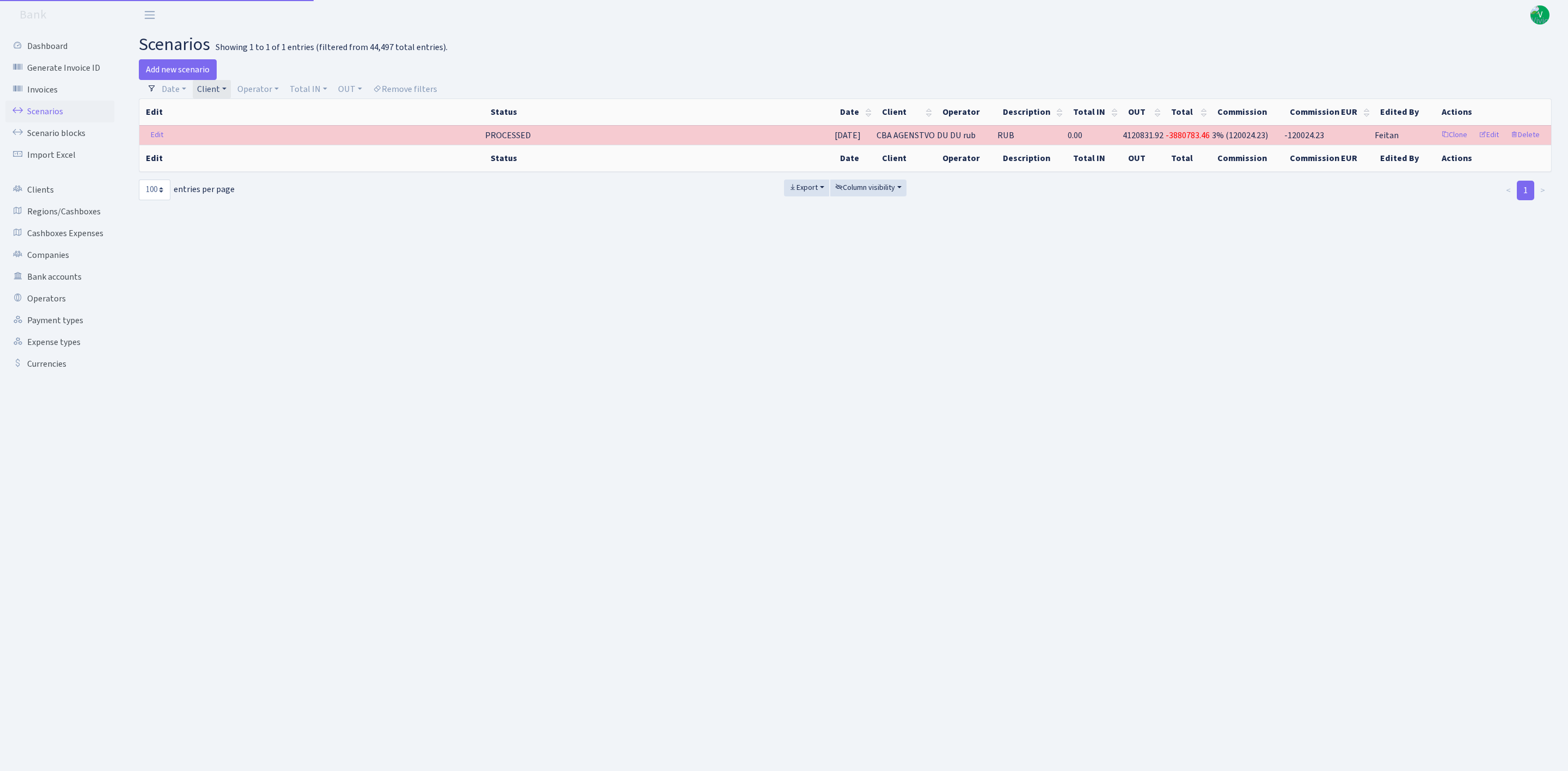
select select "100"
drag, startPoint x: 214, startPoint y: 90, endPoint x: 220, endPoint y: 94, distance: 7.2
click at [214, 90] on link "Client" at bounding box center [212, 89] width 38 height 18
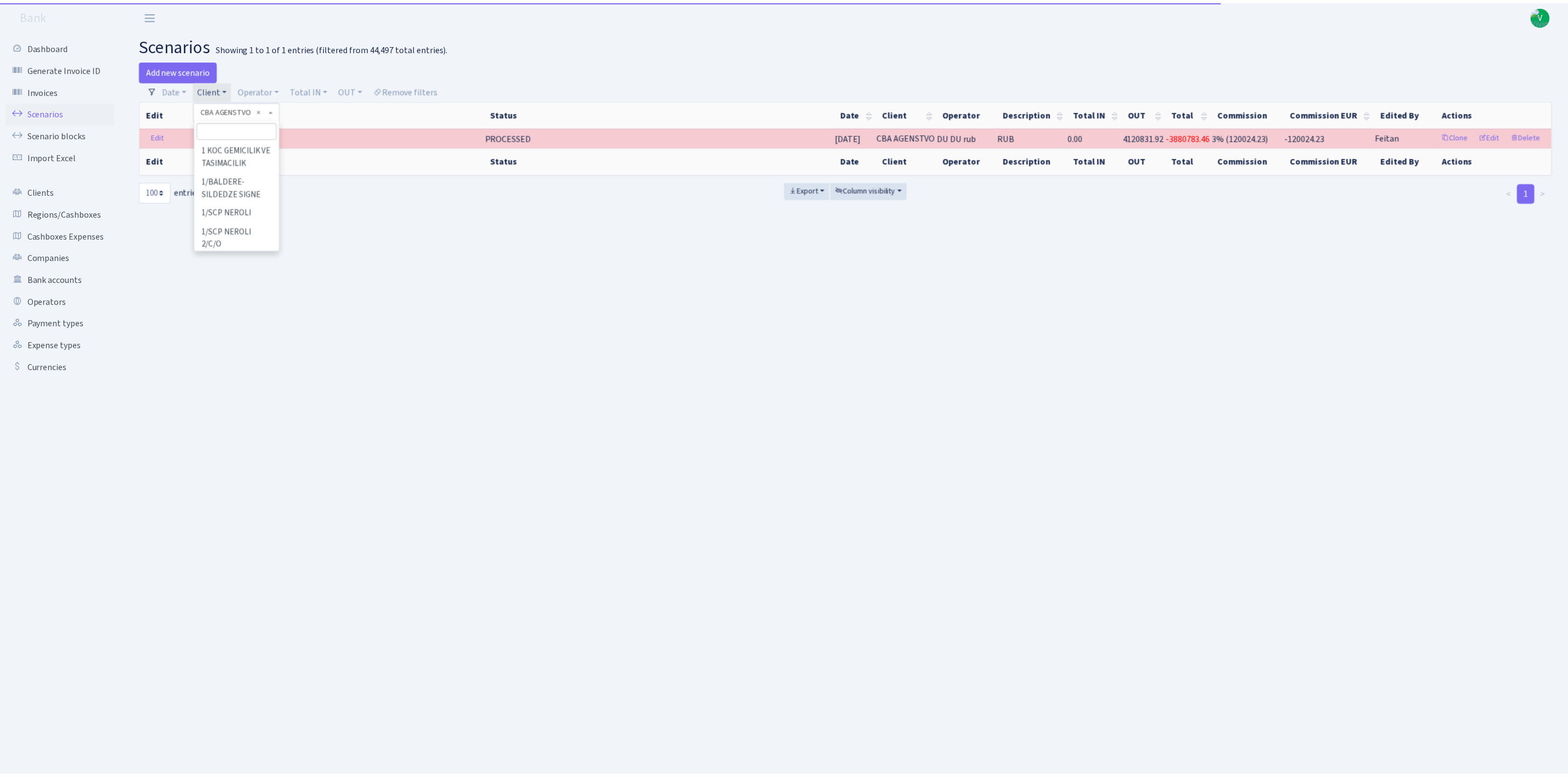
scroll to position [17218, 0]
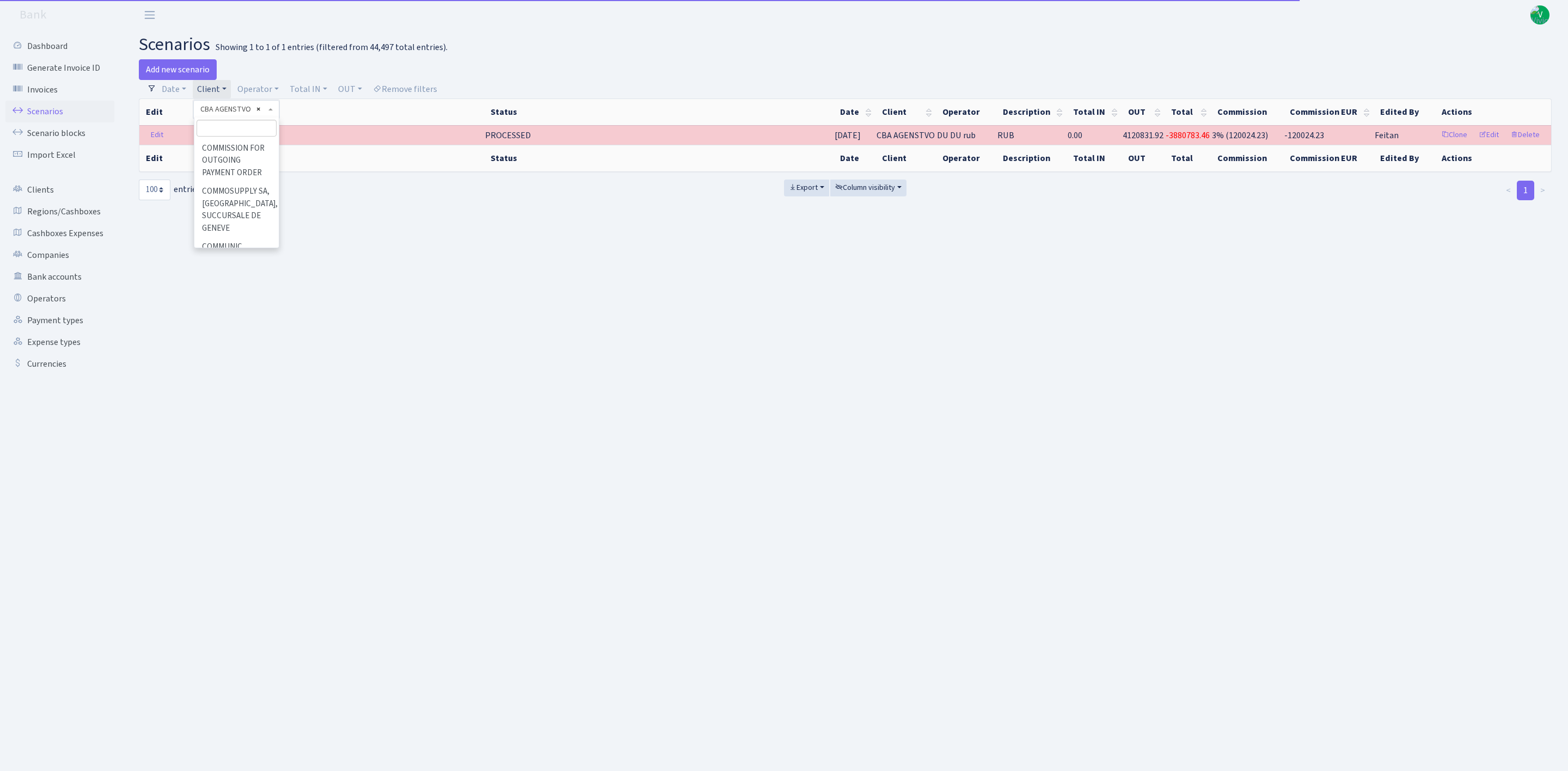
select select
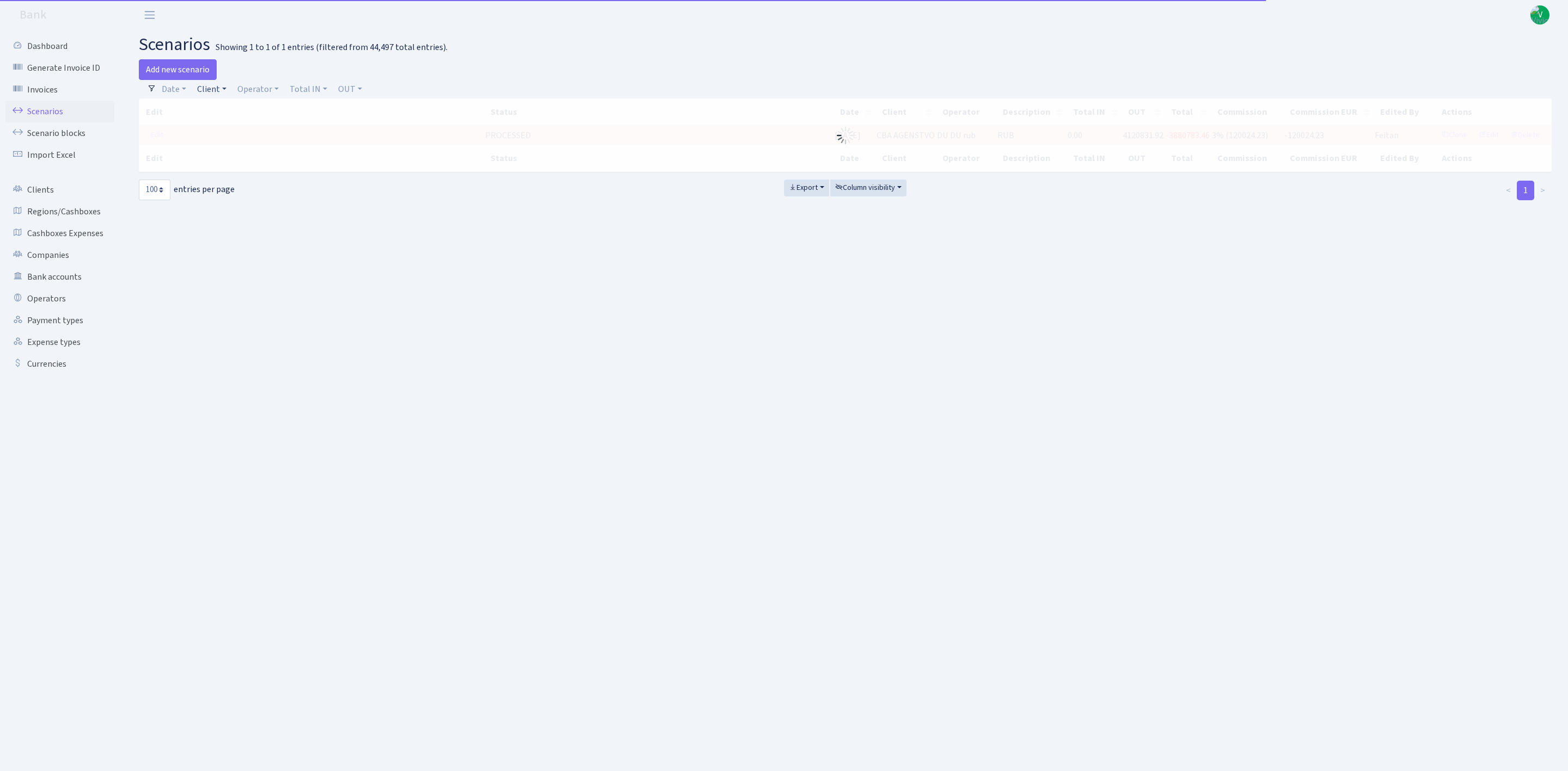
click at [220, 88] on link "Client" at bounding box center [212, 89] width 38 height 18
click at [228, 126] on input "search" at bounding box center [237, 128] width 80 height 17
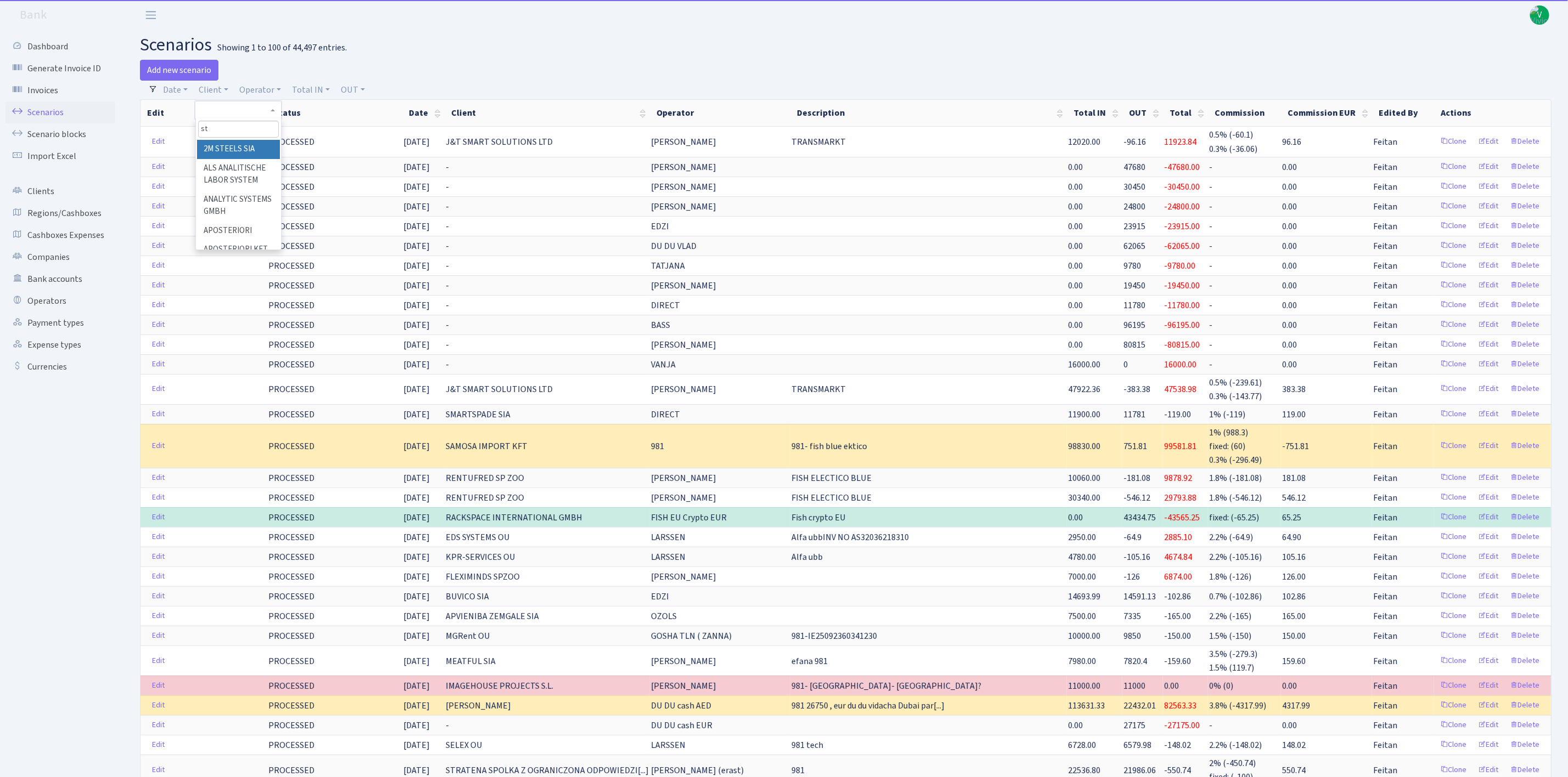
type input "s"
type input "v"
type input "corpo"
